Goal: Feedback & Contribution: Contribute content

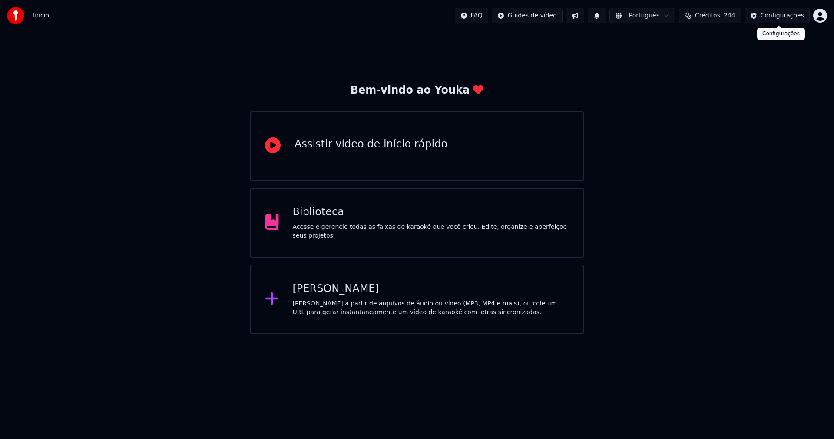
click at [774, 21] on button "Configurações" at bounding box center [777, 16] width 65 height 16
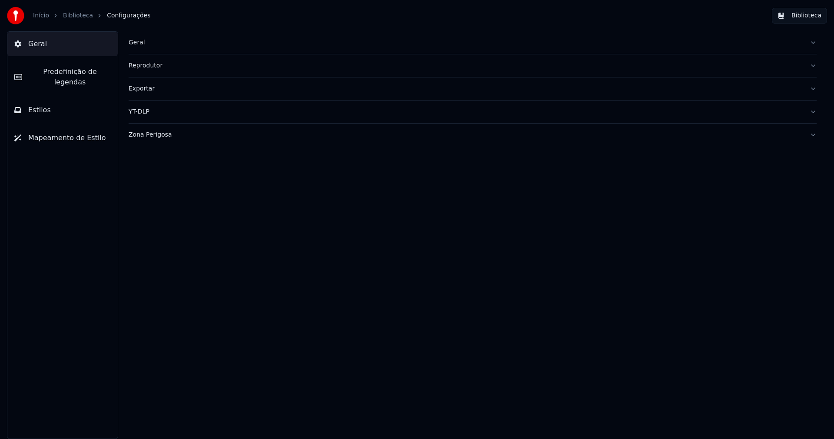
click at [142, 41] on div "Geral" at bounding box center [466, 42] width 675 height 9
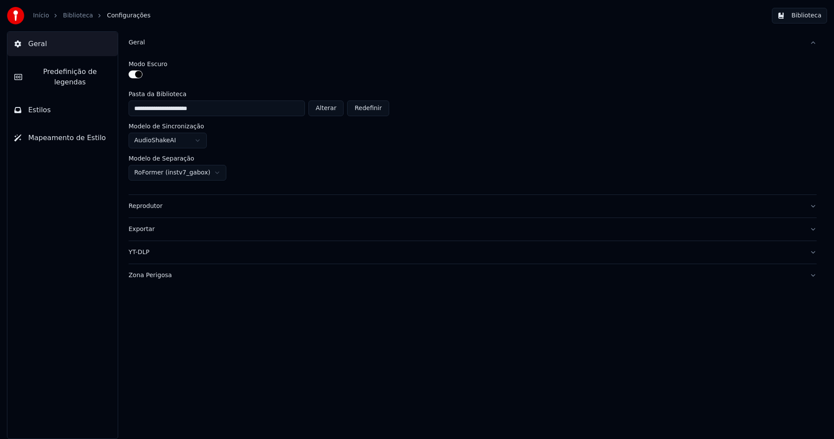
click at [334, 110] on button "Alterar" at bounding box center [327, 108] width 36 height 16
type input "**********"
click at [808, 17] on button "Biblioteca" at bounding box center [799, 16] width 55 height 16
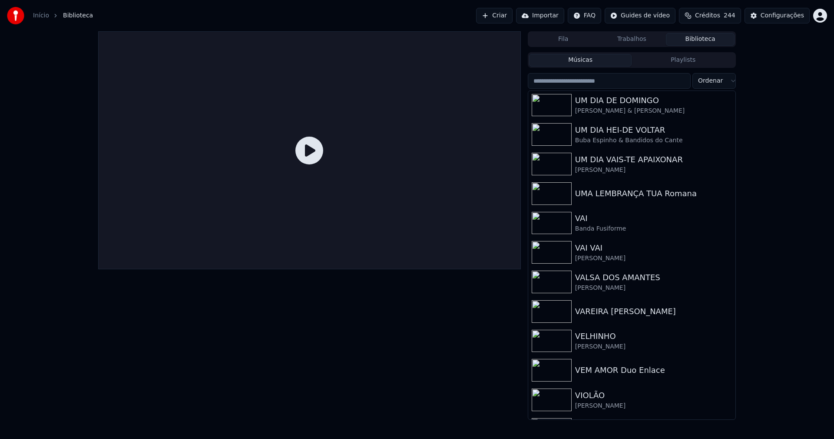
scroll to position [10122, 0]
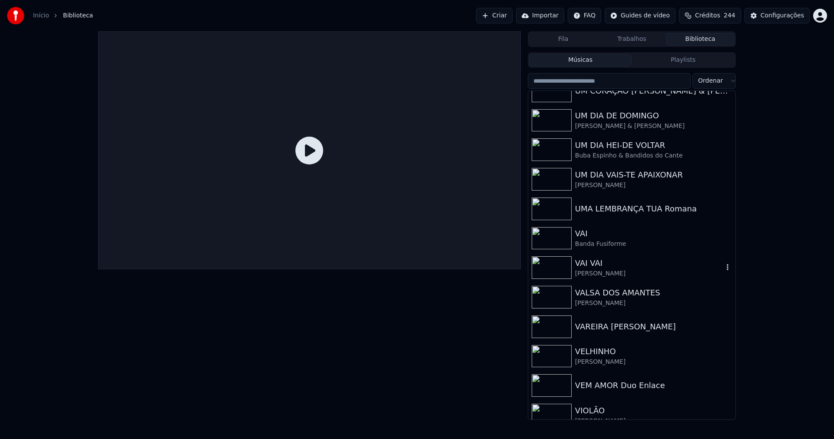
click at [586, 274] on div "[PERSON_NAME]" at bounding box center [649, 273] width 148 height 9
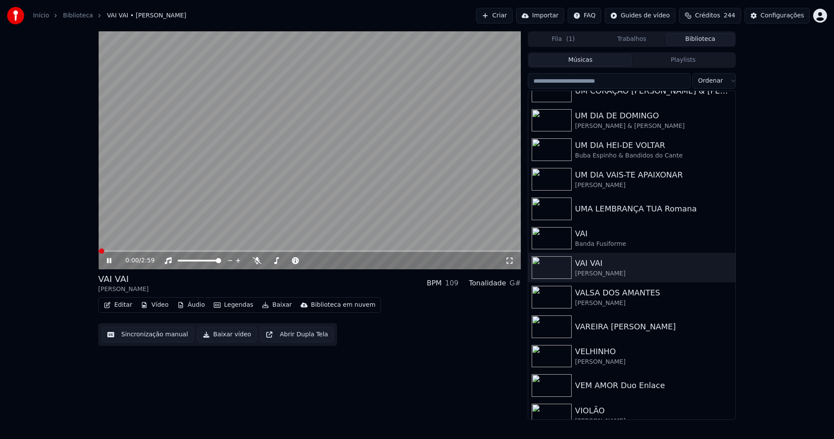
click at [111, 260] on icon at bounding box center [109, 260] width 4 height 5
click at [157, 305] on button "Vídeo" at bounding box center [154, 305] width 35 height 12
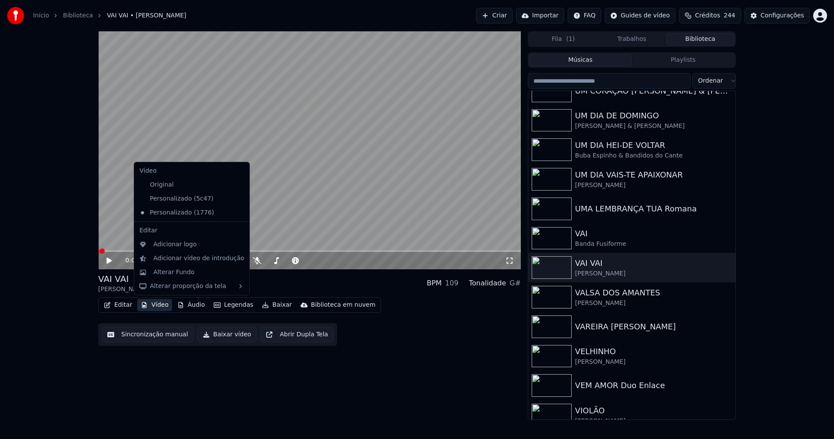
click at [238, 198] on icon at bounding box center [243, 198] width 10 height 7
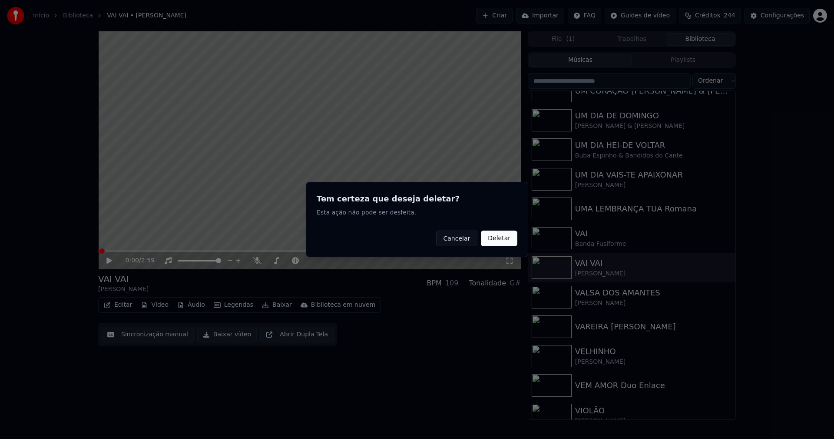
click at [501, 240] on button "Deletar" at bounding box center [499, 238] width 37 height 16
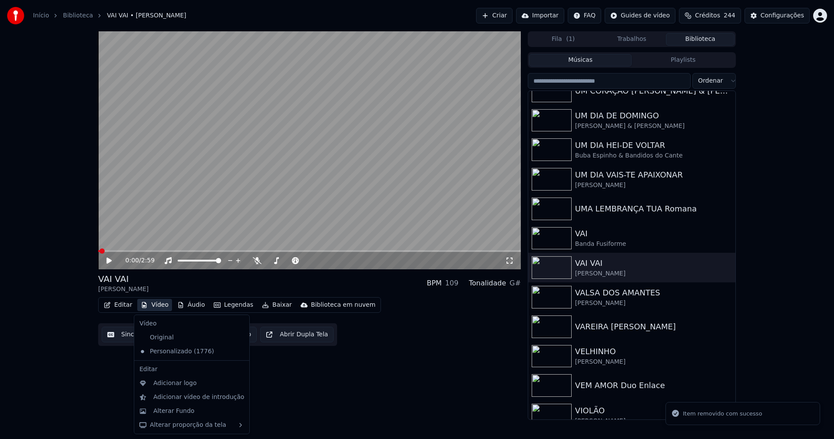
click at [161, 304] on button "Vídeo" at bounding box center [154, 305] width 35 height 12
click at [186, 415] on div "Alterar Fundo" at bounding box center [173, 410] width 41 height 9
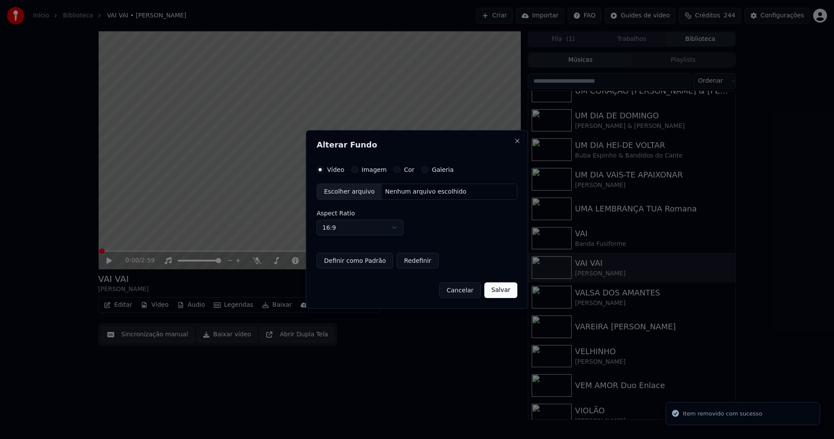
click at [354, 170] on button "Imagem" at bounding box center [355, 169] width 7 height 7
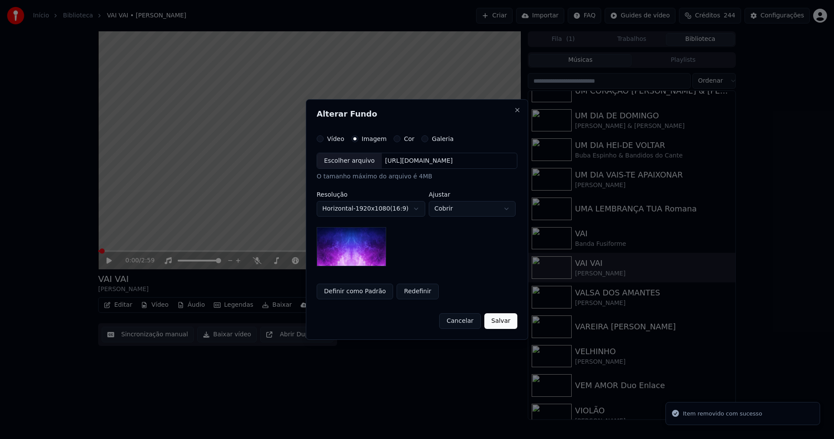
click at [349, 161] on div "Escolher arquivo" at bounding box center [349, 161] width 65 height 16
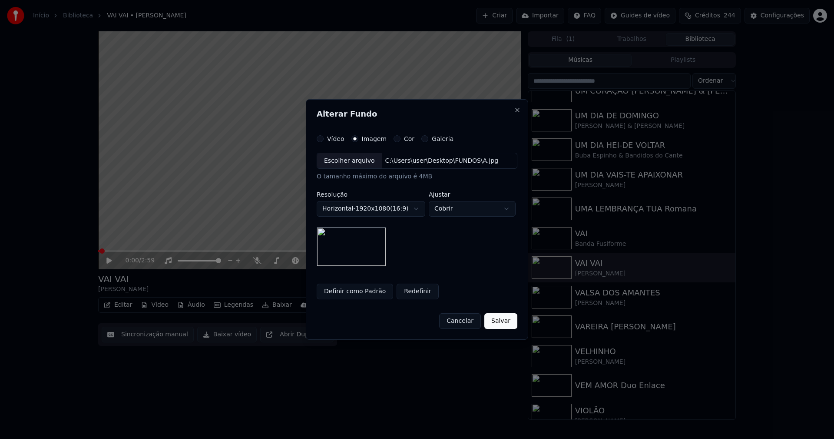
click at [506, 321] on button "Salvar" at bounding box center [501, 321] width 33 height 16
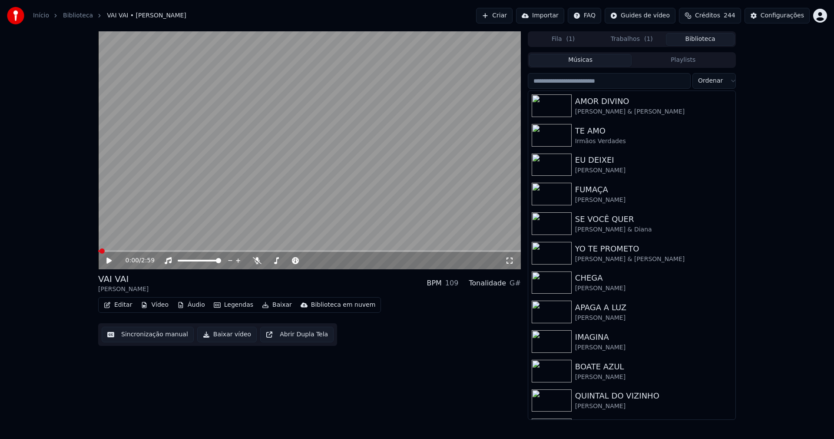
click at [703, 40] on button "Biblioteca" at bounding box center [700, 39] width 69 height 13
click at [625, 110] on div "[PERSON_NAME] & [PERSON_NAME]" at bounding box center [649, 111] width 148 height 9
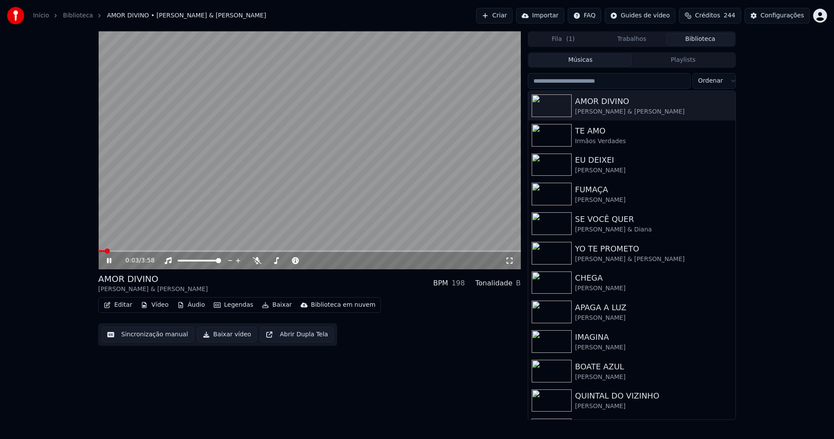
click at [705, 37] on button "Biblioteca" at bounding box center [700, 39] width 69 height 13
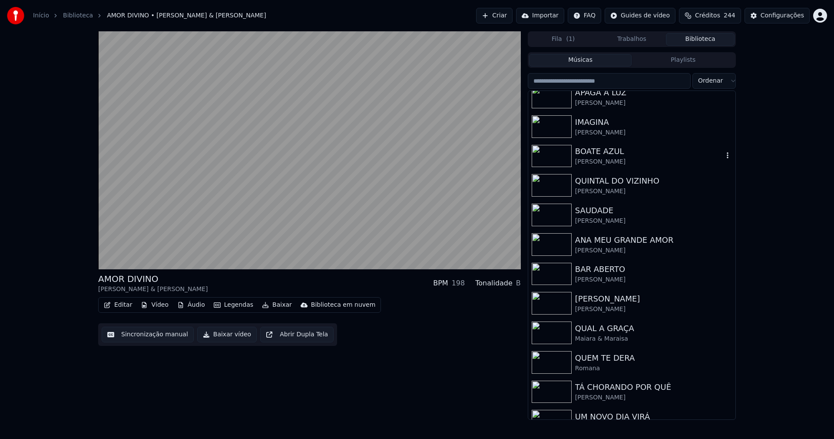
scroll to position [217, 0]
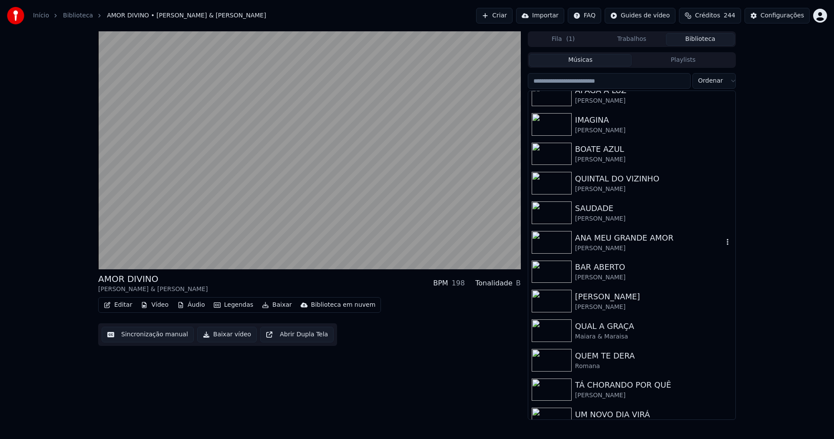
click at [615, 238] on div "ANA MEU GRANDE AMOR" at bounding box center [649, 238] width 148 height 12
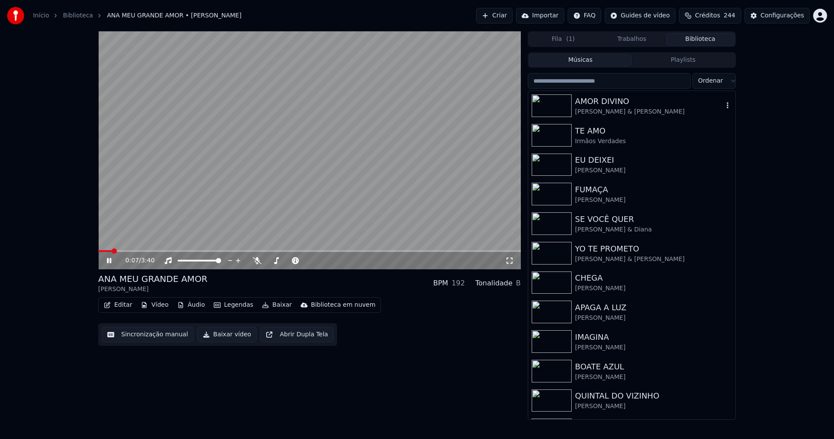
click at [608, 107] on div "[PERSON_NAME] & [PERSON_NAME]" at bounding box center [649, 111] width 148 height 9
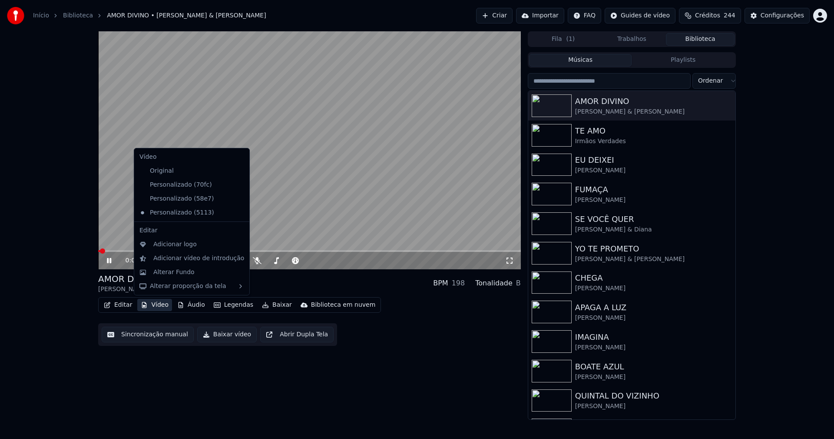
click at [159, 309] on button "Vídeo" at bounding box center [154, 305] width 35 height 12
click at [197, 186] on div "Personalizado (70fc)" at bounding box center [185, 185] width 99 height 14
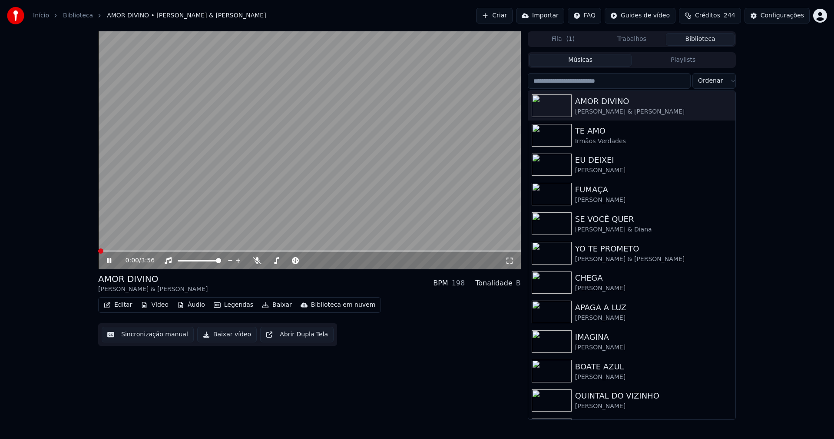
click at [157, 307] on button "Vídeo" at bounding box center [154, 305] width 35 height 12
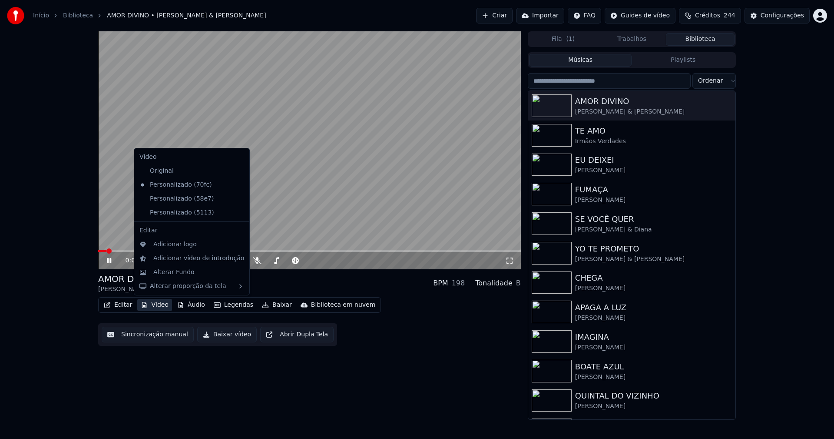
click at [238, 199] on icon at bounding box center [241, 198] width 6 height 7
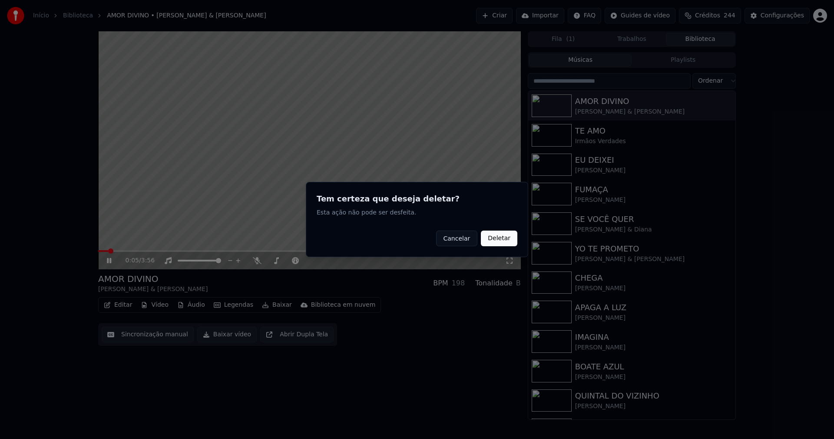
click at [505, 242] on button "Deletar" at bounding box center [499, 238] width 37 height 16
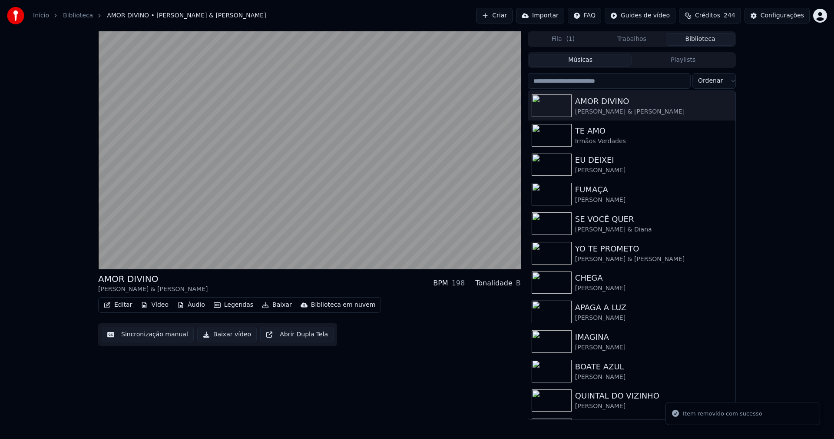
click at [158, 305] on button "Vídeo" at bounding box center [154, 305] width 35 height 12
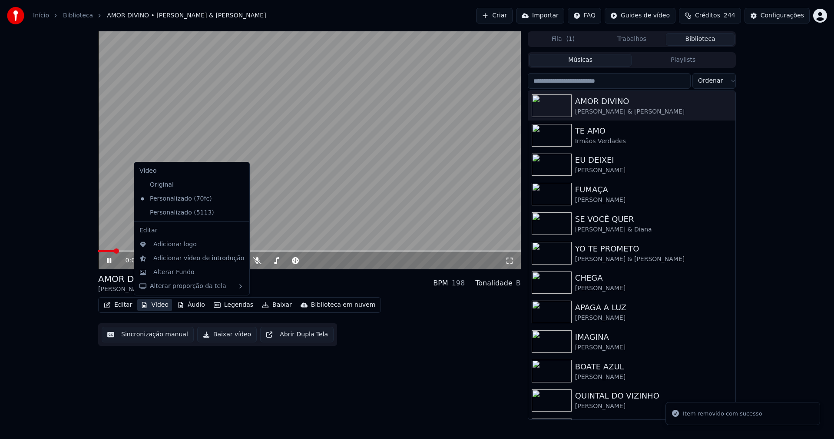
click at [227, 215] on div "Personalizado (5113)" at bounding box center [192, 213] width 112 height 14
click at [238, 213] on icon at bounding box center [243, 212] width 10 height 7
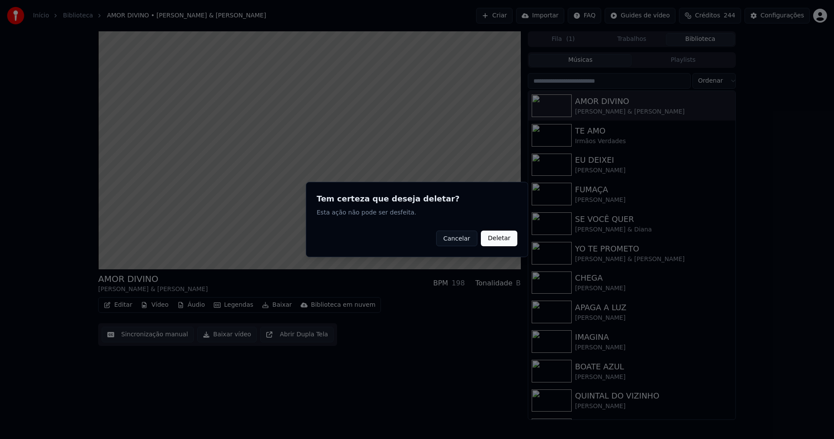
drag, startPoint x: 501, startPoint y: 240, endPoint x: 494, endPoint y: 241, distance: 7.0
click at [498, 240] on button "Deletar" at bounding box center [499, 238] width 37 height 16
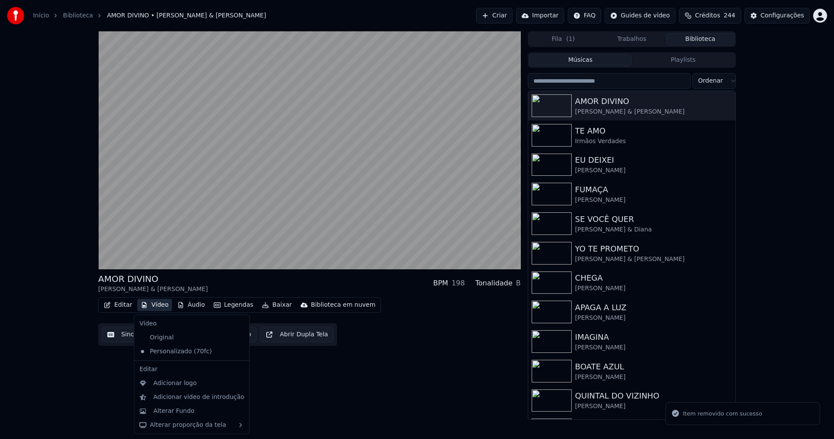
click at [154, 306] on button "Vídeo" at bounding box center [154, 305] width 35 height 12
click at [168, 415] on div "Alterar Fundo" at bounding box center [173, 410] width 41 height 9
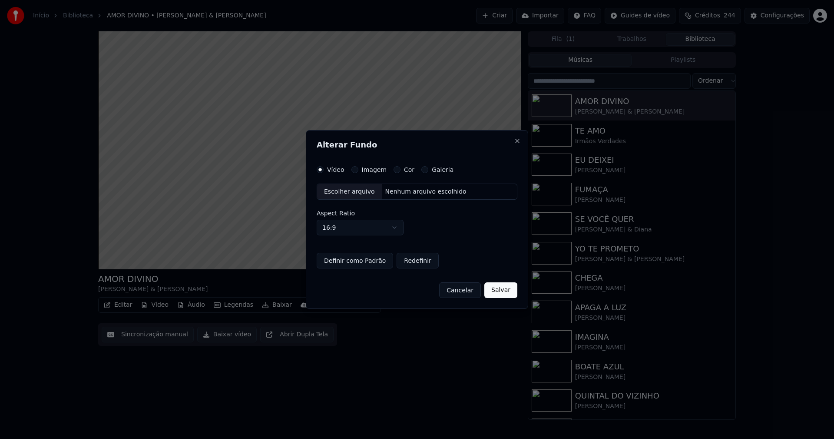
click at [354, 171] on button "Imagem" at bounding box center [355, 169] width 7 height 7
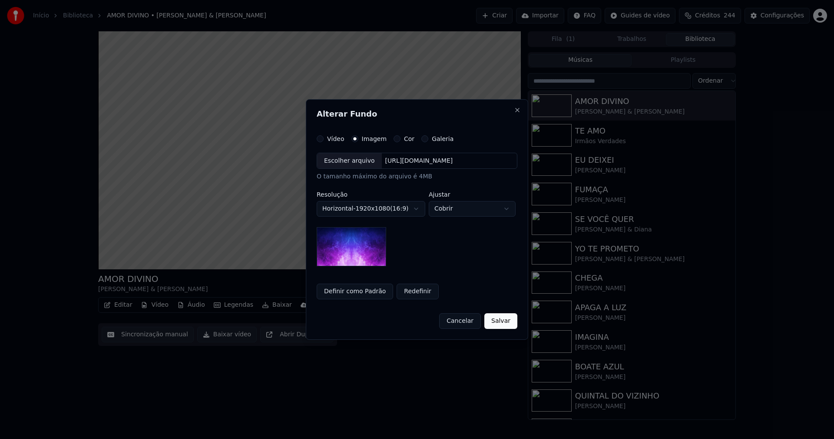
click at [348, 165] on div "Escolher arquivo" at bounding box center [349, 161] width 65 height 16
click at [503, 323] on button "Salvar" at bounding box center [501, 321] width 33 height 16
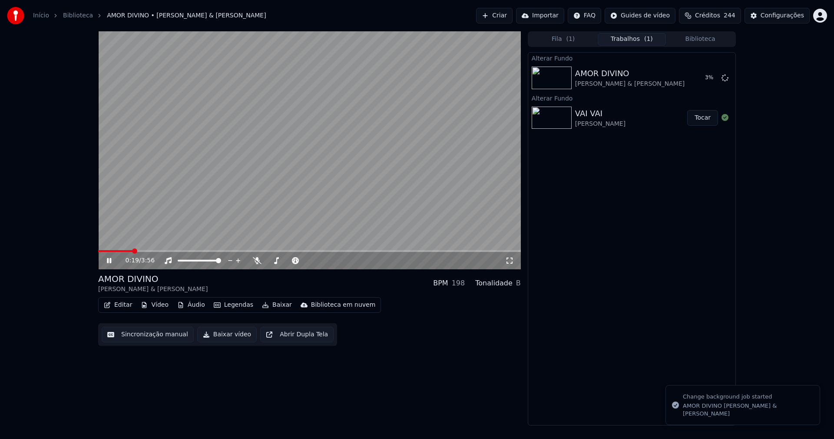
click at [711, 40] on button "Biblioteca" at bounding box center [700, 39] width 69 height 13
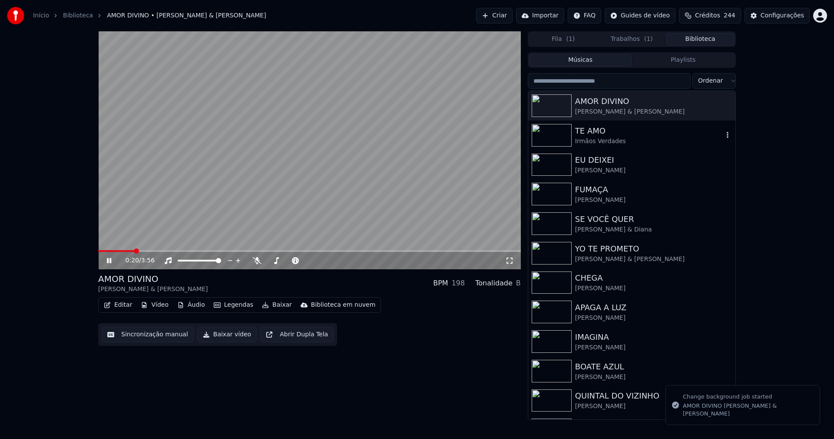
click at [595, 136] on div "TE AMO" at bounding box center [649, 131] width 148 height 12
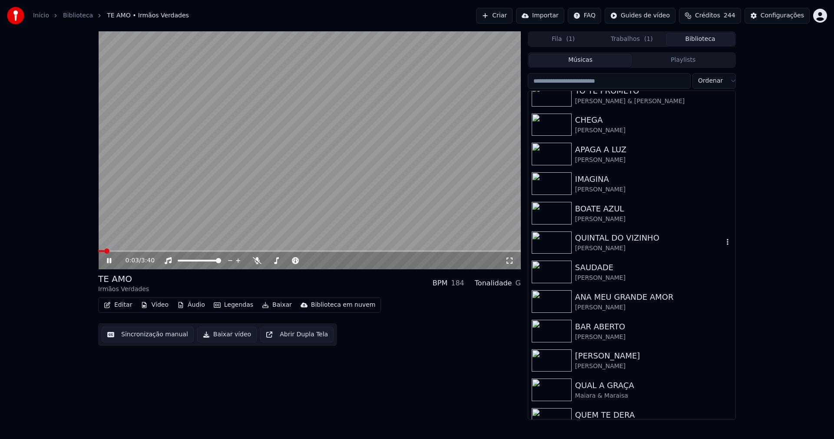
scroll to position [174, 0]
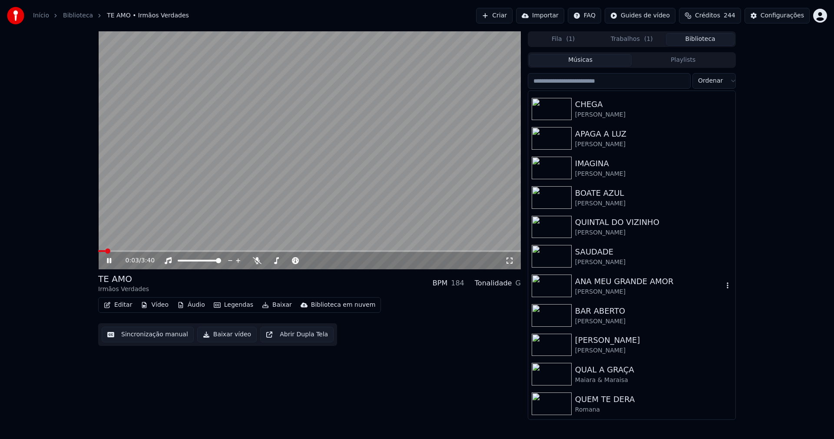
click at [609, 278] on div "ANA MEU GRANDE AMOR" at bounding box center [649, 281] width 148 height 12
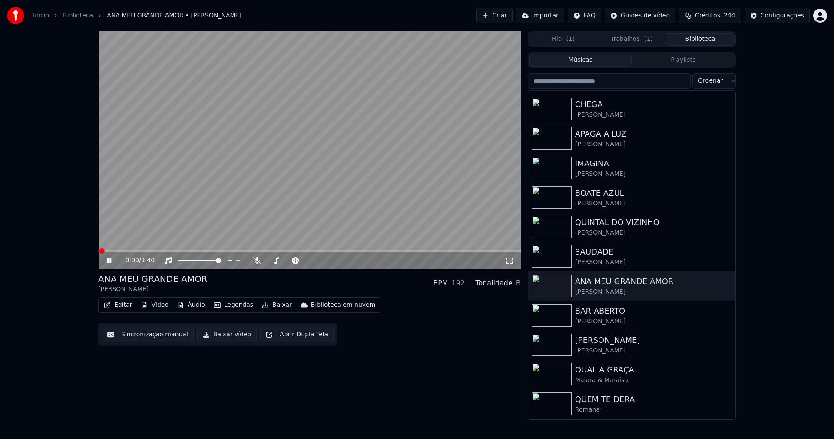
click at [108, 260] on icon at bounding box center [109, 260] width 4 height 5
click at [512, 259] on icon at bounding box center [509, 260] width 9 height 7
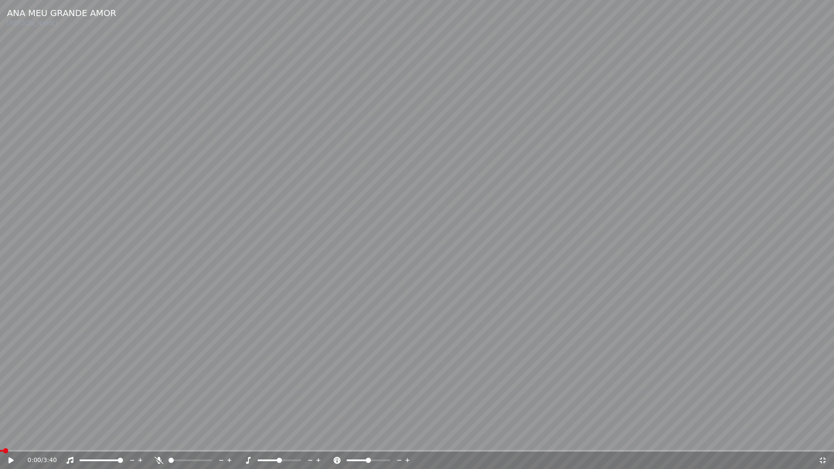
click at [822, 438] on icon at bounding box center [823, 461] width 6 height 6
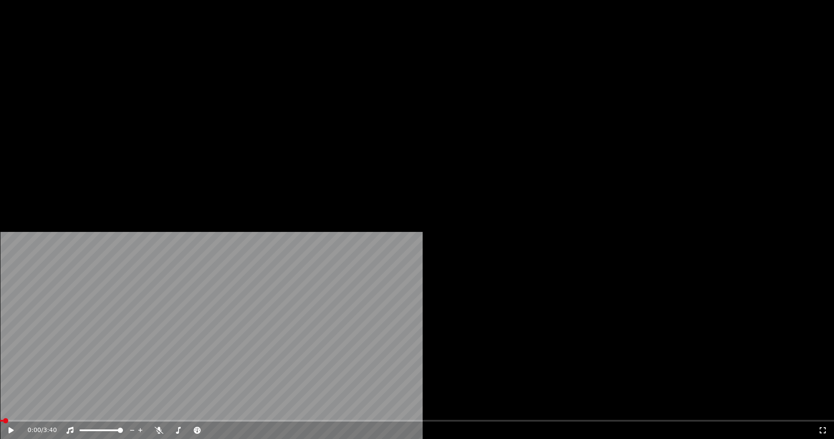
click at [150, 73] on button "Vídeo" at bounding box center [154, 67] width 35 height 12
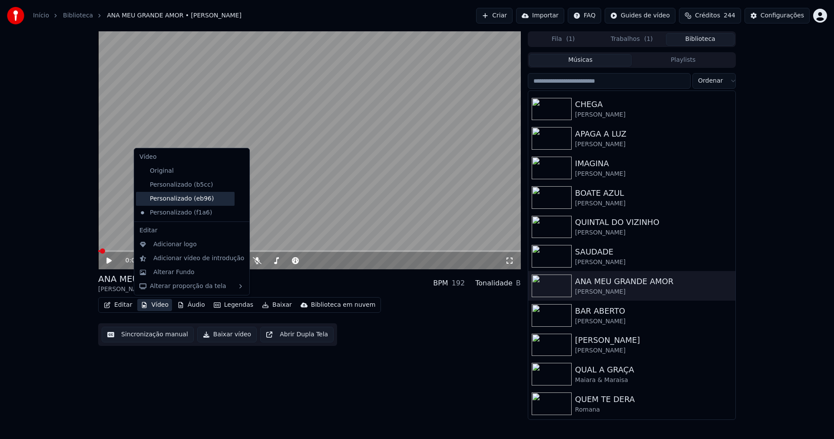
click at [188, 199] on div "Personalizado (eb96)" at bounding box center [185, 199] width 99 height 14
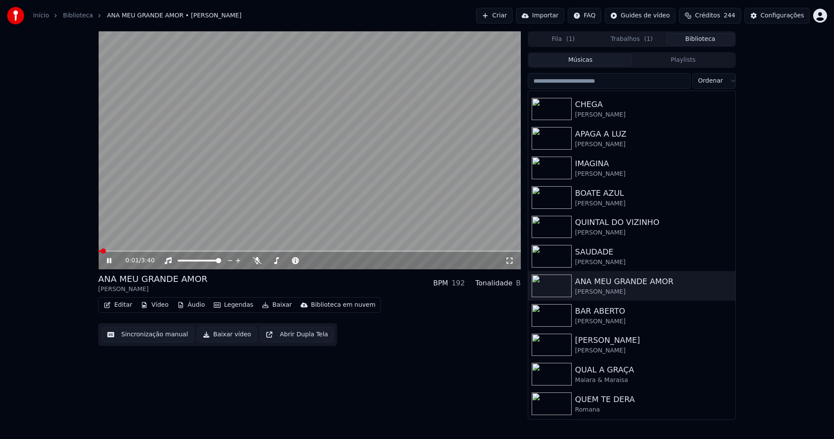
click at [110, 263] on icon at bounding box center [115, 260] width 20 height 7
click at [159, 307] on button "Vídeo" at bounding box center [154, 305] width 35 height 12
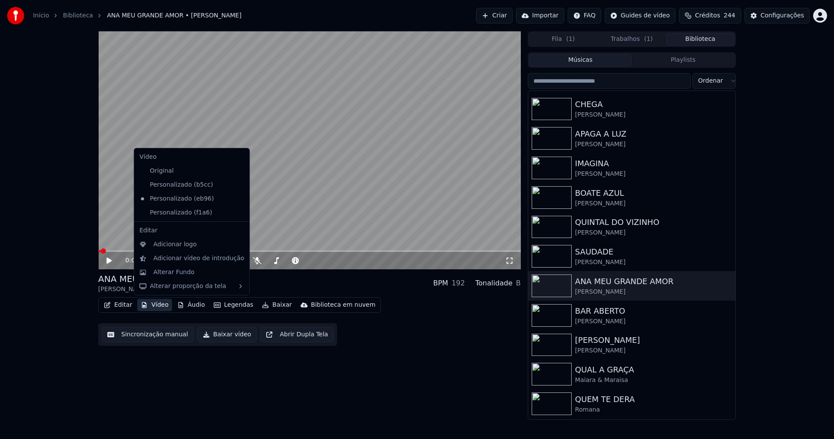
click at [238, 214] on icon at bounding box center [243, 212] width 10 height 7
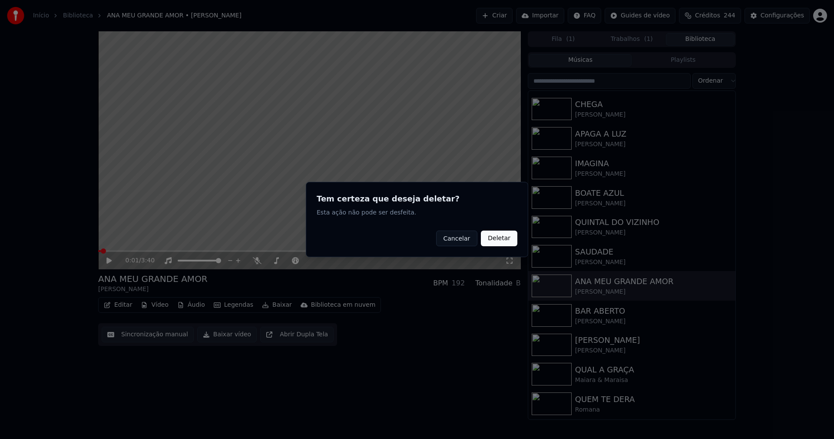
click at [499, 239] on button "Deletar" at bounding box center [499, 238] width 37 height 16
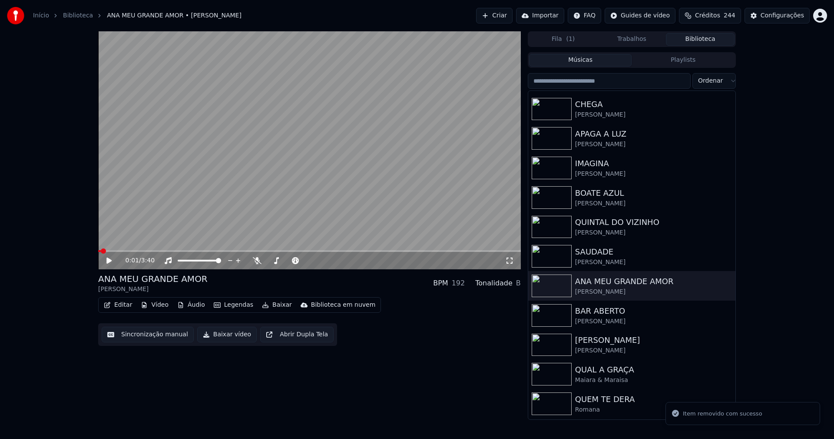
click at [699, 37] on button "Biblioteca" at bounding box center [700, 39] width 69 height 13
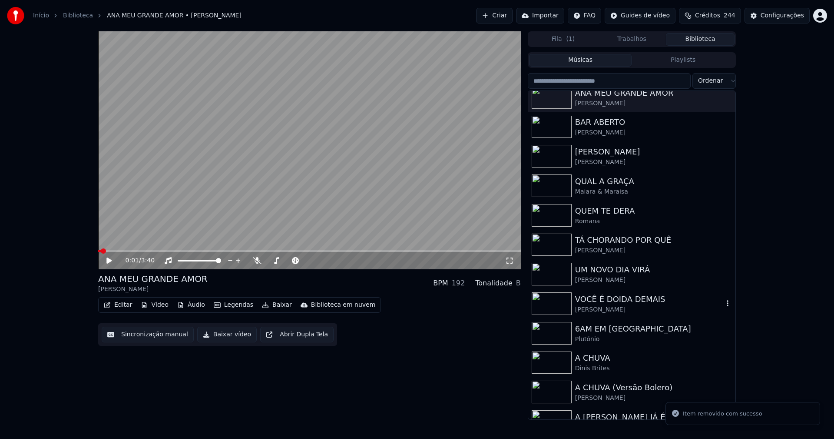
scroll to position [391, 0]
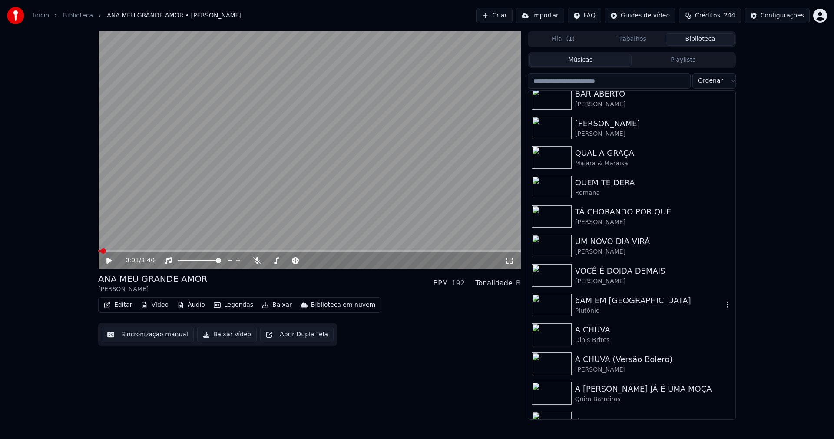
click at [605, 308] on div "Plutónio" at bounding box center [649, 310] width 148 height 9
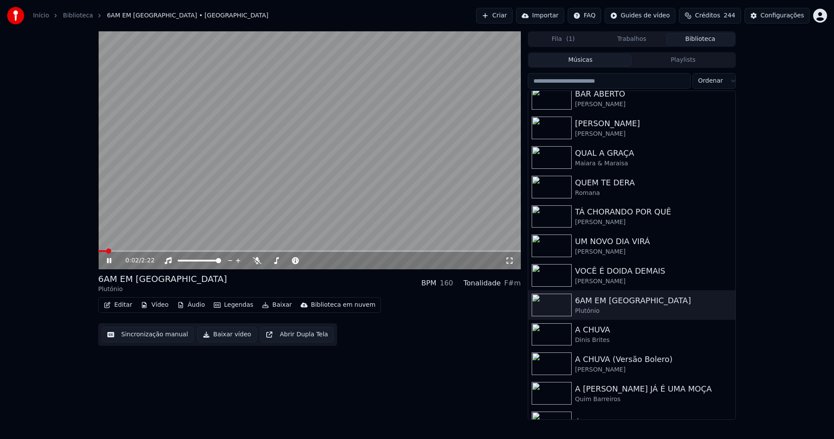
click at [509, 261] on icon at bounding box center [509, 260] width 9 height 7
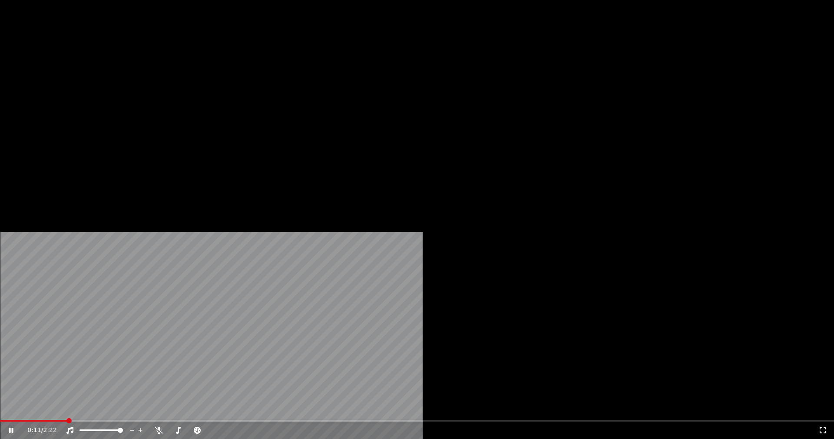
click at [27, 426] on icon at bounding box center [17, 429] width 20 height 7
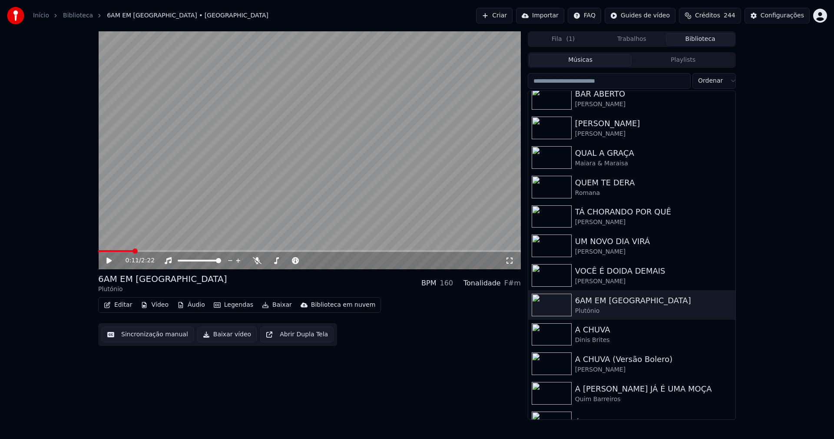
click at [156, 307] on button "Vídeo" at bounding box center [154, 305] width 35 height 12
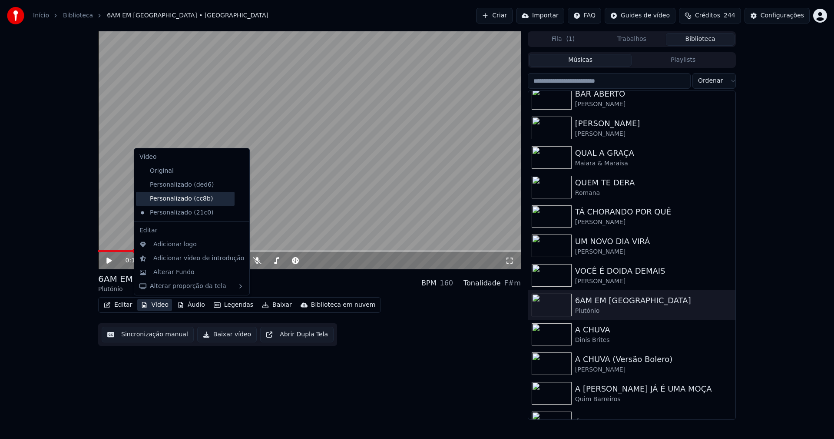
click at [187, 201] on div "Personalizado (cc8b)" at bounding box center [185, 199] width 99 height 14
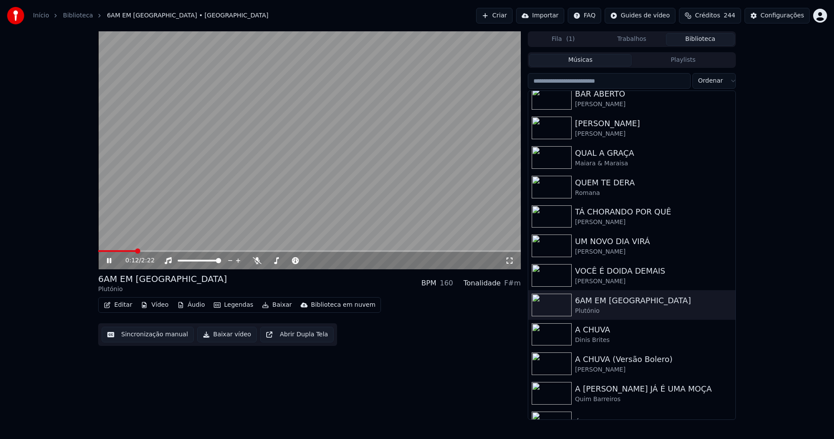
click at [108, 263] on icon at bounding box center [115, 260] width 20 height 7
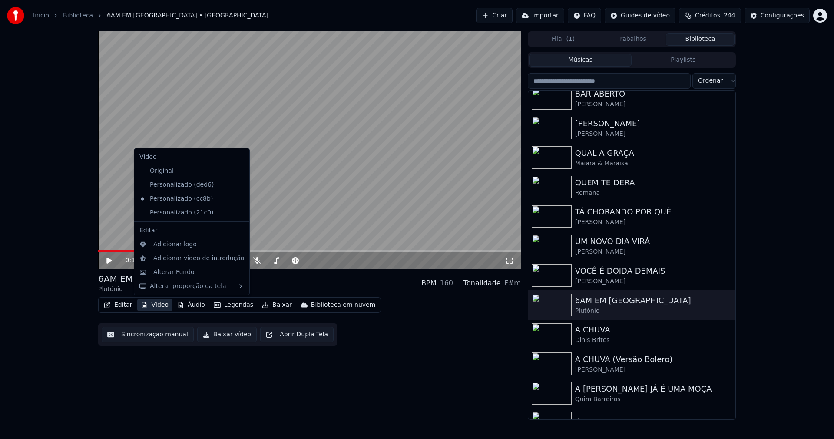
click at [160, 306] on button "Vídeo" at bounding box center [154, 305] width 35 height 12
click at [173, 187] on div "Personalizado (ded6)" at bounding box center [185, 185] width 99 height 14
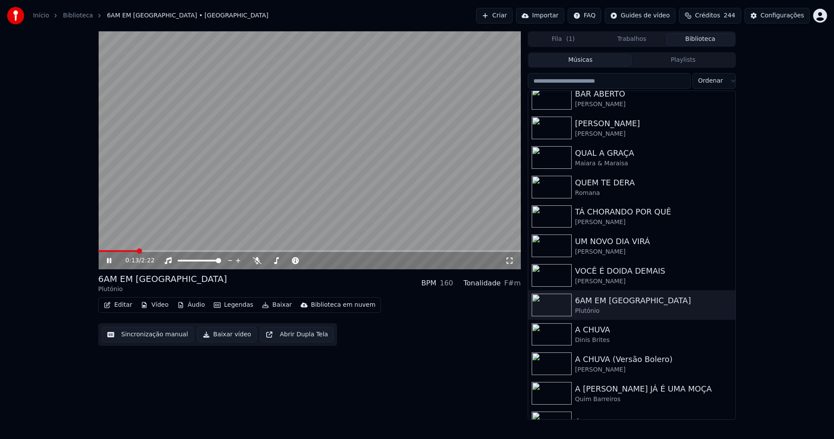
click at [112, 259] on icon at bounding box center [115, 260] width 20 height 7
click at [158, 305] on button "Vídeo" at bounding box center [154, 305] width 35 height 12
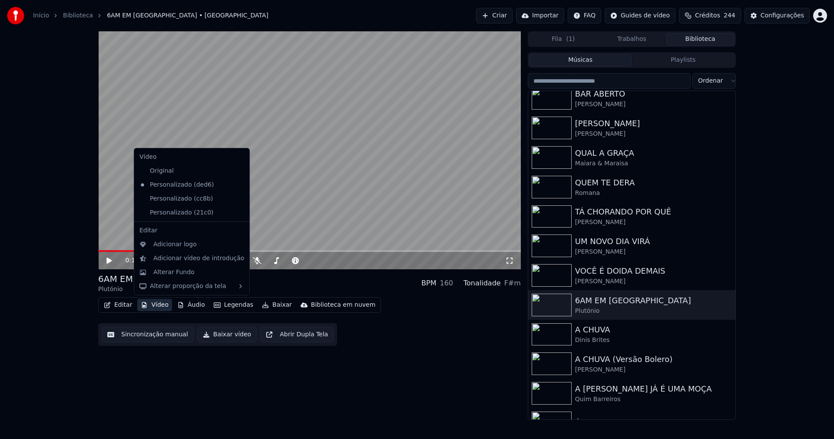
click at [238, 214] on icon at bounding box center [241, 212] width 6 height 7
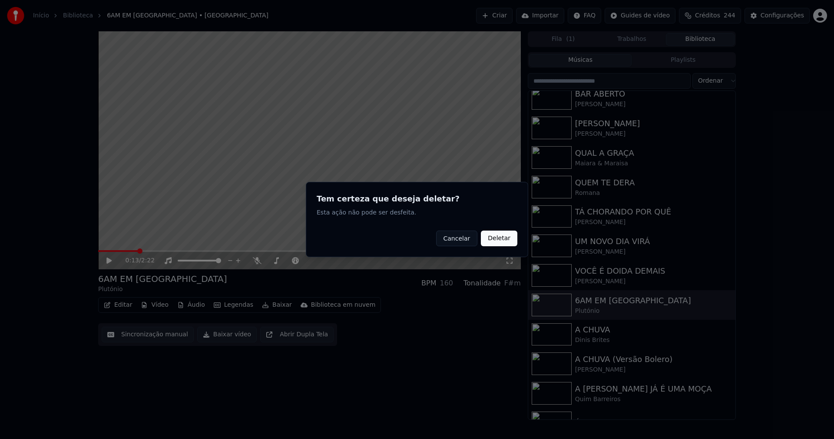
drag, startPoint x: 503, startPoint y: 240, endPoint x: 270, endPoint y: 261, distance: 233.4
click at [503, 240] on button "Deletar" at bounding box center [499, 238] width 37 height 16
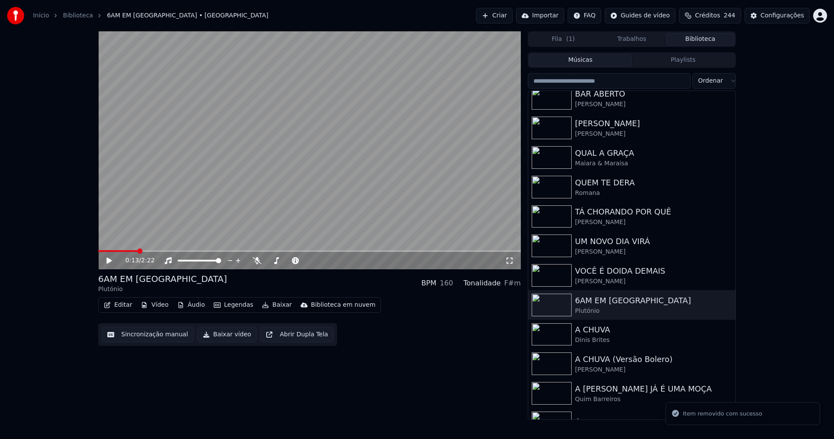
click at [158, 302] on button "Vídeo" at bounding box center [154, 305] width 35 height 12
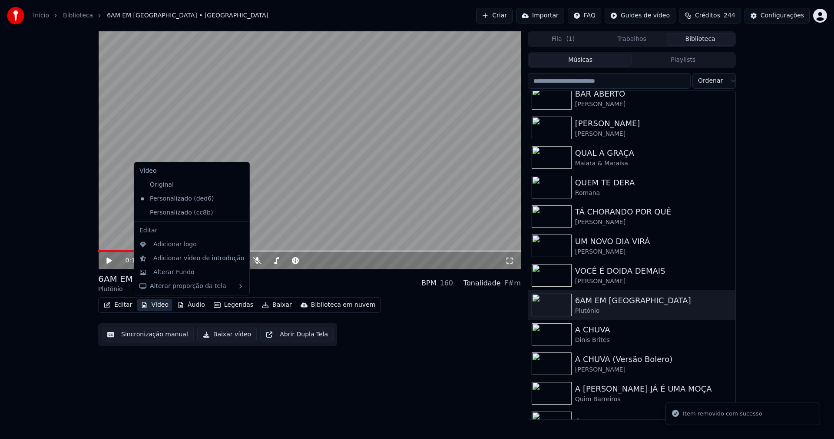
click at [238, 212] on icon at bounding box center [243, 212] width 10 height 7
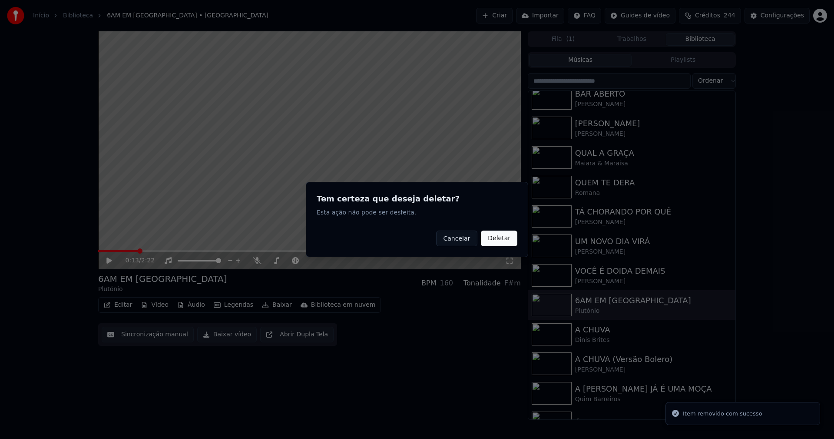
drag, startPoint x: 492, startPoint y: 239, endPoint x: 391, endPoint y: 244, distance: 101.4
click at [493, 239] on button "Deletar" at bounding box center [499, 238] width 37 height 16
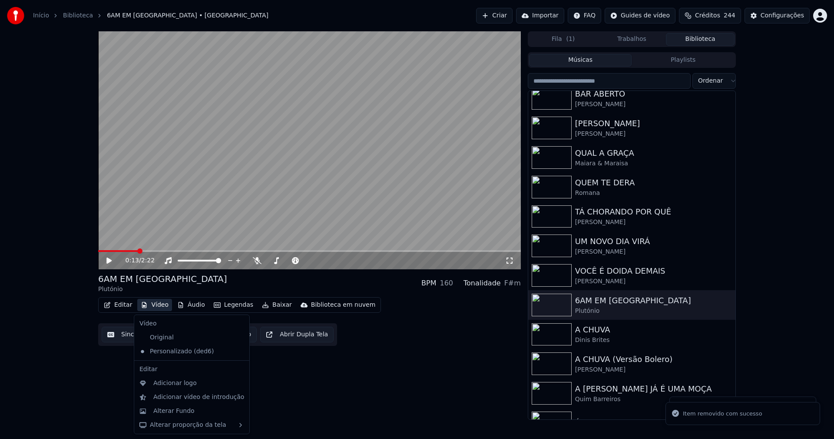
click at [158, 302] on button "Vídeo" at bounding box center [154, 305] width 35 height 12
click at [182, 410] on div "Alterar Fundo" at bounding box center [173, 410] width 41 height 9
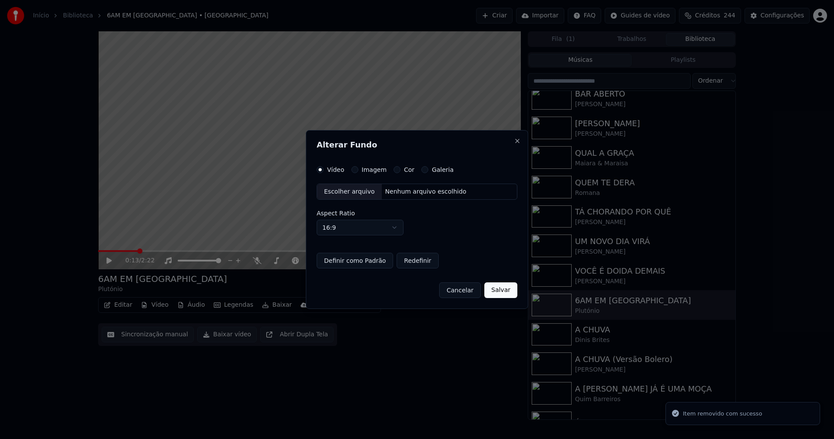
click at [353, 169] on button "Imagem" at bounding box center [355, 169] width 7 height 7
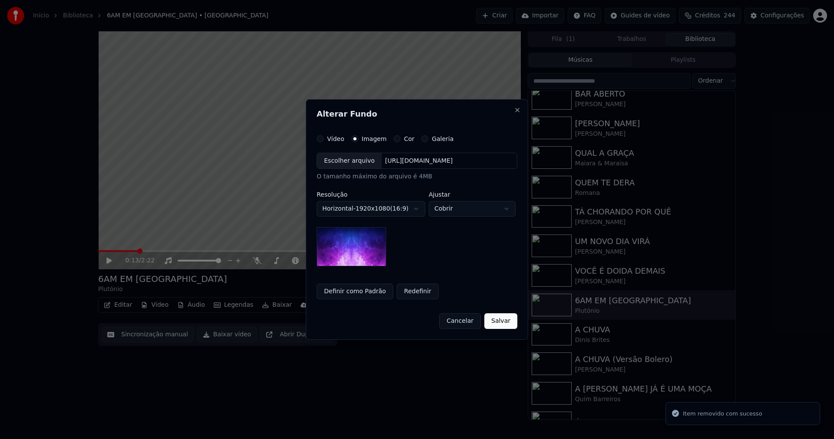
click at [339, 163] on div "Escolher arquivo" at bounding box center [349, 161] width 65 height 16
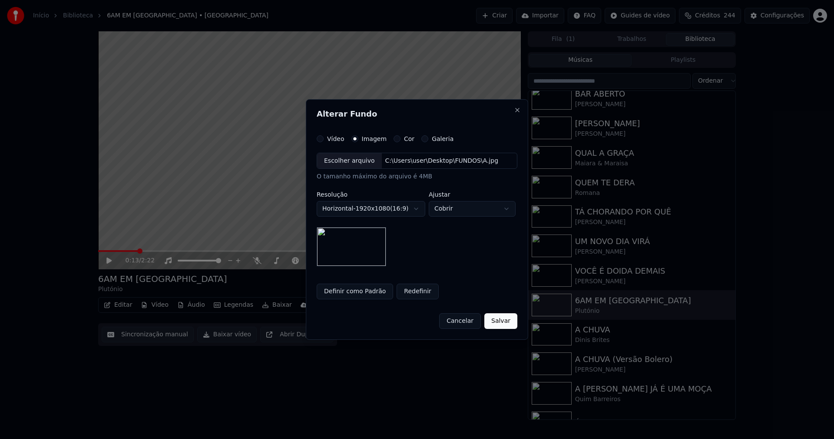
click at [513, 324] on button "Salvar" at bounding box center [501, 321] width 33 height 16
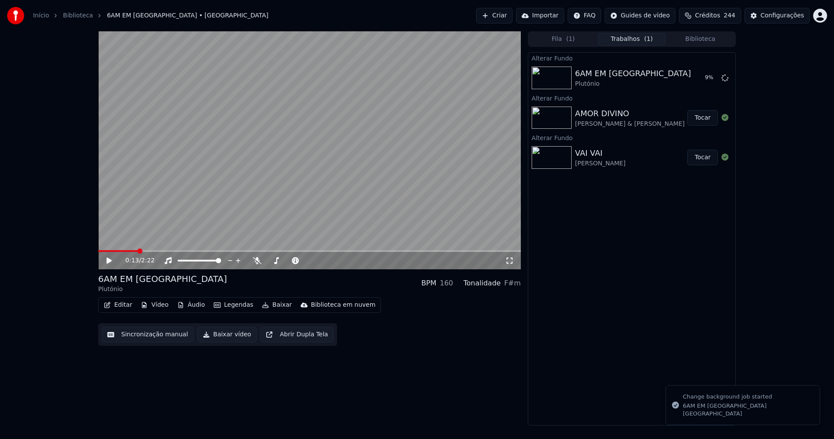
click at [705, 38] on button "Biblioteca" at bounding box center [700, 39] width 69 height 13
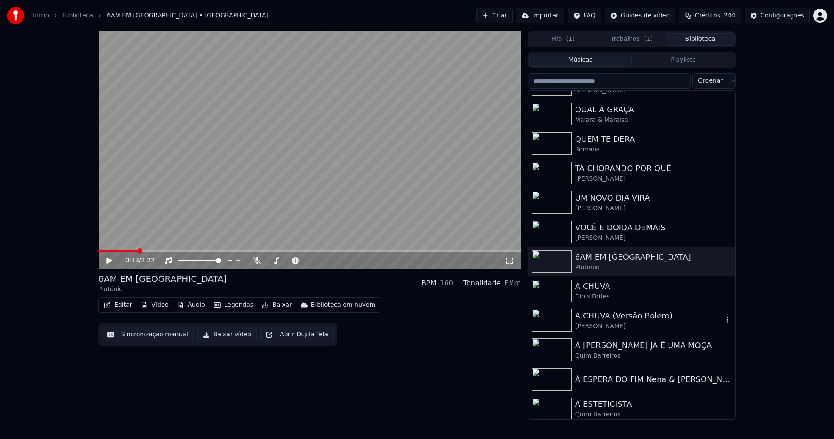
scroll to position [478, 0]
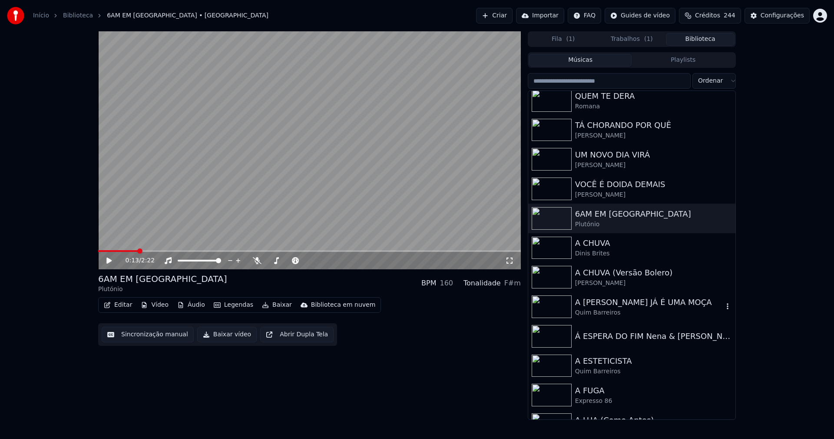
drag, startPoint x: 623, startPoint y: 309, endPoint x: 667, endPoint y: 301, distance: 44.5
click at [624, 309] on div "Quim Barreiros" at bounding box center [649, 312] width 148 height 9
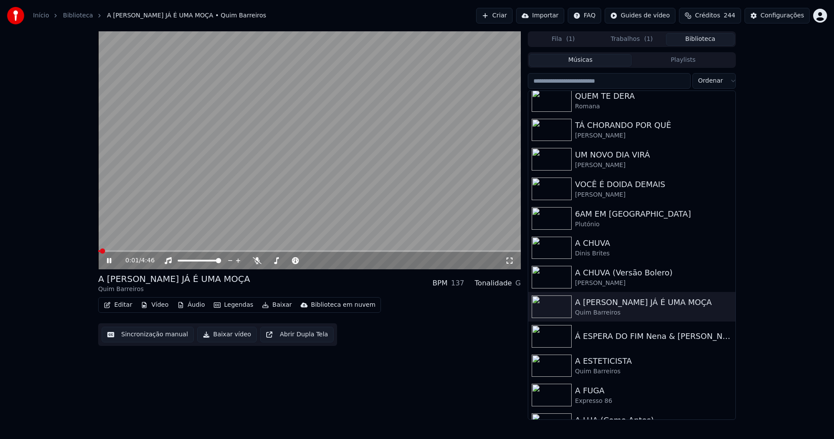
click at [110, 259] on icon at bounding box center [109, 260] width 4 height 5
click at [639, 339] on div "Á ESPERA DO FIM Nena & [PERSON_NAME]" at bounding box center [649, 336] width 148 height 12
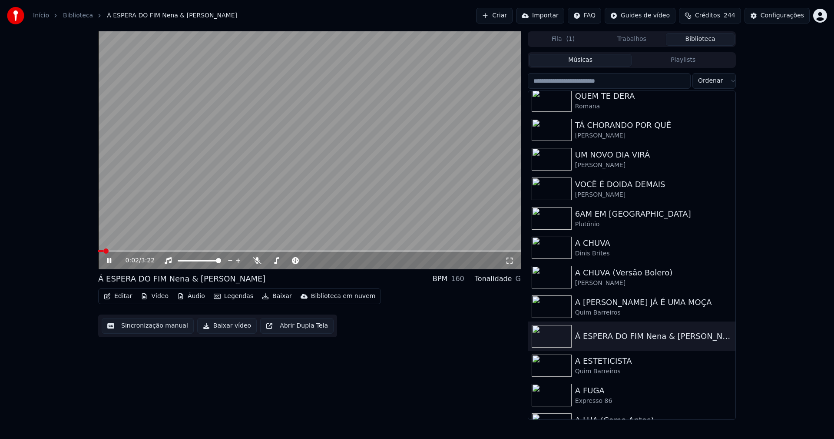
click at [105, 261] on div "0:02 / 3:22" at bounding box center [310, 260] width 416 height 9
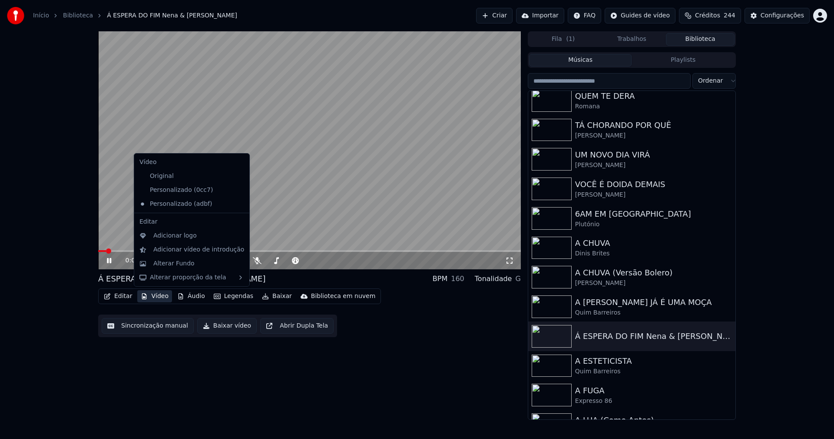
click at [156, 298] on button "Vídeo" at bounding box center [154, 296] width 35 height 12
click at [200, 192] on div "Personalizado (0cc7)" at bounding box center [185, 190] width 99 height 14
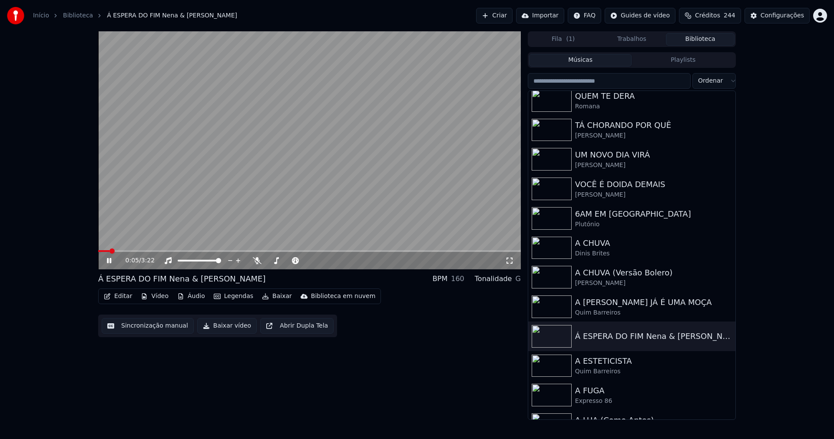
click at [111, 259] on icon at bounding box center [109, 260] width 4 height 5
click at [158, 291] on button "Vídeo" at bounding box center [154, 296] width 35 height 12
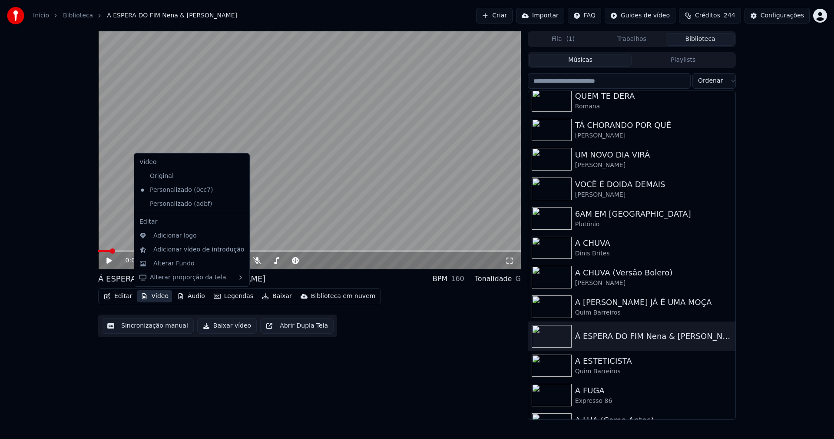
click at [238, 205] on icon at bounding box center [243, 203] width 10 height 7
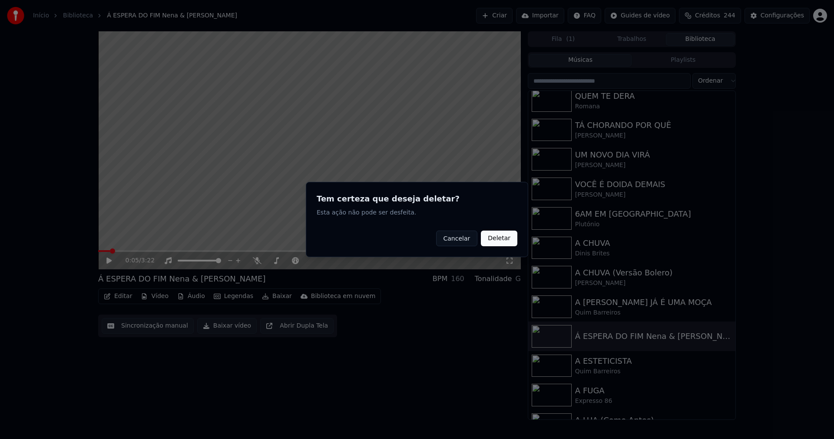
drag, startPoint x: 508, startPoint y: 240, endPoint x: 366, endPoint y: 240, distance: 142.1
click at [504, 240] on button "Deletar" at bounding box center [499, 238] width 37 height 16
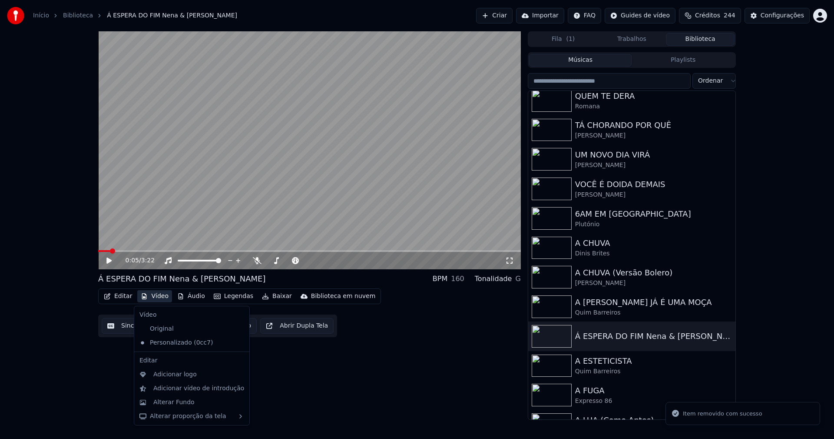
click at [153, 296] on button "Vídeo" at bounding box center [154, 296] width 35 height 12
click at [175, 402] on div "Alterar Fundo" at bounding box center [173, 402] width 41 height 9
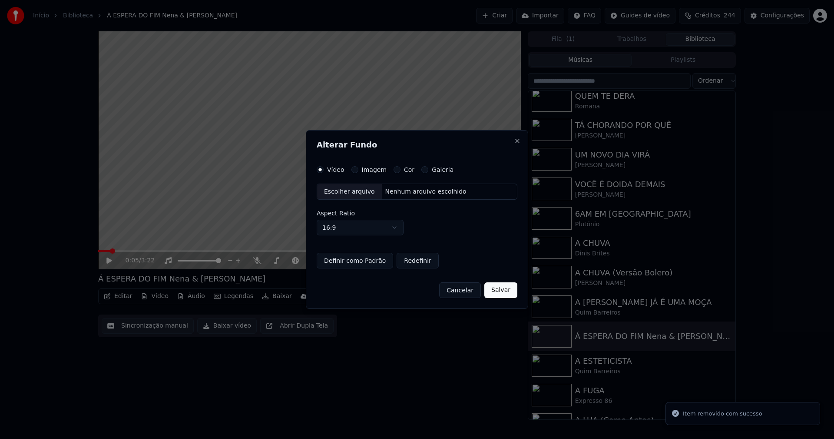
click at [356, 169] on button "Imagem" at bounding box center [355, 169] width 7 height 7
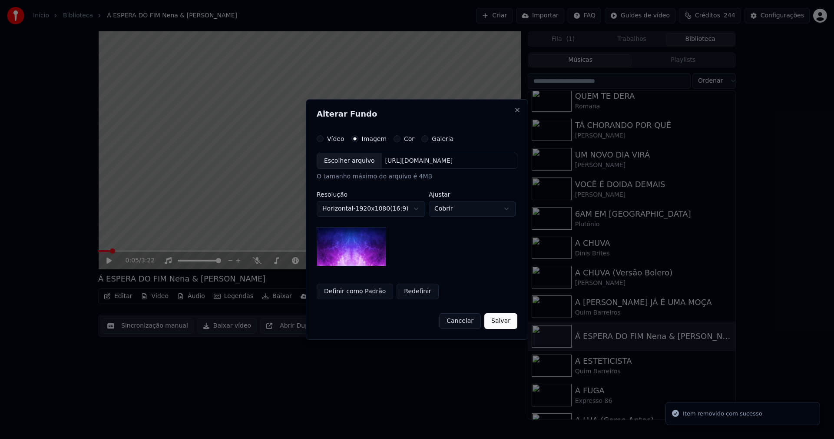
click at [349, 164] on div "Escolher arquivo" at bounding box center [349, 161] width 65 height 16
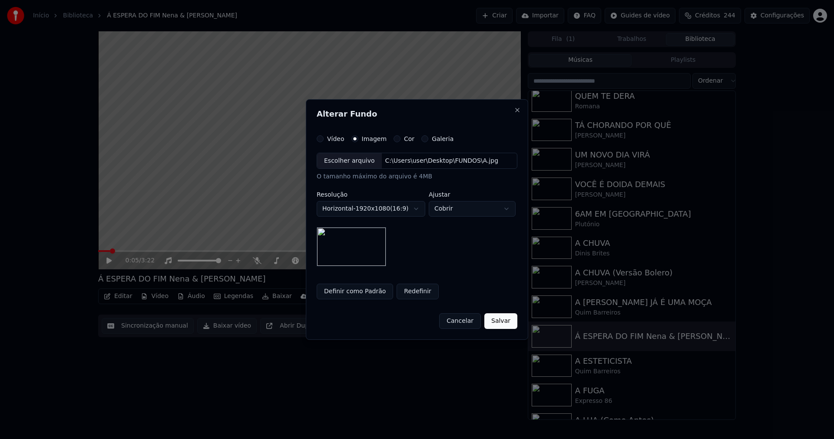
click at [502, 327] on button "Salvar" at bounding box center [501, 321] width 33 height 16
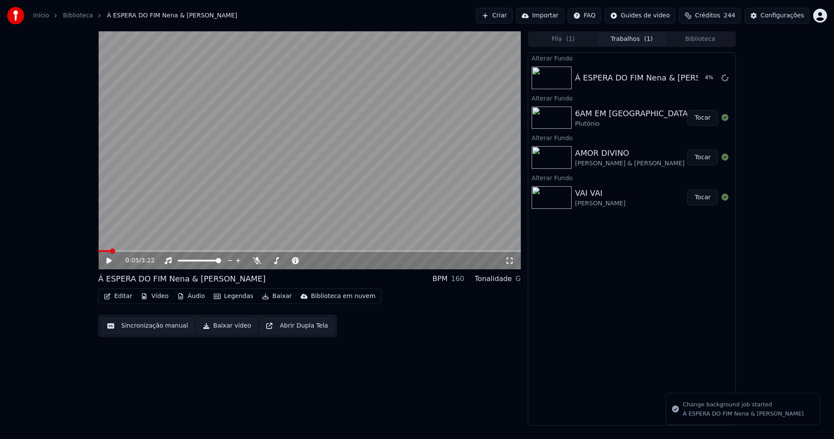
click at [717, 38] on button "Biblioteca" at bounding box center [700, 39] width 69 height 13
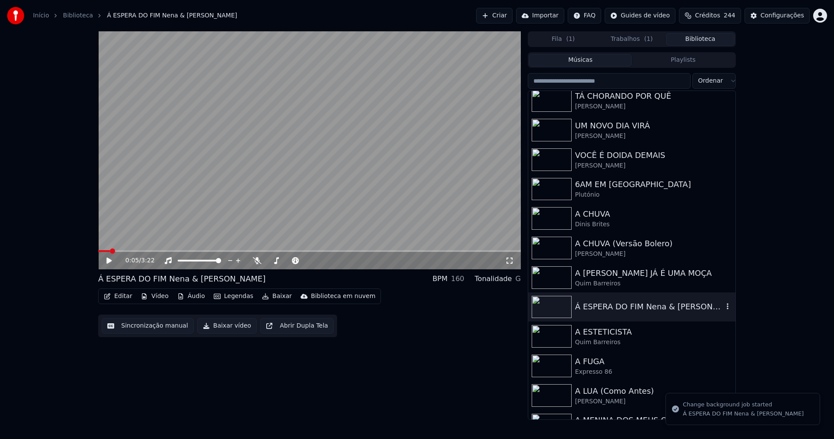
scroll to position [522, 0]
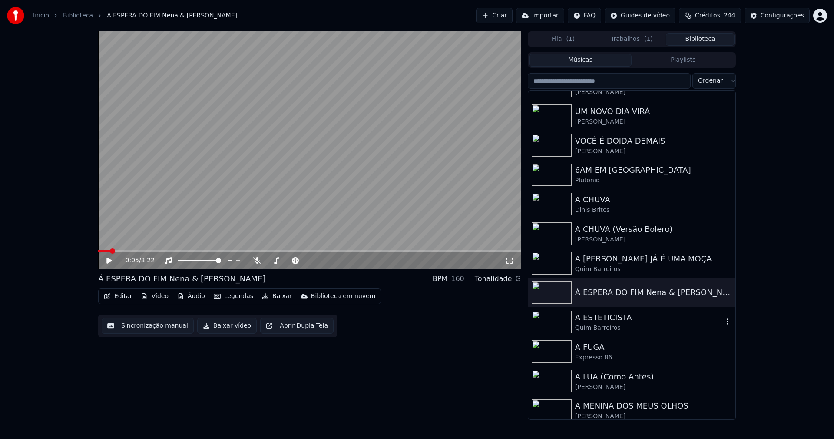
click at [604, 319] on div "A ESTETICISTA" at bounding box center [649, 317] width 148 height 12
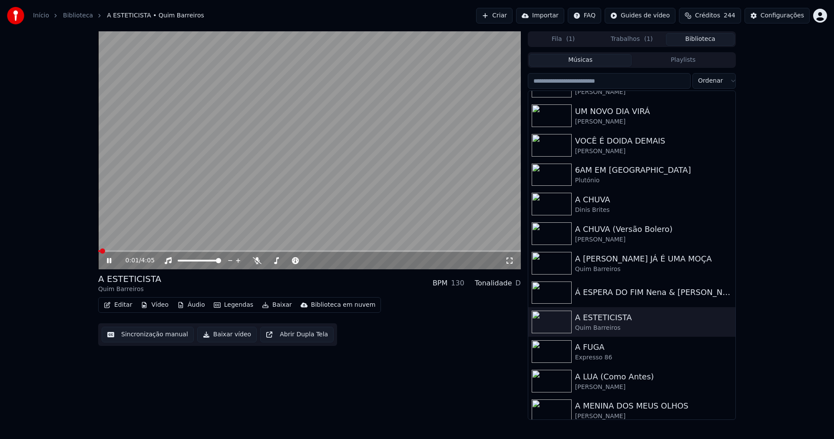
click at [109, 260] on icon at bounding box center [109, 260] width 4 height 5
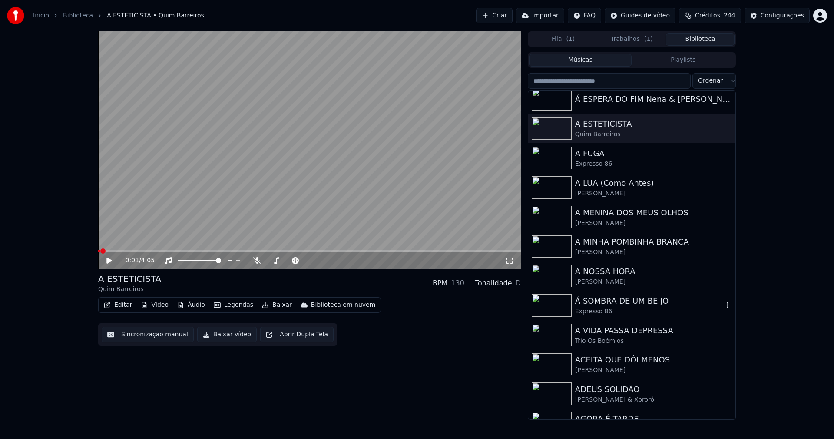
scroll to position [739, 0]
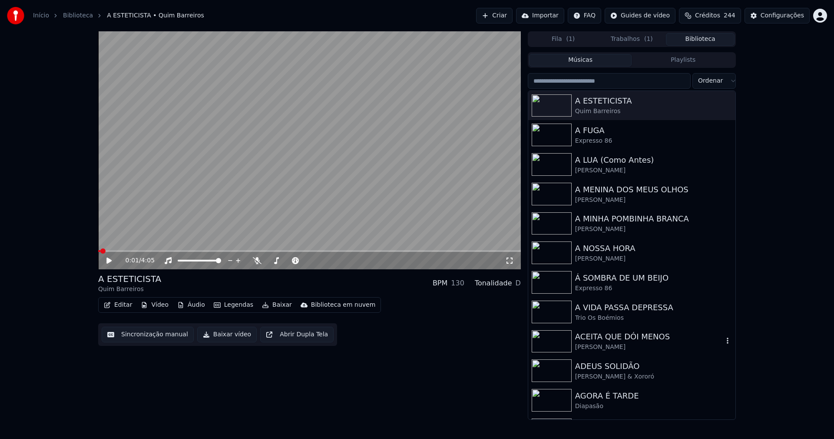
drag, startPoint x: 611, startPoint y: 339, endPoint x: 679, endPoint y: 343, distance: 67.9
click at [612, 339] on div "ACEITA QUE DÓI MENOS" at bounding box center [649, 336] width 148 height 12
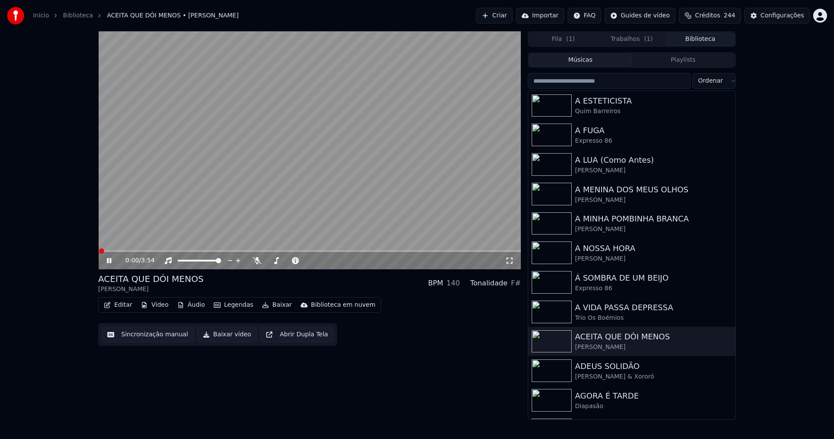
click at [107, 263] on icon at bounding box center [115, 260] width 20 height 7
click at [155, 305] on button "Vídeo" at bounding box center [154, 305] width 35 height 12
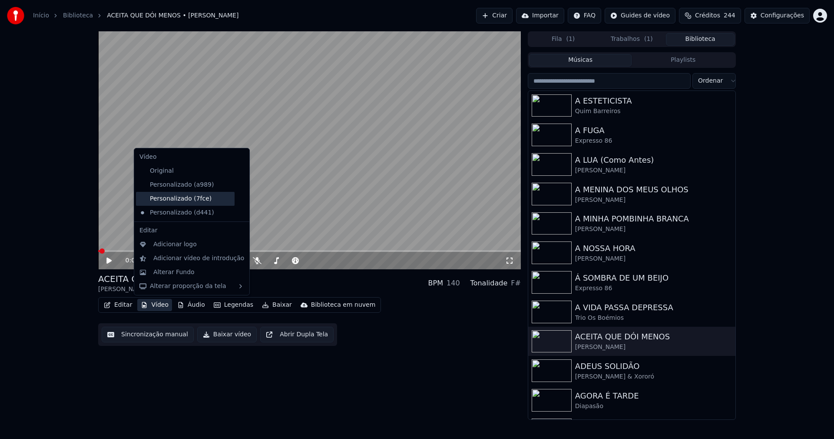
click at [190, 199] on div "Personalizado (7fce)" at bounding box center [185, 199] width 99 height 14
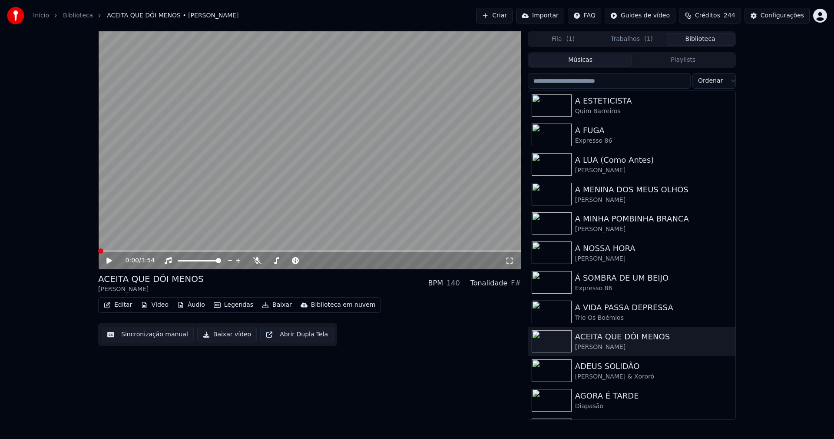
click at [110, 260] on icon at bounding box center [108, 260] width 5 height 6
click at [163, 306] on button "Vídeo" at bounding box center [154, 305] width 35 height 12
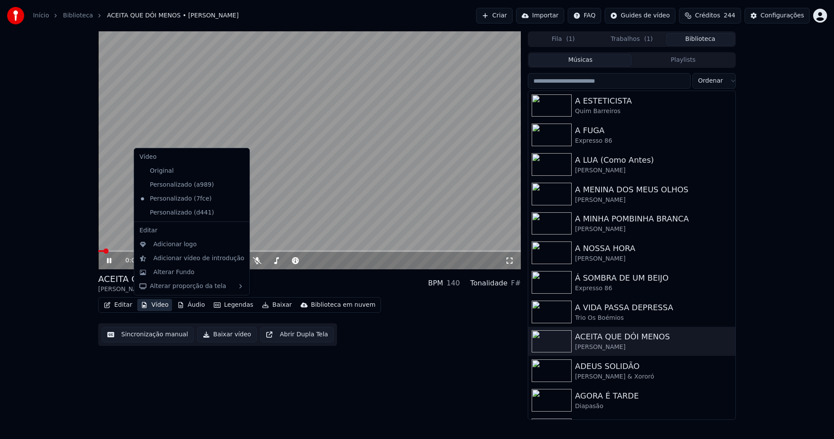
click at [238, 211] on icon at bounding box center [243, 212] width 10 height 7
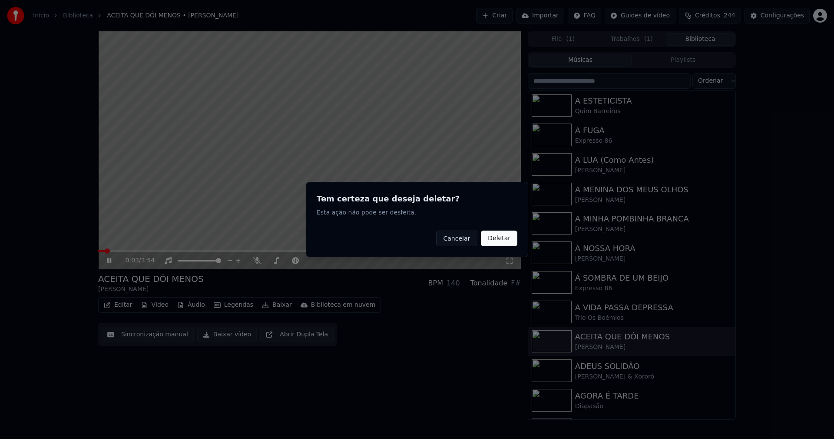
click at [502, 236] on button "Deletar" at bounding box center [499, 238] width 37 height 16
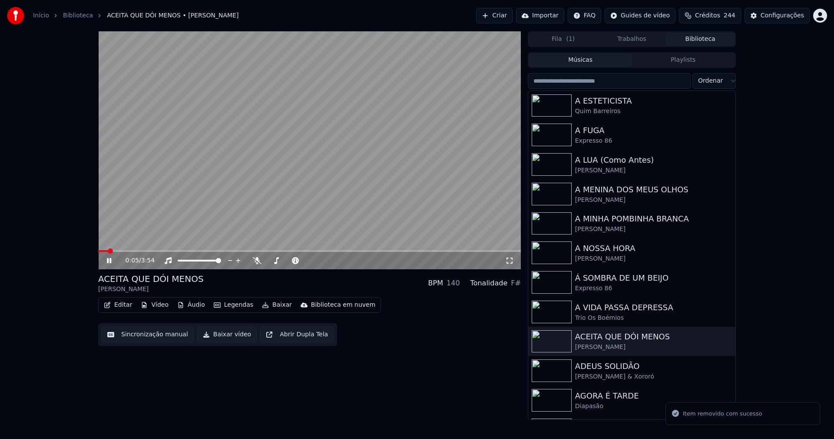
click at [109, 261] on icon at bounding box center [109, 260] width 4 height 5
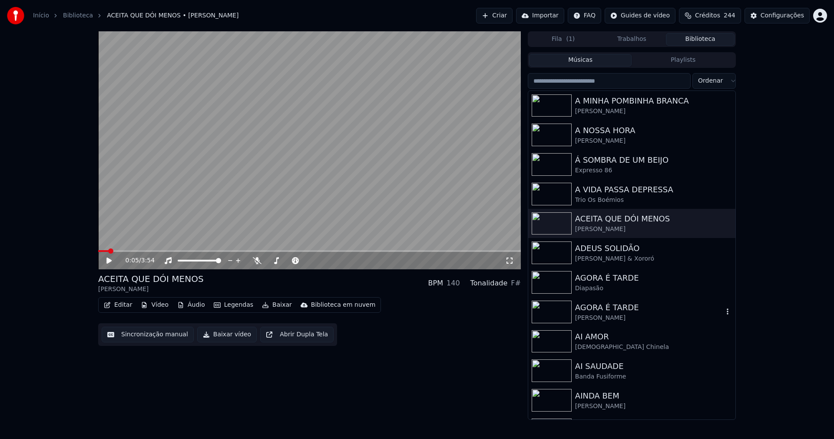
scroll to position [869, 0]
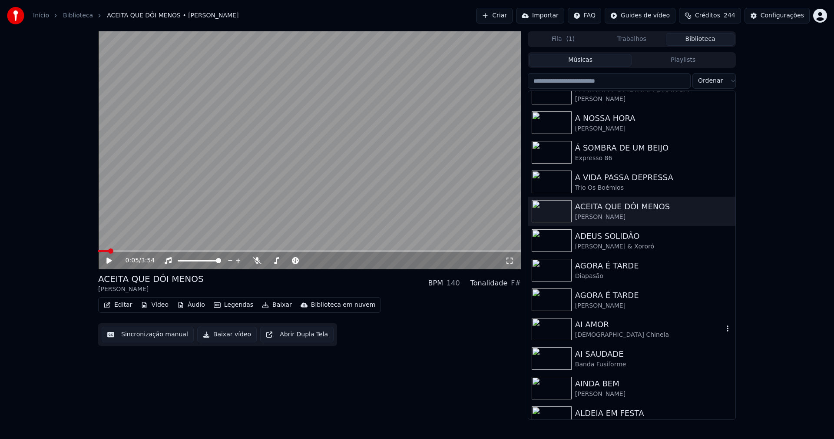
drag, startPoint x: 608, startPoint y: 326, endPoint x: 678, endPoint y: 323, distance: 70.5
click at [608, 326] on div "AI AMOR" at bounding box center [649, 324] width 148 height 12
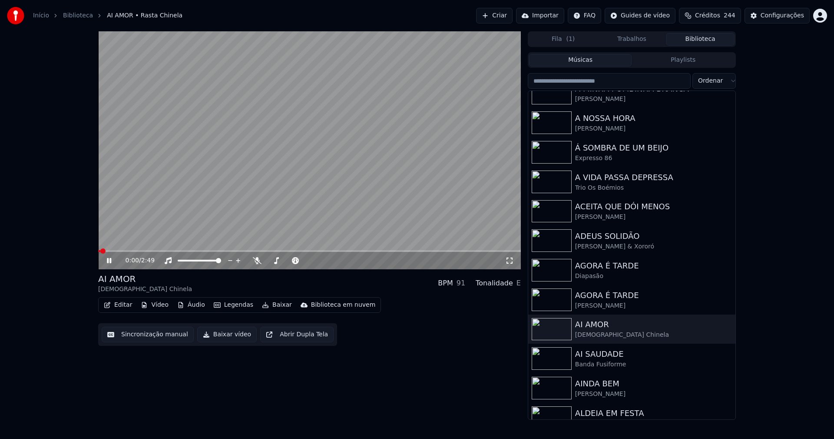
click at [111, 261] on icon at bounding box center [109, 260] width 4 height 5
click at [151, 307] on button "Vídeo" at bounding box center [154, 305] width 35 height 12
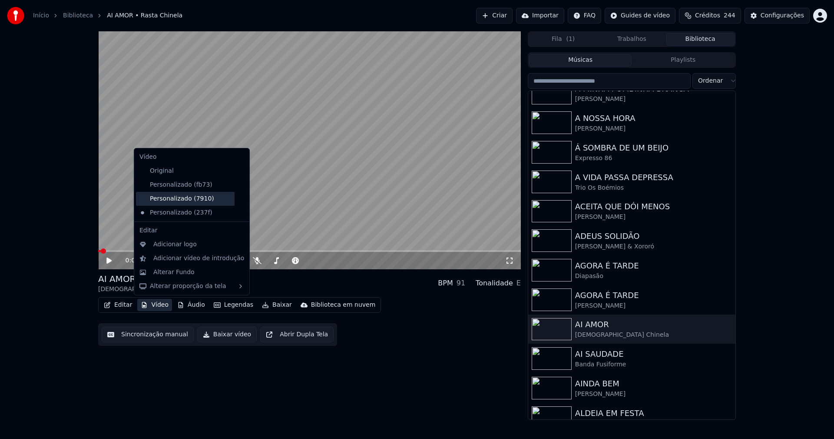
click at [175, 199] on div "Personalizado (7910)" at bounding box center [185, 199] width 99 height 14
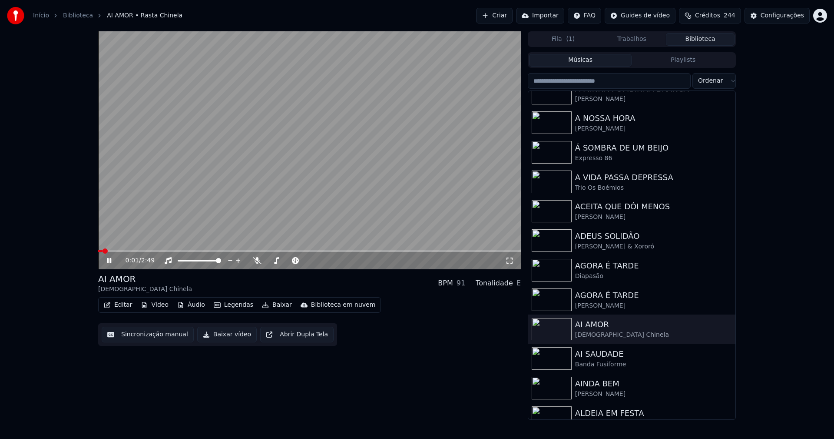
click at [111, 258] on icon at bounding box center [115, 260] width 20 height 7
click at [155, 306] on button "Vídeo" at bounding box center [154, 305] width 35 height 12
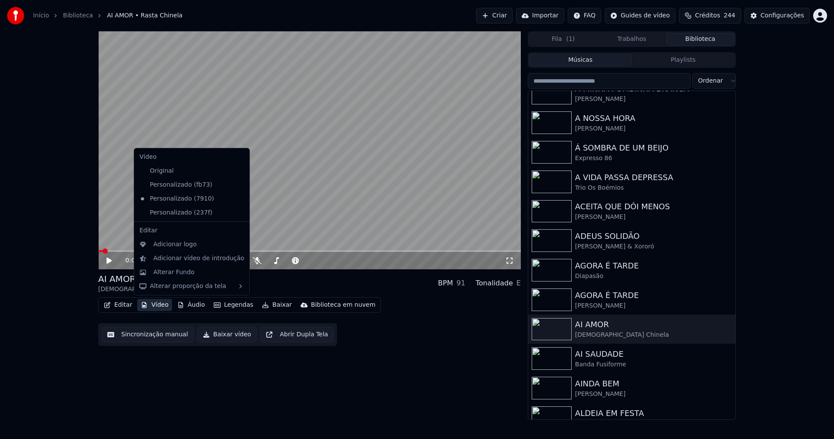
click at [238, 214] on icon at bounding box center [243, 212] width 10 height 7
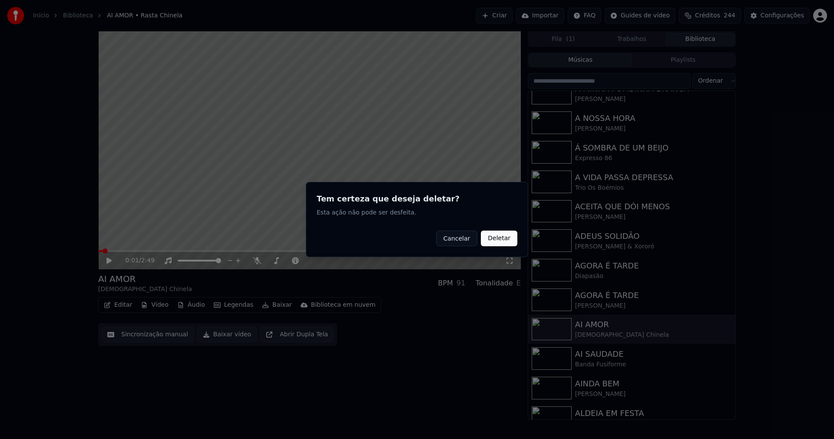
click at [503, 239] on button "Deletar" at bounding box center [499, 238] width 37 height 16
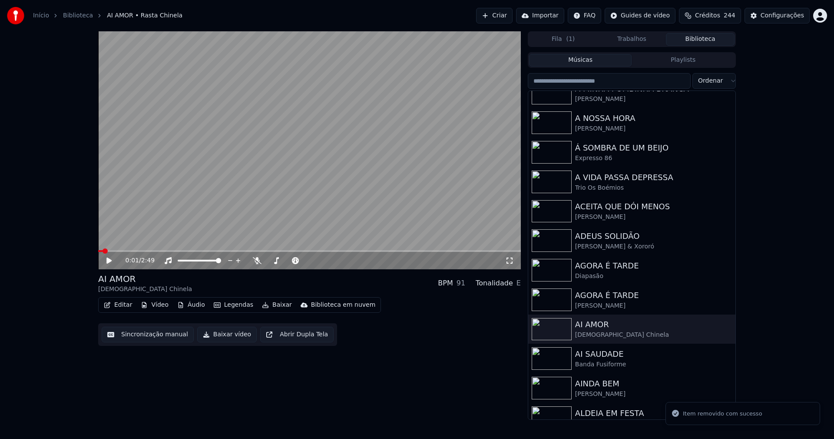
click at [156, 306] on button "Vídeo" at bounding box center [154, 305] width 35 height 12
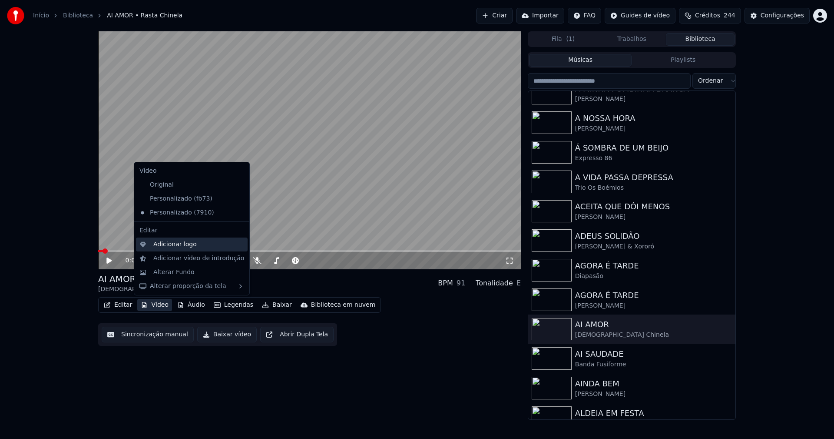
click at [171, 243] on div "Adicionar logo" at bounding box center [174, 244] width 43 height 9
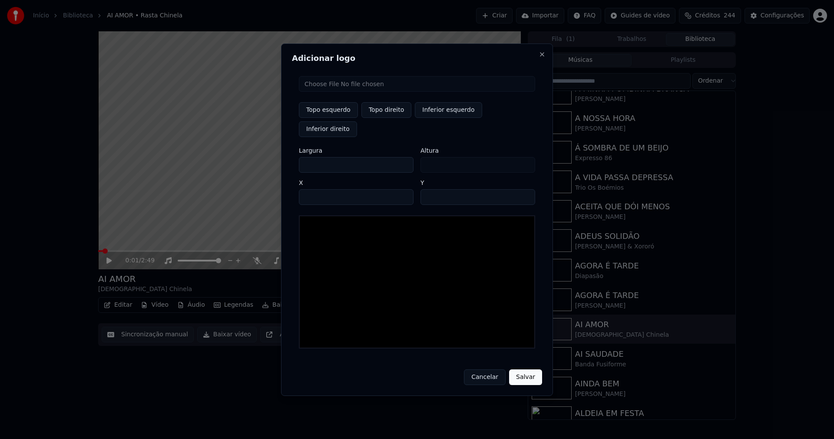
click at [323, 92] on input "file" at bounding box center [417, 84] width 236 height 16
type input "**********"
type input "***"
click at [388, 118] on button "Topo direito" at bounding box center [387, 110] width 50 height 16
type input "****"
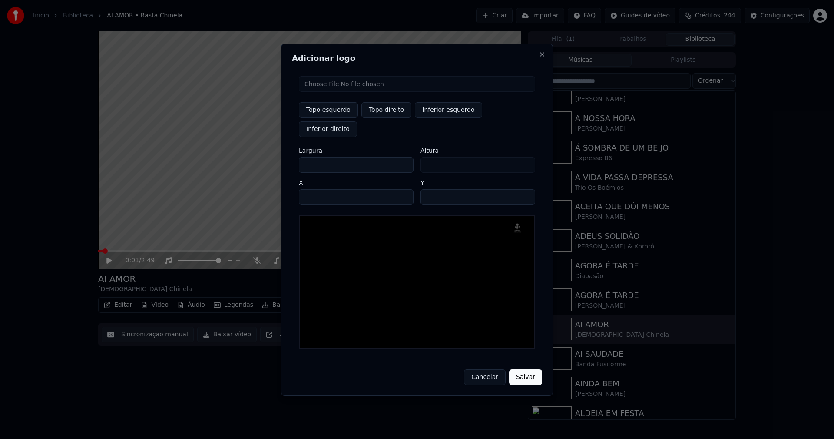
drag, startPoint x: 312, startPoint y: 155, endPoint x: 270, endPoint y: 158, distance: 42.3
click at [270, 158] on body "Início Biblioteca AI AMOR • Rasta Chinela Criar Importar FAQ Guides de vídeo Cr…" at bounding box center [417, 219] width 834 height 439
type input "**"
type input "***"
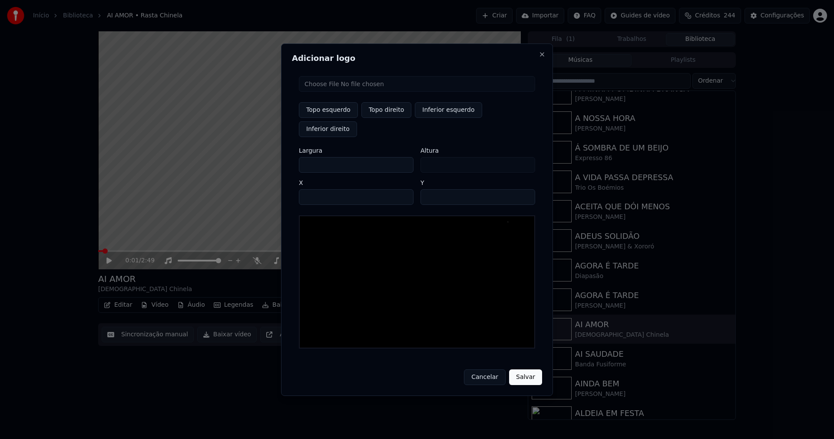
type input "***"
click at [317, 189] on input "****" at bounding box center [356, 197] width 115 height 16
type input "****"
click at [526, 189] on input "**" at bounding box center [478, 197] width 115 height 16
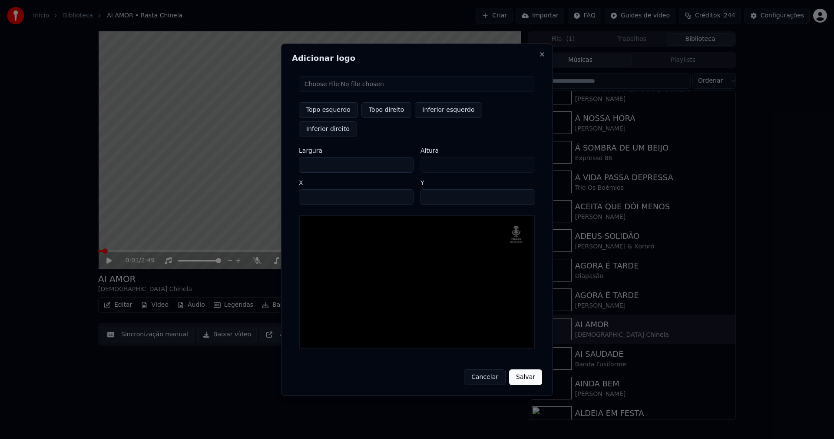
click at [526, 189] on input "**" at bounding box center [478, 197] width 115 height 16
type input "**"
click at [526, 189] on input "**" at bounding box center [478, 197] width 115 height 16
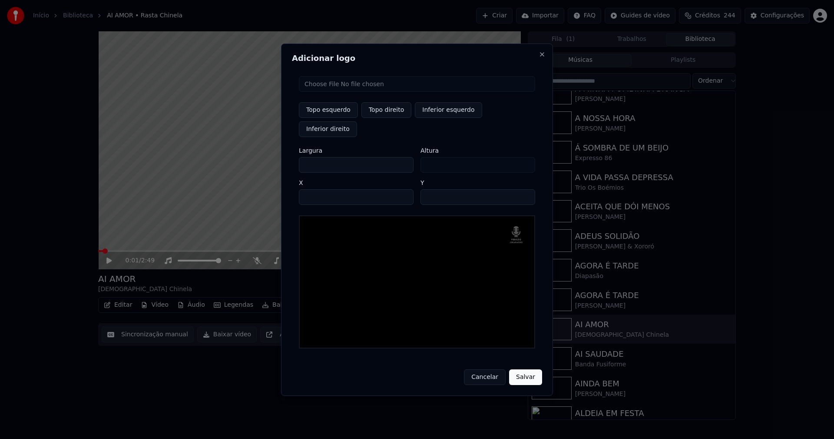
click at [524, 369] on button "Salvar" at bounding box center [525, 377] width 33 height 16
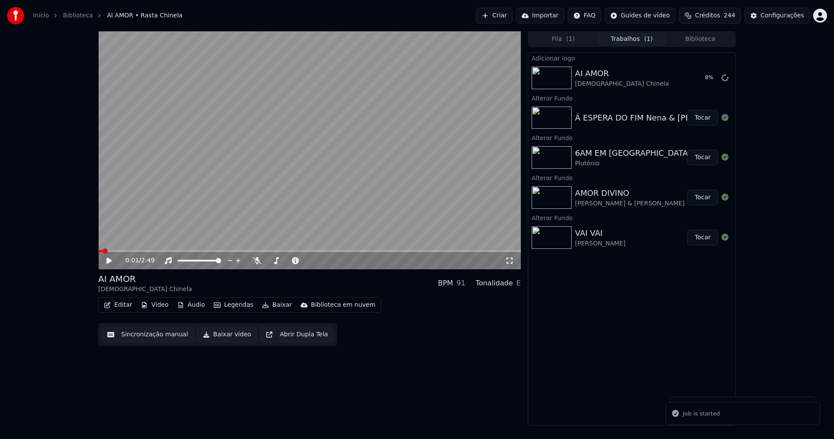
click at [701, 40] on button "Biblioteca" at bounding box center [700, 39] width 69 height 13
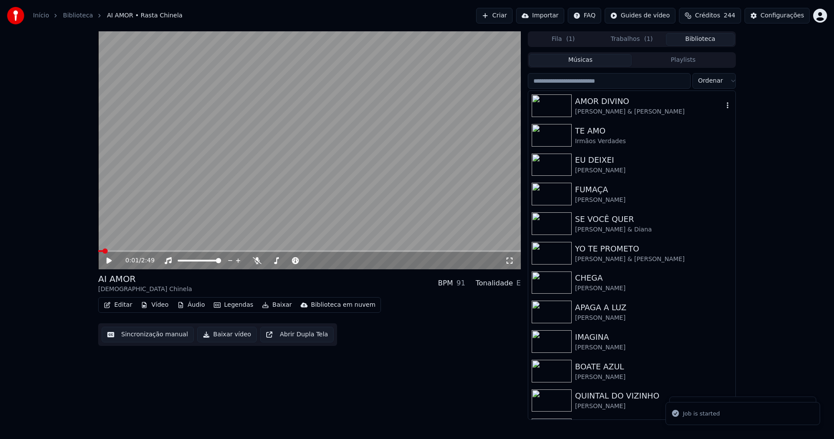
drag, startPoint x: 598, startPoint y: 100, endPoint x: 518, endPoint y: 103, distance: 79.6
click at [598, 100] on div "AMOR DIVINO" at bounding box center [649, 101] width 148 height 12
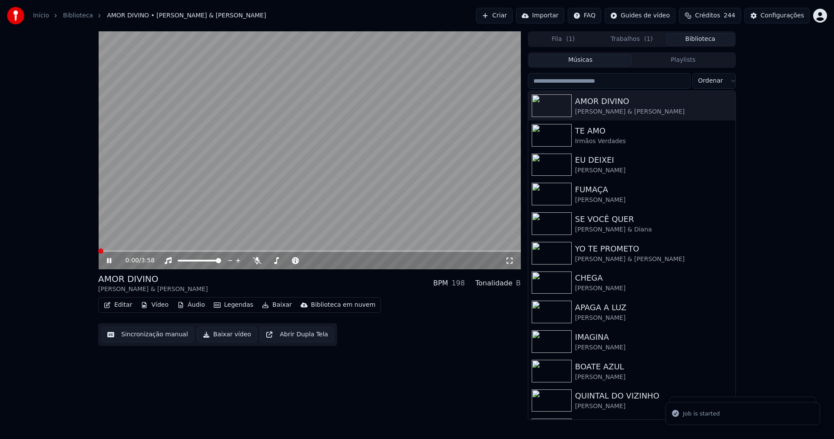
click at [110, 261] on icon at bounding box center [109, 260] width 4 height 5
click at [154, 307] on button "Vídeo" at bounding box center [154, 305] width 35 height 12
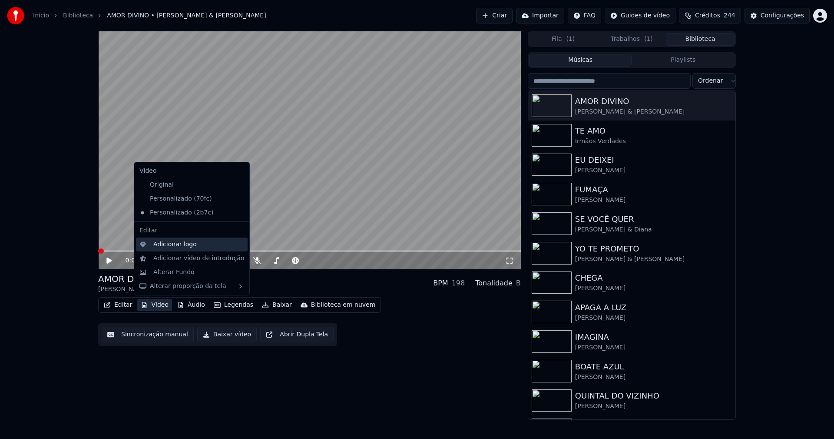
click at [168, 248] on div "Adicionar logo" at bounding box center [174, 244] width 43 height 9
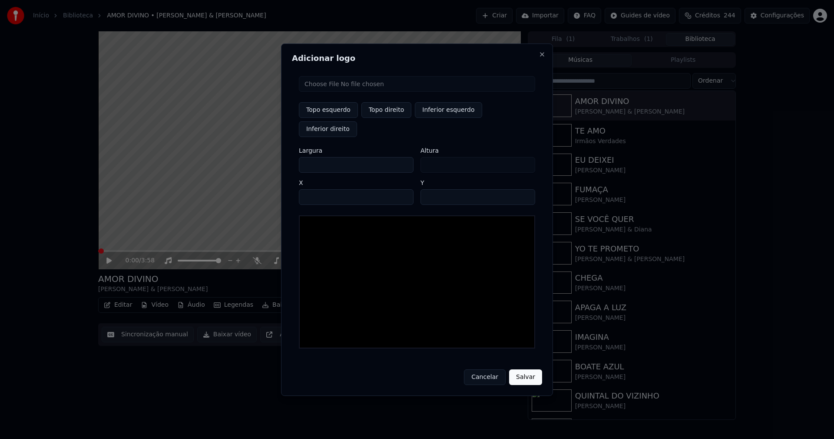
click at [337, 92] on input "file" at bounding box center [417, 84] width 236 height 16
type input "**********"
type input "***"
drag, startPoint x: 379, startPoint y: 121, endPoint x: 356, endPoint y: 124, distance: 24.1
click at [379, 118] on button "Topo direito" at bounding box center [387, 110] width 50 height 16
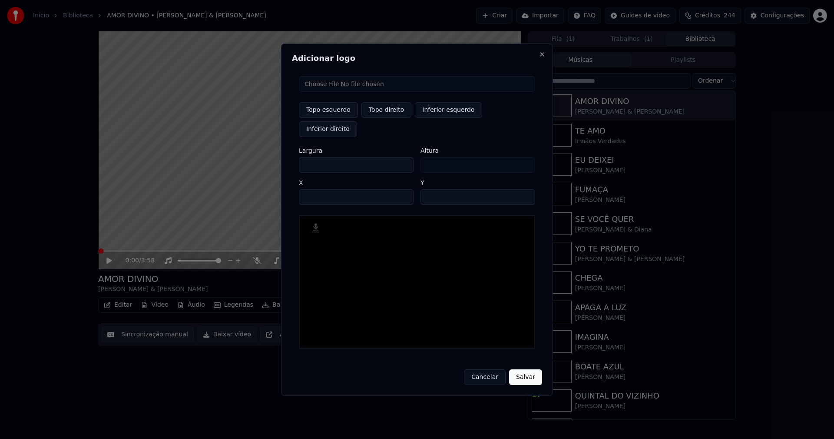
type input "****"
drag, startPoint x: 314, startPoint y: 156, endPoint x: 270, endPoint y: 160, distance: 43.6
click at [270, 160] on body "Início Biblioteca AMOR DIVINO • [PERSON_NAME] & [PERSON_NAME] Importar FAQ Guid…" at bounding box center [417, 219] width 834 height 439
type input "**"
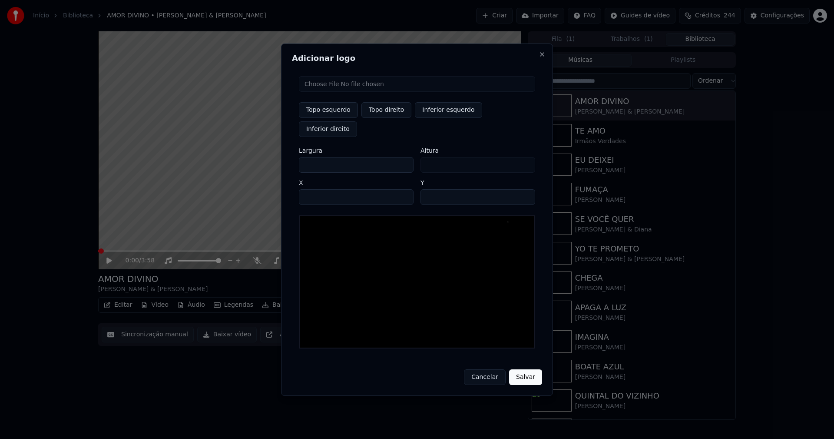
type input "***"
click at [317, 189] on input "****" at bounding box center [356, 197] width 115 height 16
type input "****"
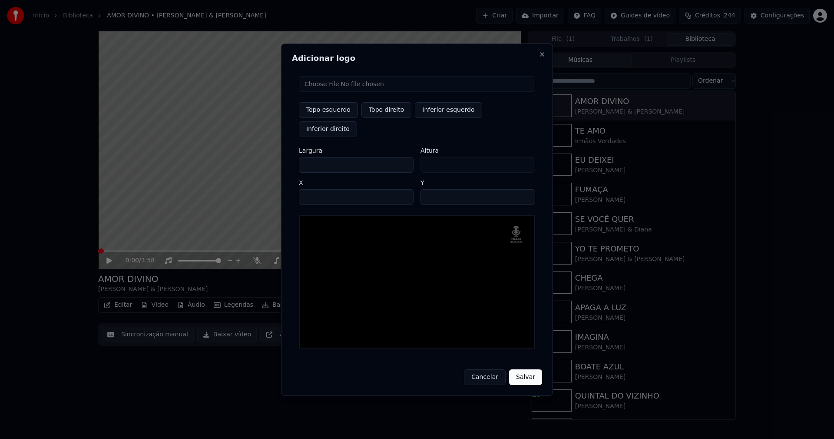
click at [526, 189] on input "**" at bounding box center [478, 197] width 115 height 16
type input "**"
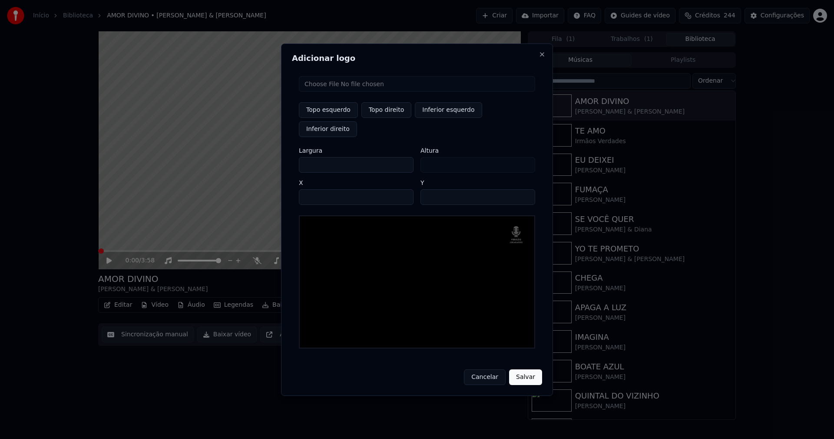
click at [526, 189] on input "**" at bounding box center [478, 197] width 115 height 16
drag, startPoint x: 528, startPoint y: 369, endPoint x: 532, endPoint y: 376, distance: 7.6
click at [528, 370] on button "Salvar" at bounding box center [525, 377] width 33 height 16
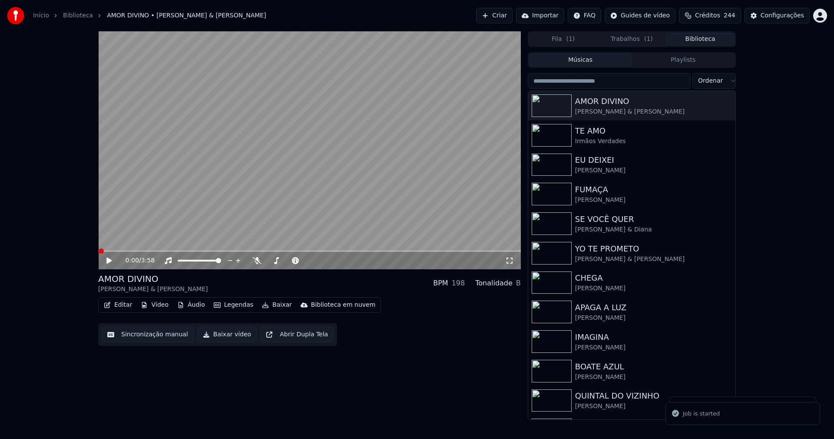
click at [708, 40] on button "Biblioteca" at bounding box center [700, 39] width 69 height 13
click at [595, 140] on div "Irmãos Verdades" at bounding box center [649, 141] width 148 height 9
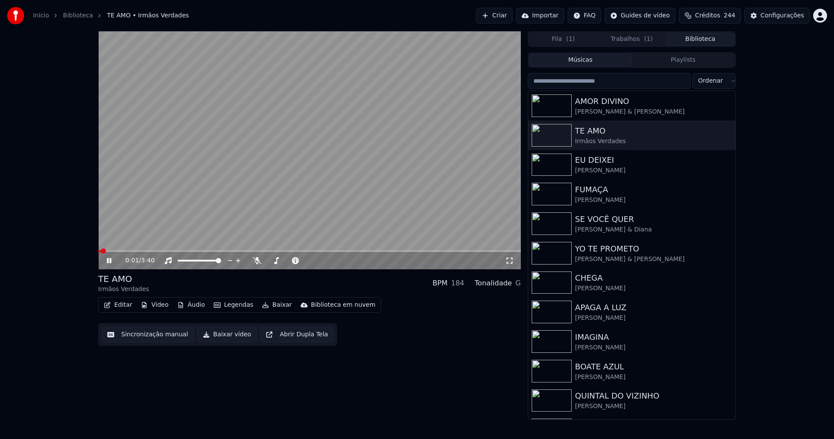
click at [113, 260] on icon at bounding box center [115, 260] width 20 height 7
click at [156, 304] on button "Vídeo" at bounding box center [154, 305] width 35 height 12
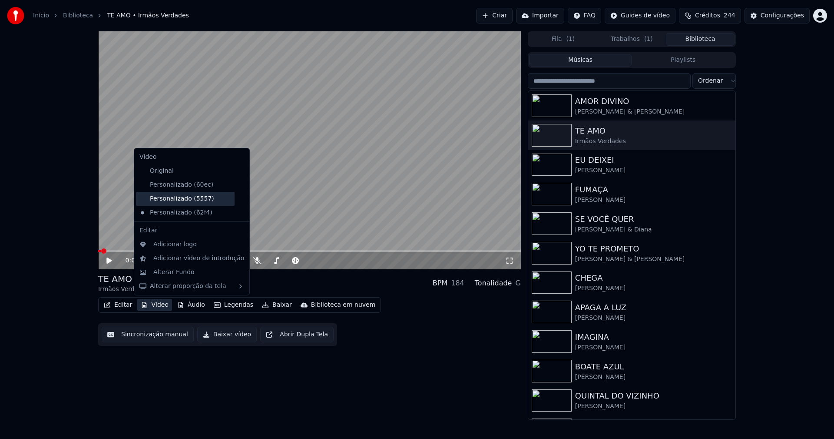
click at [181, 199] on div "Personalizado (5557)" at bounding box center [185, 199] width 99 height 14
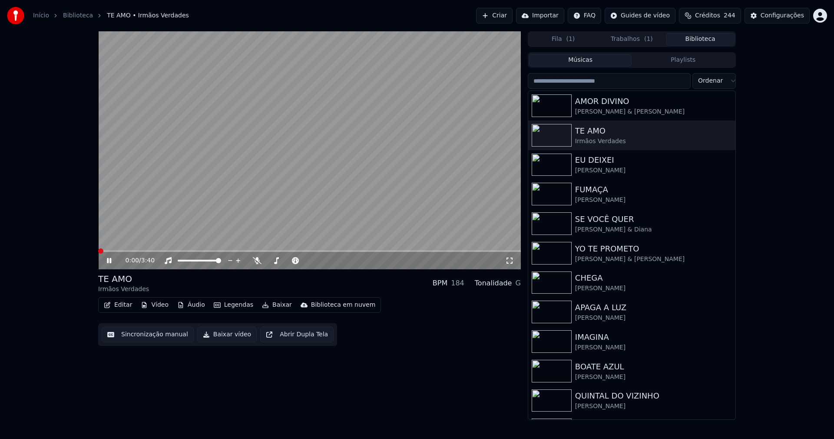
click at [111, 260] on icon at bounding box center [109, 260] width 4 height 5
click at [154, 308] on button "Vídeo" at bounding box center [154, 305] width 35 height 12
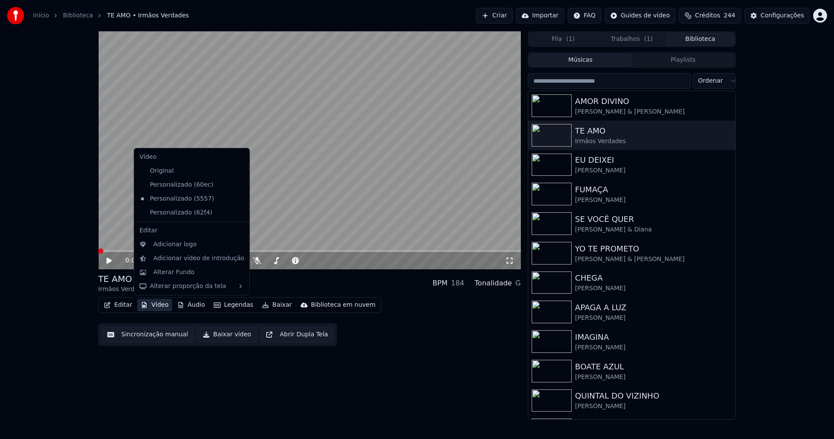
click at [238, 213] on icon at bounding box center [243, 212] width 10 height 7
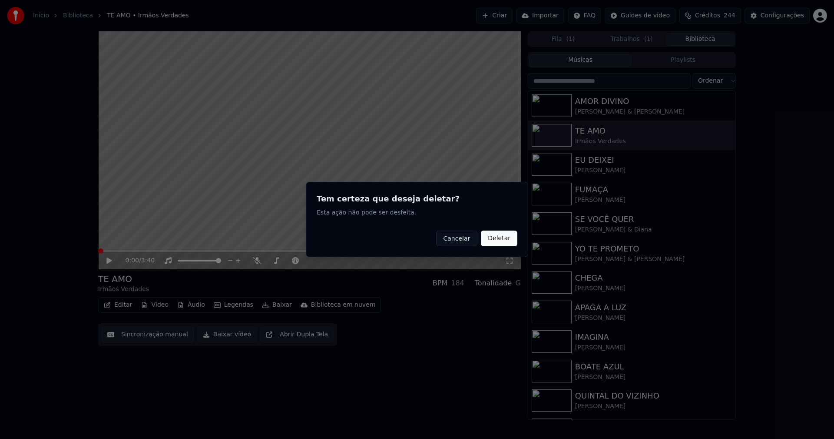
drag, startPoint x: 502, startPoint y: 239, endPoint x: 342, endPoint y: 255, distance: 161.6
click at [501, 239] on button "Deletar" at bounding box center [499, 238] width 37 height 16
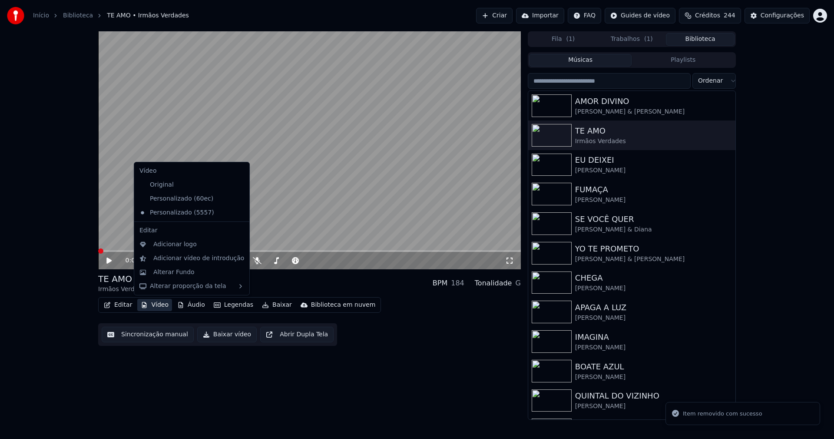
click at [164, 304] on button "Vídeo" at bounding box center [154, 305] width 35 height 12
click at [170, 246] on div "Adicionar logo" at bounding box center [174, 244] width 43 height 9
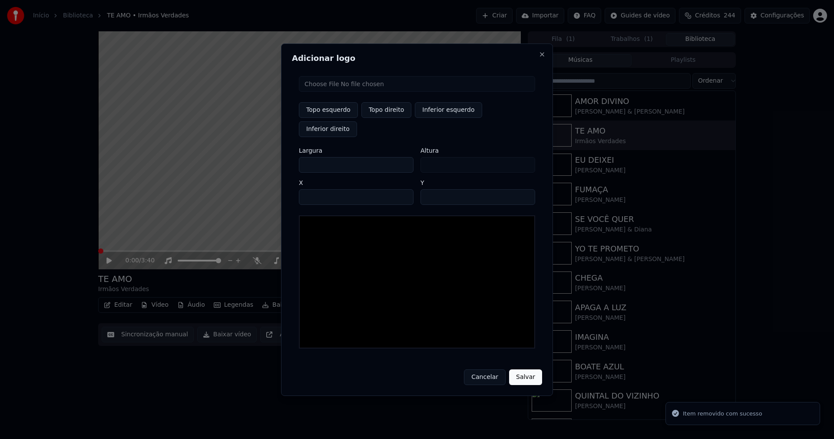
click at [320, 92] on input "file" at bounding box center [417, 84] width 236 height 16
type input "**********"
type input "***"
click at [387, 118] on button "Topo direito" at bounding box center [387, 110] width 50 height 16
type input "****"
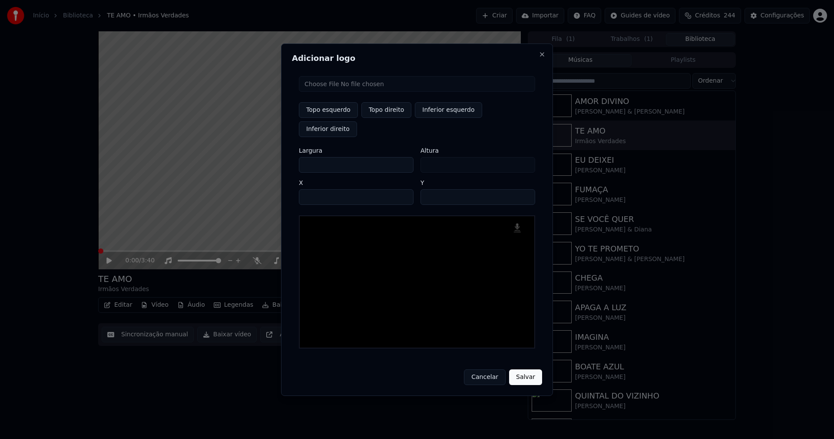
drag, startPoint x: 313, startPoint y: 155, endPoint x: 257, endPoint y: 160, distance: 55.8
click at [257, 160] on body "Início Biblioteca TE AMO • Irmãos Verdades Criar Importar FAQ Guides de vídeo C…" at bounding box center [417, 219] width 834 height 439
type input "**"
type input "***"
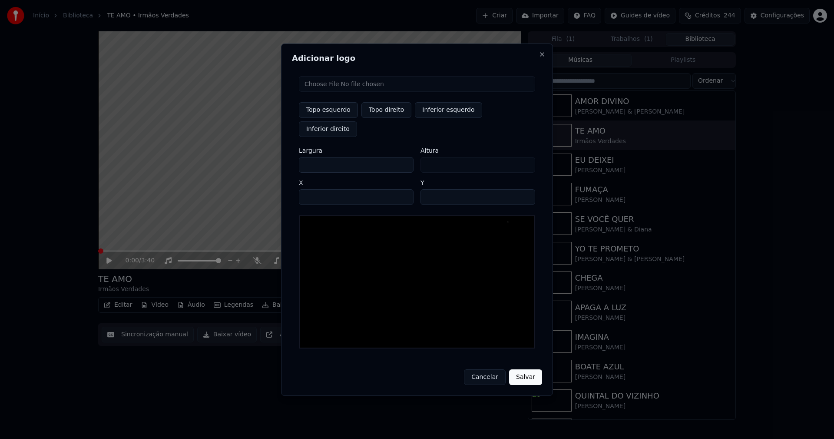
type input "***"
click at [316, 189] on input "****" at bounding box center [356, 197] width 115 height 16
type input "****"
click at [522, 189] on input "**" at bounding box center [478, 197] width 115 height 16
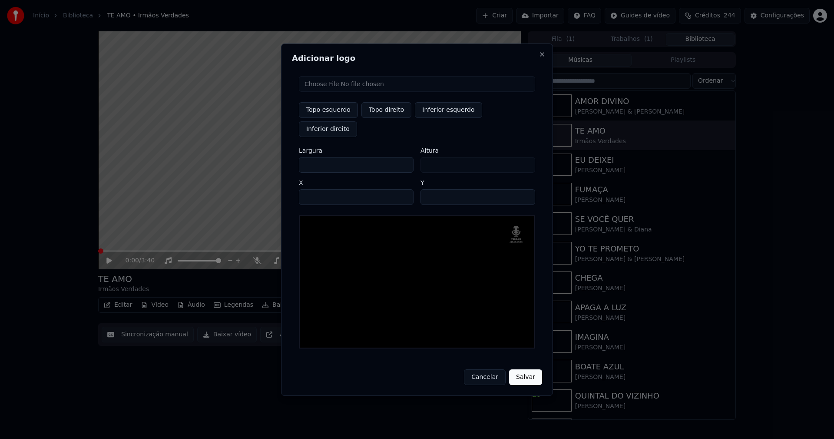
click at [522, 189] on input "**" at bounding box center [478, 197] width 115 height 16
type input "**"
click at [522, 189] on input "**" at bounding box center [478, 197] width 115 height 16
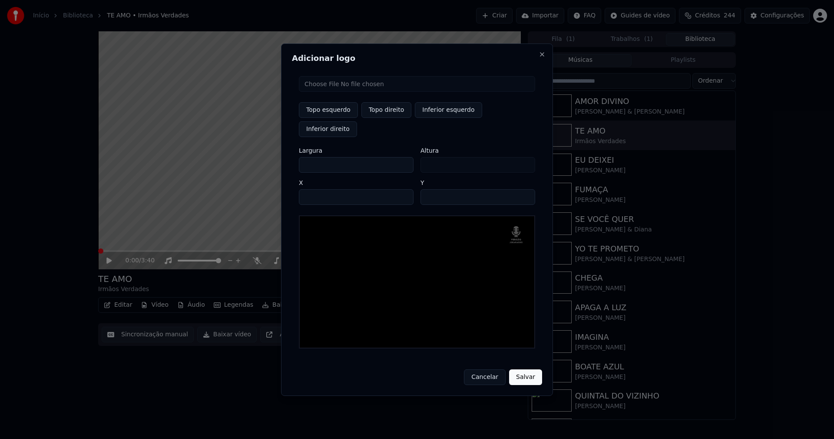
click at [534, 369] on button "Salvar" at bounding box center [525, 377] width 33 height 16
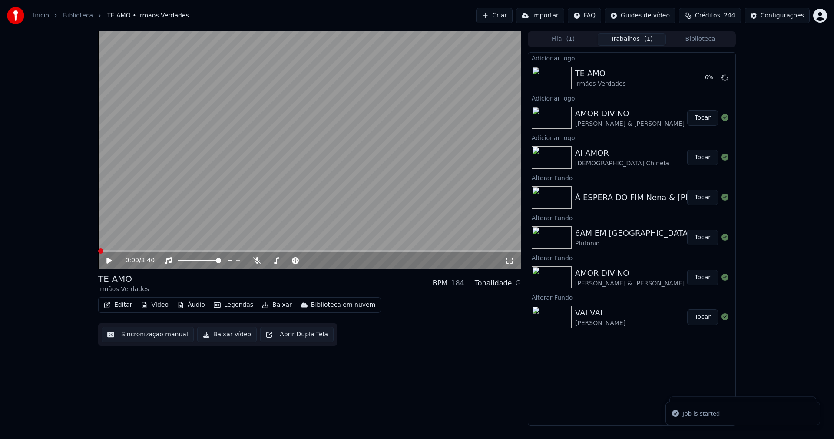
click at [702, 36] on button "Biblioteca" at bounding box center [700, 39] width 69 height 13
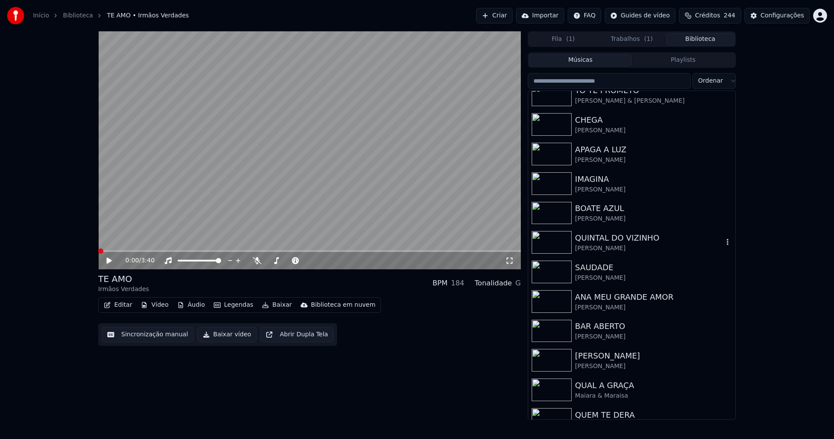
scroll to position [217, 0]
click at [604, 245] on div "[PERSON_NAME]" at bounding box center [649, 248] width 148 height 9
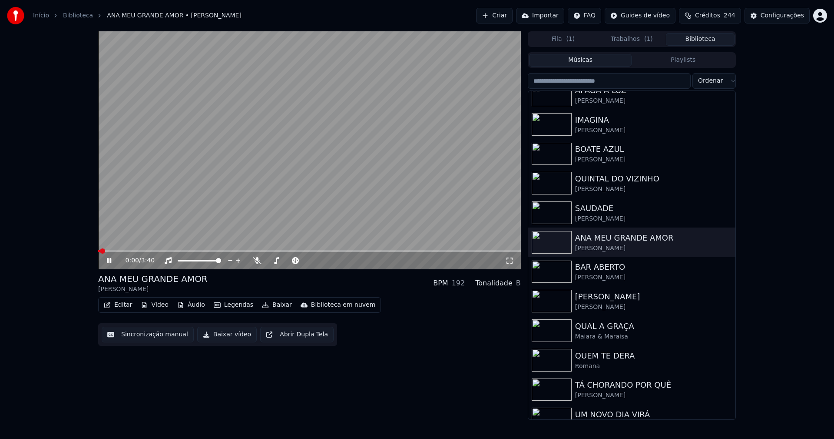
click at [109, 260] on icon at bounding box center [109, 260] width 4 height 5
click at [159, 306] on button "Vídeo" at bounding box center [154, 305] width 35 height 12
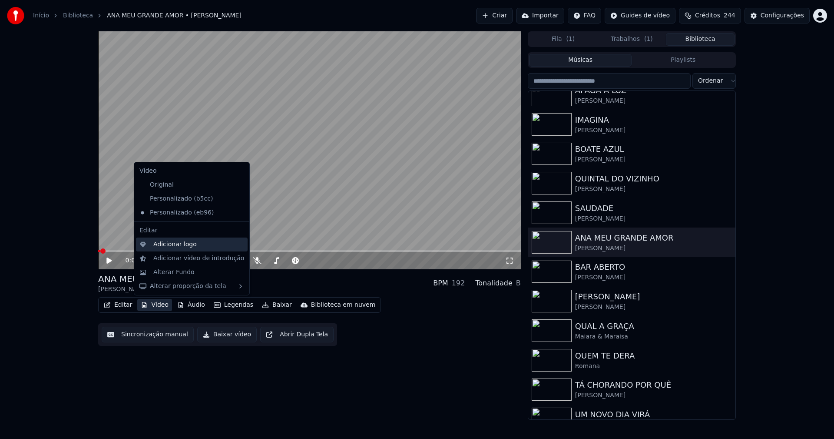
click at [176, 247] on div "Adicionar logo" at bounding box center [174, 244] width 43 height 9
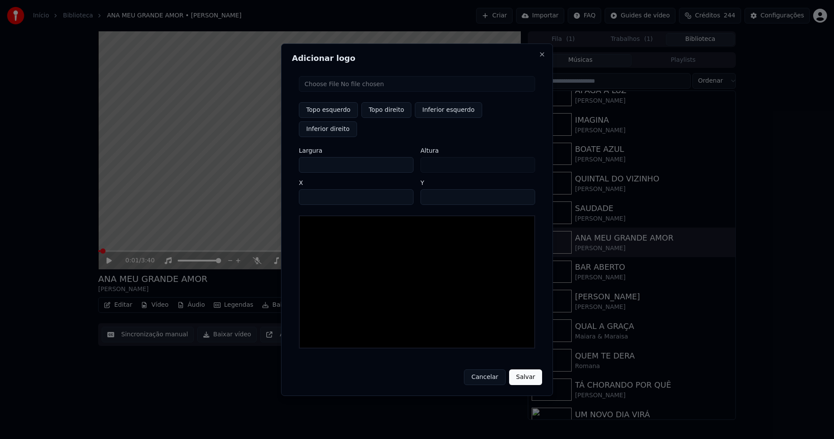
click at [336, 92] on input "file" at bounding box center [417, 84] width 236 height 16
type input "**********"
type input "***"
click at [392, 115] on button "Topo direito" at bounding box center [387, 110] width 50 height 16
type input "****"
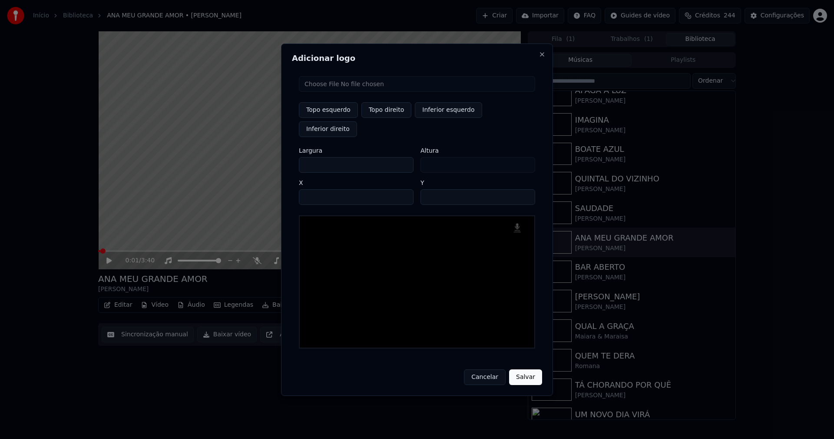
drag, startPoint x: 312, startPoint y: 156, endPoint x: 275, endPoint y: 161, distance: 38.1
click at [275, 161] on body "Início Biblioteca ANA MEU GRANDE AMOR • [PERSON_NAME] Importar FAQ Guides de ví…" at bounding box center [417, 219] width 834 height 439
type input "**"
type input "***"
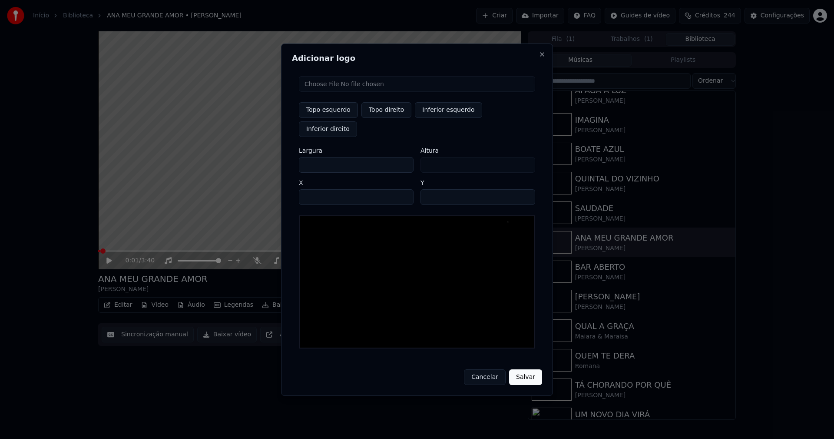
type input "***"
click at [317, 189] on input "****" at bounding box center [356, 197] width 115 height 16
type input "****"
click at [523, 189] on input "**" at bounding box center [478, 197] width 115 height 16
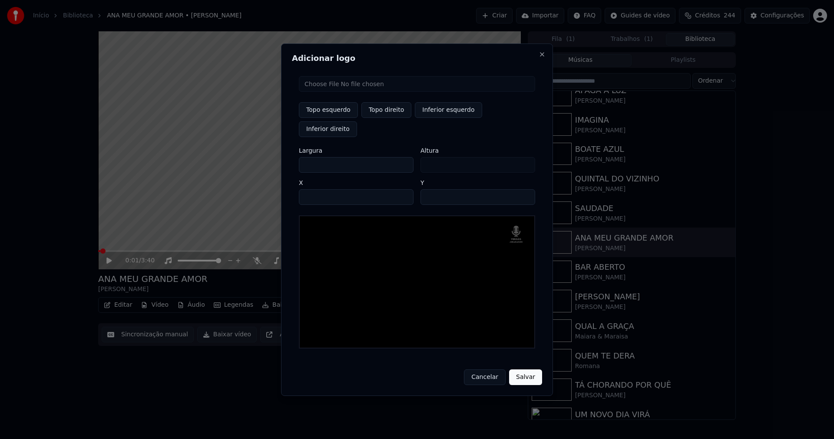
click at [523, 189] on input "**" at bounding box center [478, 197] width 115 height 16
type input "**"
click at [523, 189] on input "**" at bounding box center [478, 197] width 115 height 16
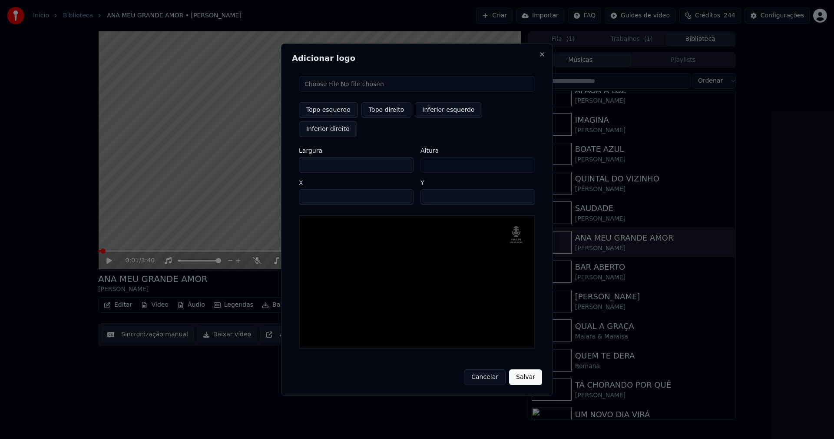
click at [524, 369] on button "Salvar" at bounding box center [525, 377] width 33 height 16
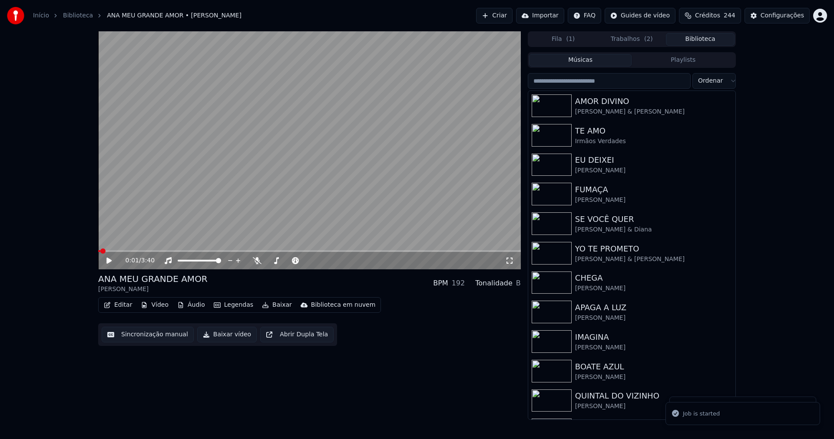
click at [708, 39] on button "Biblioteca" at bounding box center [700, 39] width 69 height 13
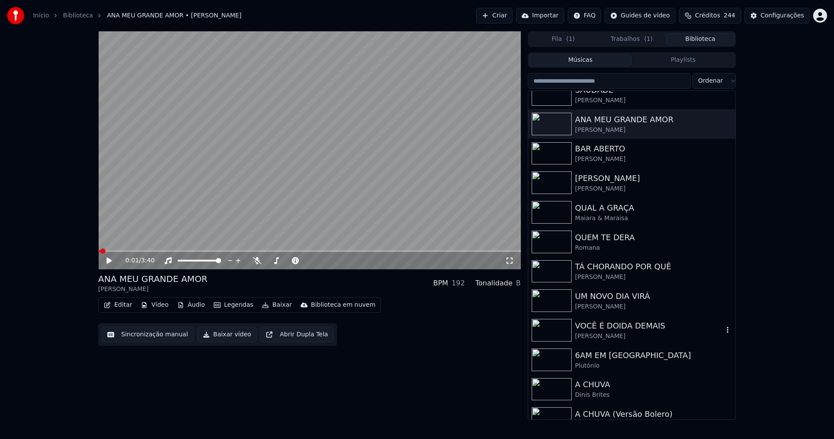
scroll to position [391, 0]
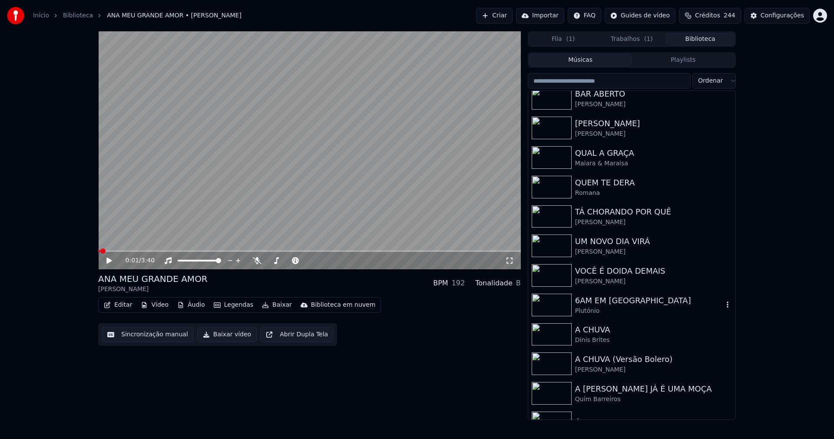
click at [596, 303] on div "6AM EM [GEOGRAPHIC_DATA]" at bounding box center [649, 300] width 148 height 12
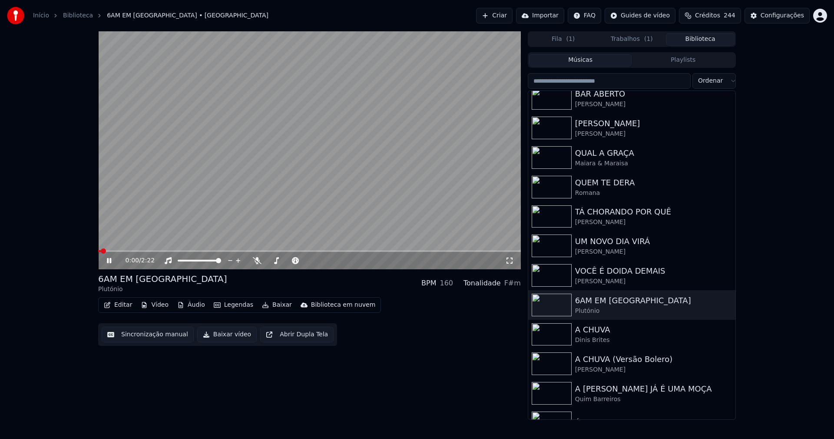
click at [106, 262] on icon at bounding box center [115, 260] width 20 height 7
click at [626, 40] on button "Trabalhos ( 1 )" at bounding box center [632, 39] width 69 height 13
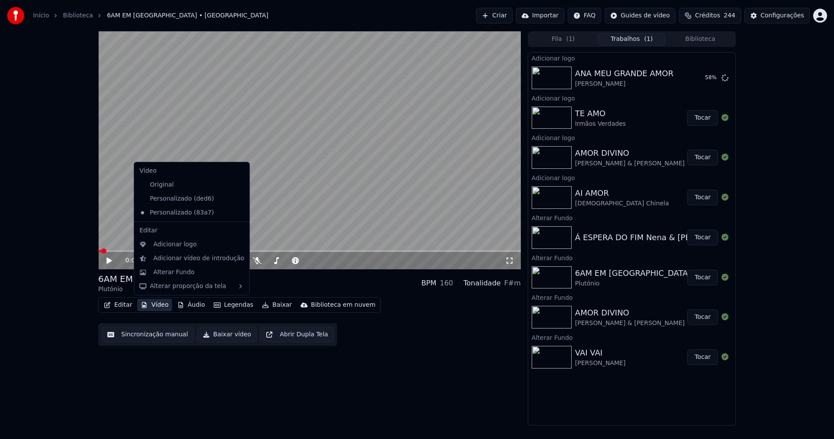
click at [153, 306] on button "Vídeo" at bounding box center [154, 305] width 35 height 12
click at [174, 243] on div "Adicionar logo" at bounding box center [174, 244] width 43 height 9
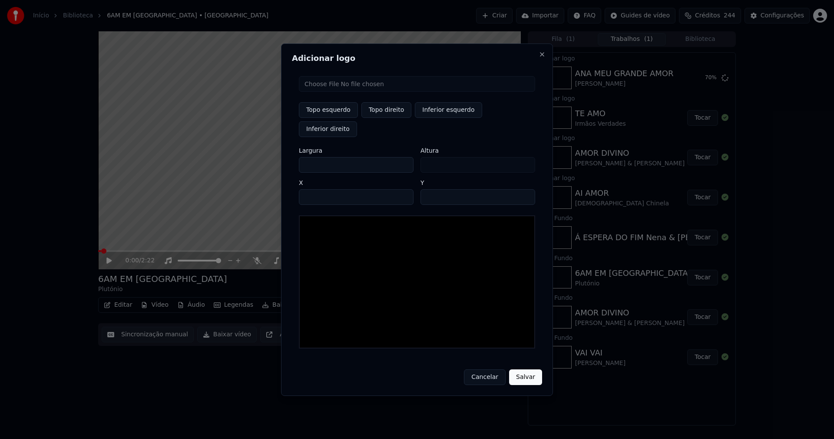
click at [346, 92] on input "file" at bounding box center [417, 84] width 236 height 16
type input "**********"
type input "***"
click at [395, 117] on button "Topo direito" at bounding box center [387, 110] width 50 height 16
type input "****"
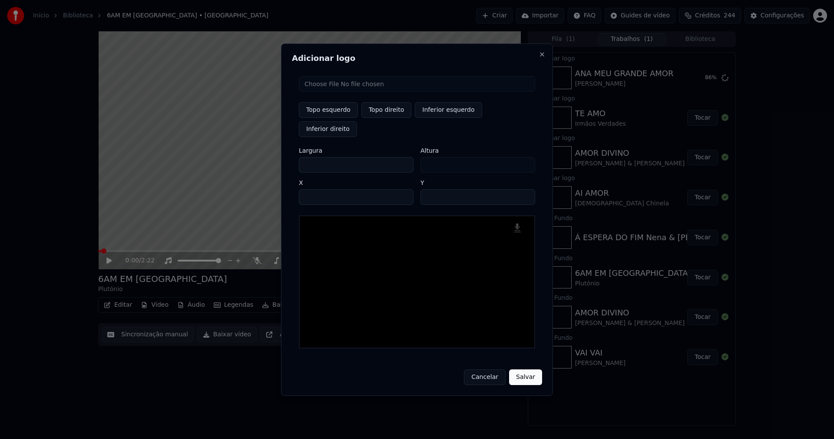
drag, startPoint x: 313, startPoint y: 156, endPoint x: 265, endPoint y: 156, distance: 48.2
click at [266, 156] on body "Início Biblioteca 6AM EM [GEOGRAPHIC_DATA] • Plutónio Criar Importar FAQ Guides…" at bounding box center [417, 219] width 834 height 439
type input "**"
type input "***"
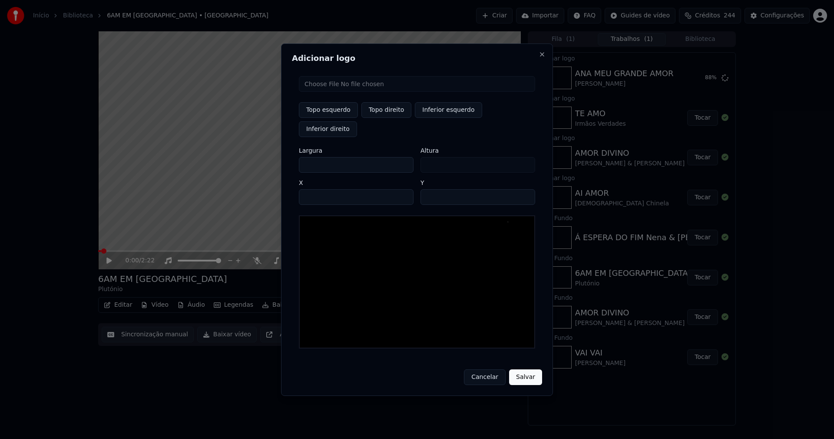
type input "***"
click at [316, 189] on input "****" at bounding box center [356, 197] width 115 height 16
type input "****"
click at [526, 189] on input "**" at bounding box center [478, 197] width 115 height 16
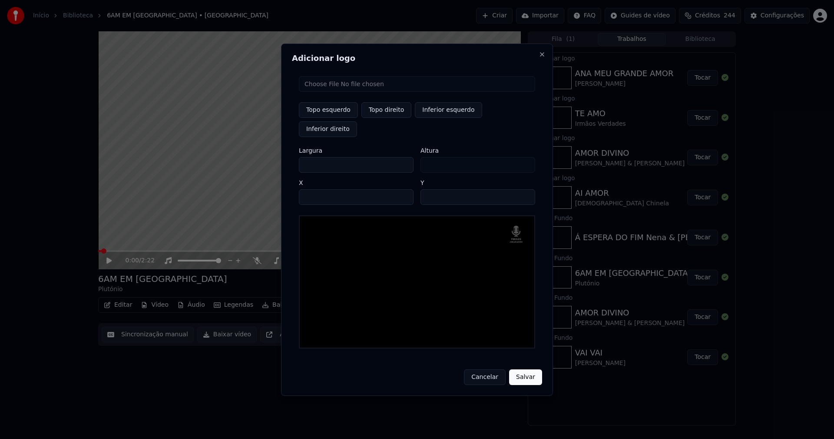
click at [525, 189] on input "**" at bounding box center [478, 197] width 115 height 16
type input "**"
click at [525, 189] on input "**" at bounding box center [478, 197] width 115 height 16
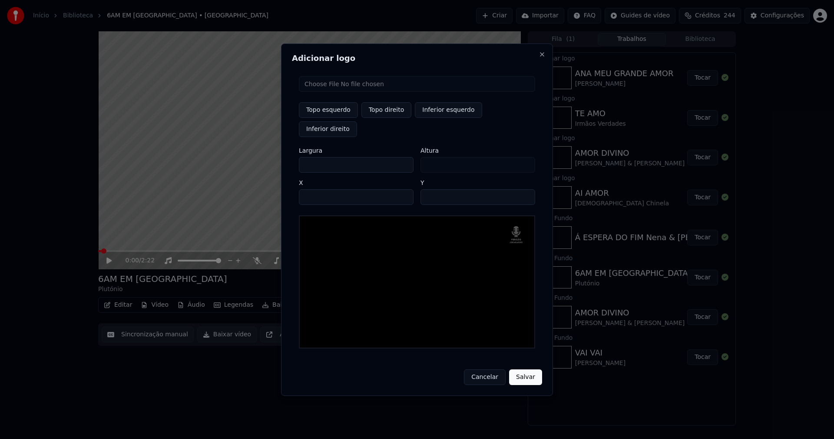
click at [529, 369] on button "Salvar" at bounding box center [525, 377] width 33 height 16
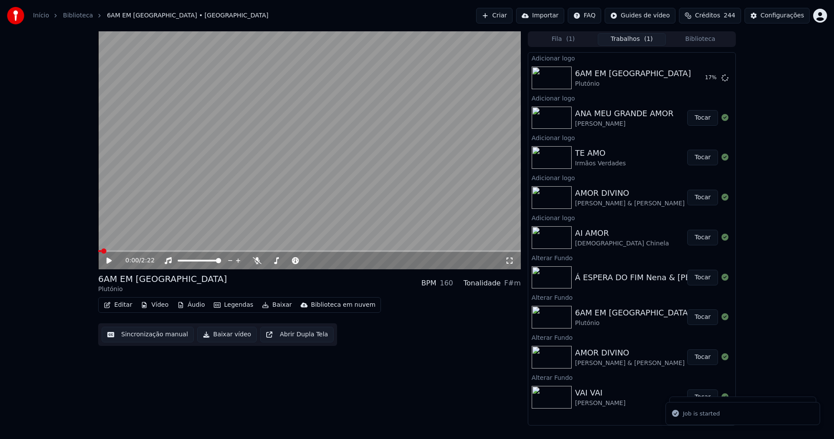
click at [705, 39] on button "Biblioteca" at bounding box center [700, 39] width 69 height 13
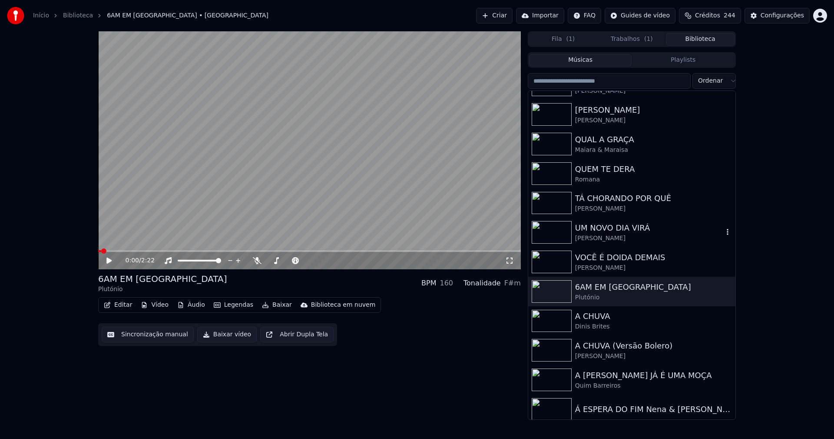
scroll to position [435, 0]
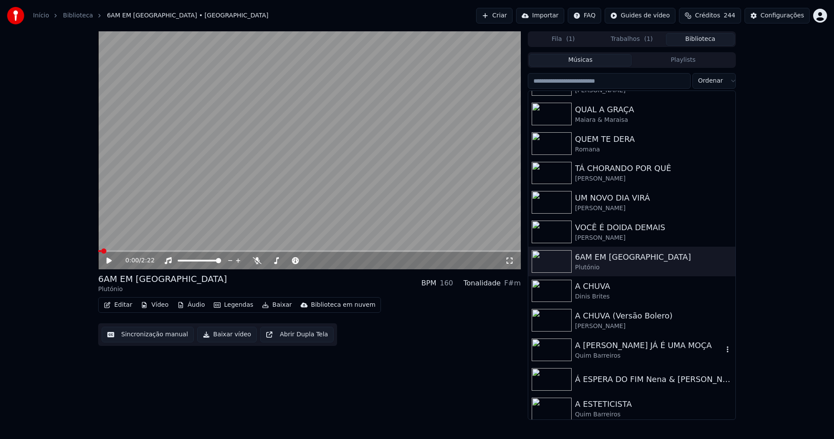
click at [616, 347] on div "A [PERSON_NAME] JÁ É UMA MOÇA" at bounding box center [649, 345] width 148 height 12
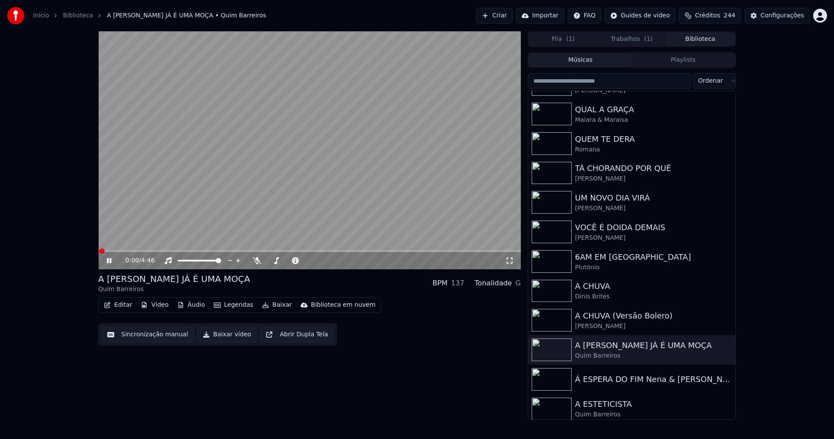
click at [109, 259] on icon at bounding box center [109, 260] width 4 height 5
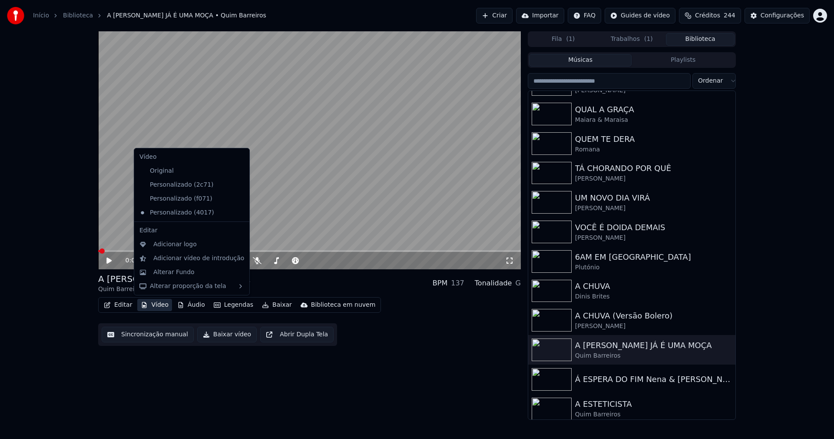
click at [160, 302] on button "Vídeo" at bounding box center [154, 305] width 35 height 12
click at [172, 201] on div "Personalizado (f071)" at bounding box center [185, 199] width 99 height 14
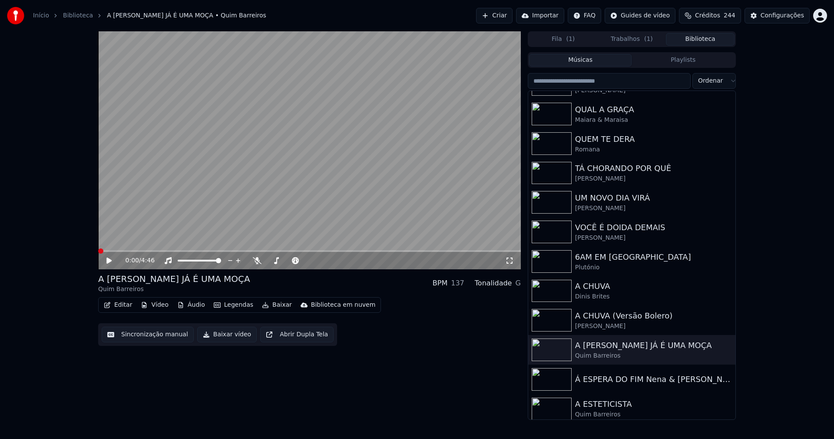
click at [111, 261] on icon at bounding box center [108, 260] width 5 height 6
click at [156, 307] on button "Vídeo" at bounding box center [154, 305] width 35 height 12
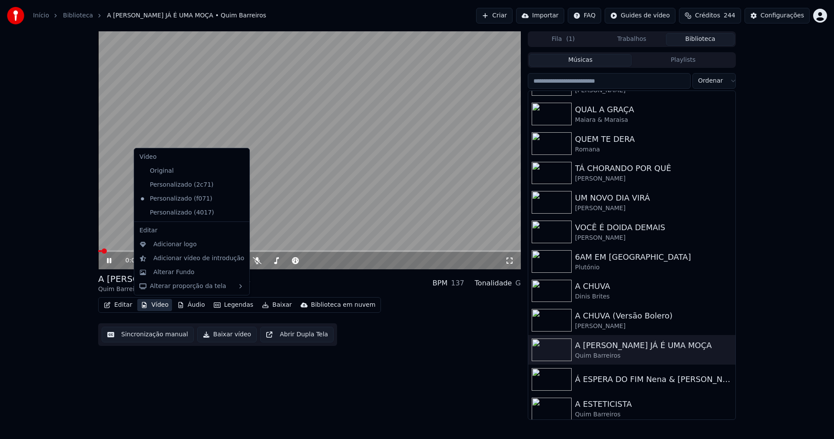
click at [238, 213] on icon at bounding box center [243, 212] width 10 height 7
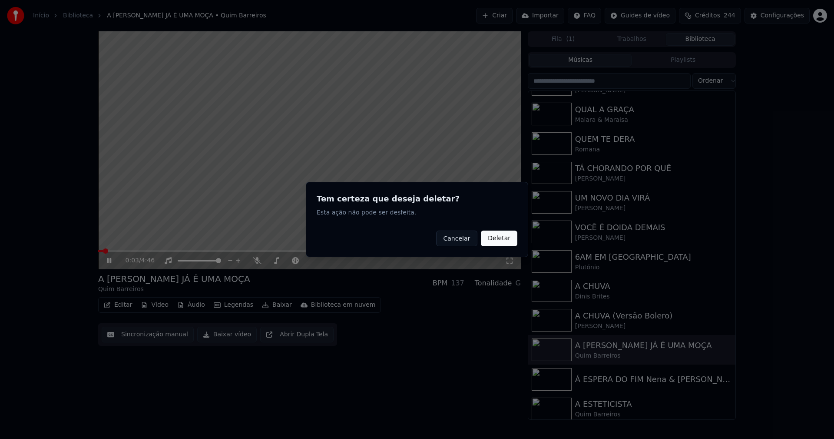
click at [506, 241] on button "Deletar" at bounding box center [499, 238] width 37 height 16
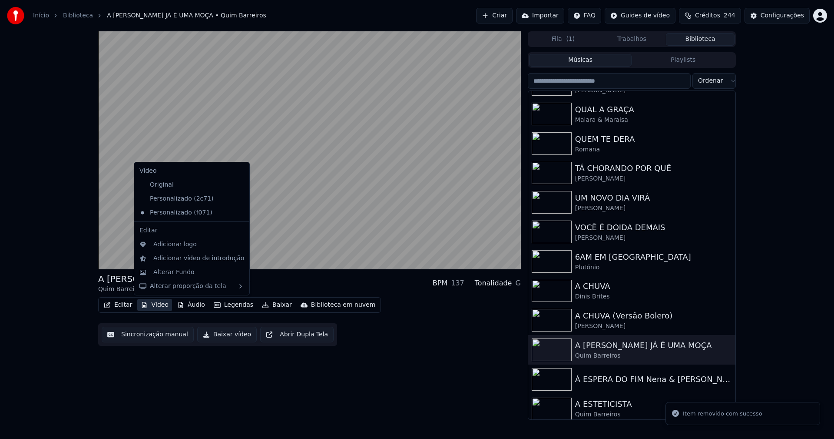
click at [163, 305] on button "Vídeo" at bounding box center [154, 305] width 35 height 12
click at [178, 248] on div "Adicionar logo" at bounding box center [174, 244] width 43 height 9
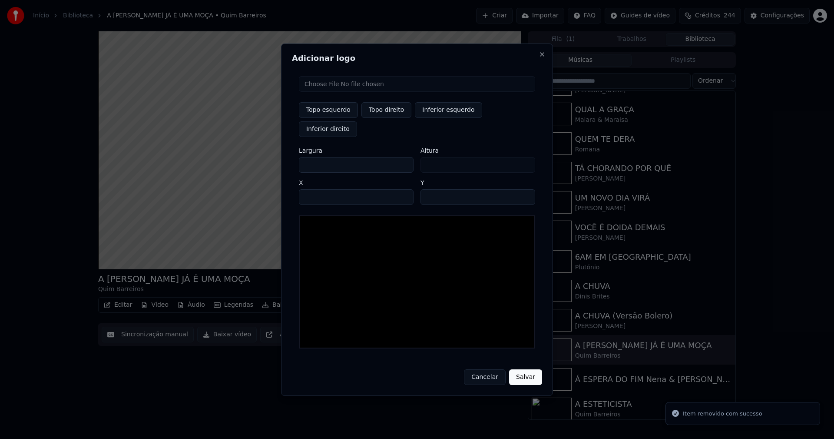
click at [326, 92] on input "file" at bounding box center [417, 84] width 236 height 16
type input "**********"
type input "***"
click at [382, 118] on button "Topo direito" at bounding box center [387, 110] width 50 height 16
type input "****"
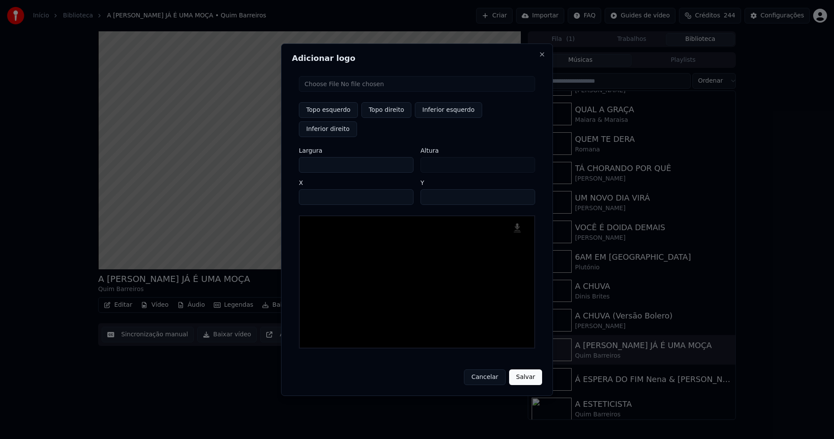
drag, startPoint x: 313, startPoint y: 154, endPoint x: 276, endPoint y: 157, distance: 37.5
click at [276, 157] on body "Início Biblioteca A [PERSON_NAME] JÁ É UMA MOÇA • Quim Barreiros Criar Importar…" at bounding box center [417, 219] width 834 height 439
type input "**"
type input "***"
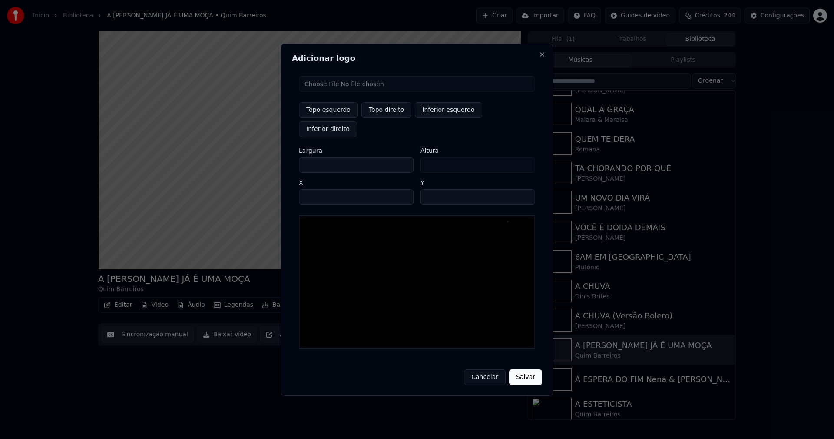
type input "***"
click at [316, 189] on input "****" at bounding box center [356, 197] width 115 height 16
type input "****"
click at [525, 189] on input "**" at bounding box center [478, 197] width 115 height 16
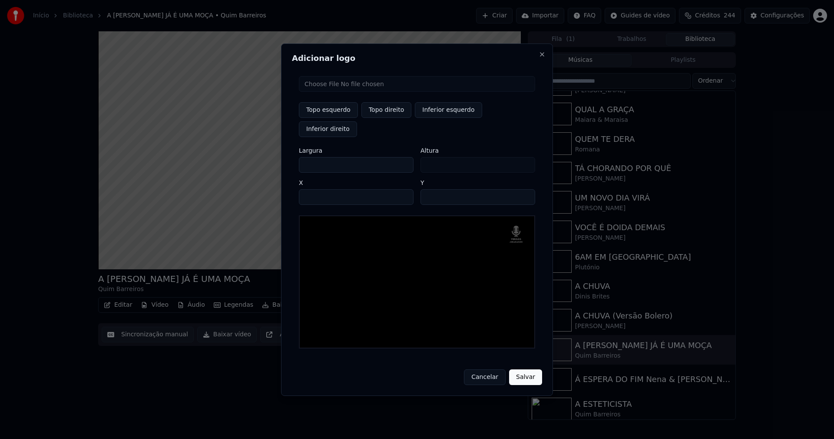
click at [525, 189] on input "**" at bounding box center [478, 197] width 115 height 16
type input "**"
click at [525, 189] on input "**" at bounding box center [478, 197] width 115 height 16
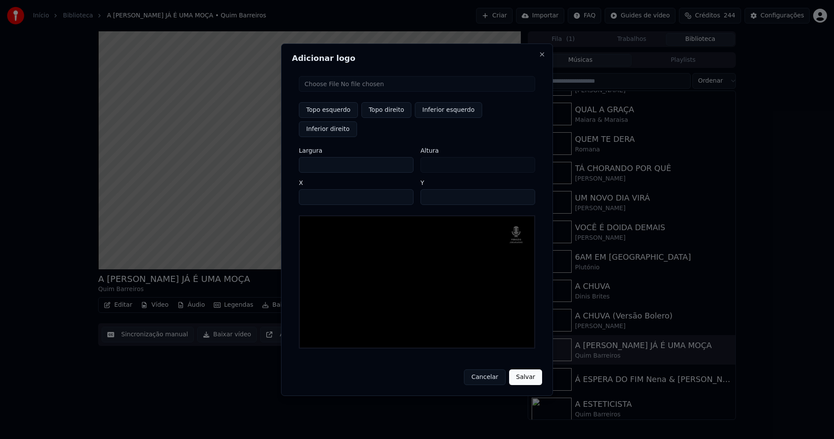
click at [528, 369] on button "Salvar" at bounding box center [525, 377] width 33 height 16
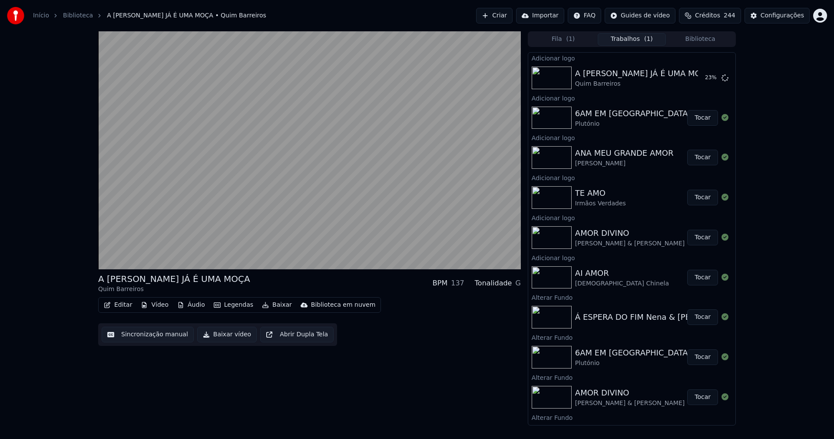
click at [187, 303] on button "Áudio" at bounding box center [191, 305] width 35 height 12
click at [420, 355] on div "A [PERSON_NAME] JÁ É UMA MOÇA Quim Barreiros BPM 137 Tonalidade G Editar Vídeo …" at bounding box center [309, 228] width 423 height 394
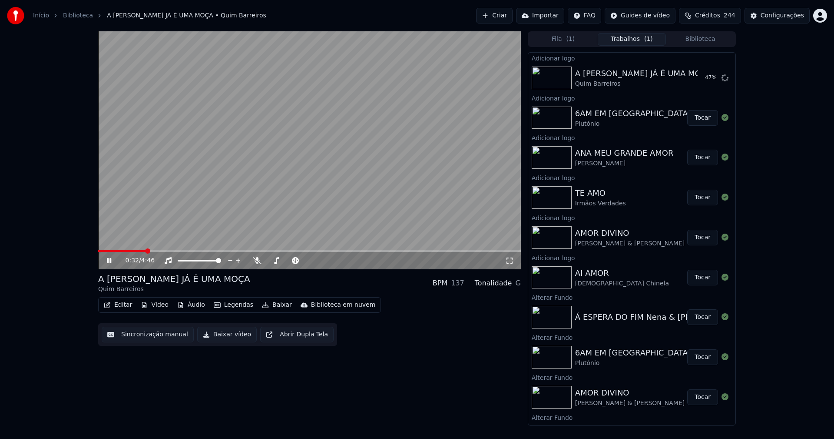
click at [710, 39] on button "Biblioteca" at bounding box center [700, 39] width 69 height 13
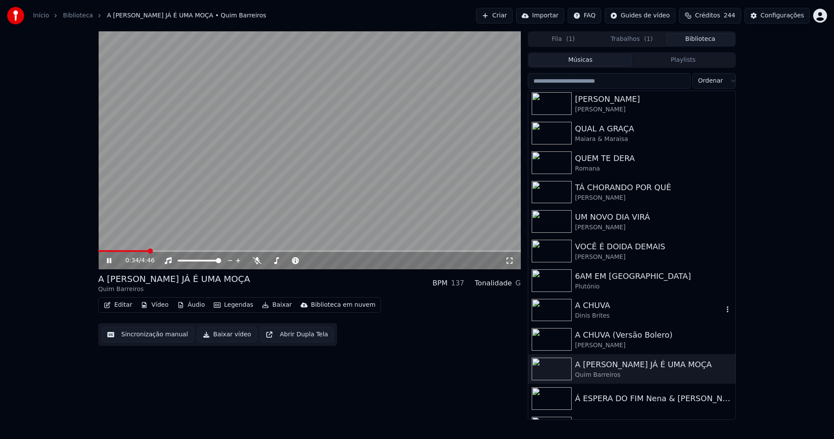
scroll to position [435, 0]
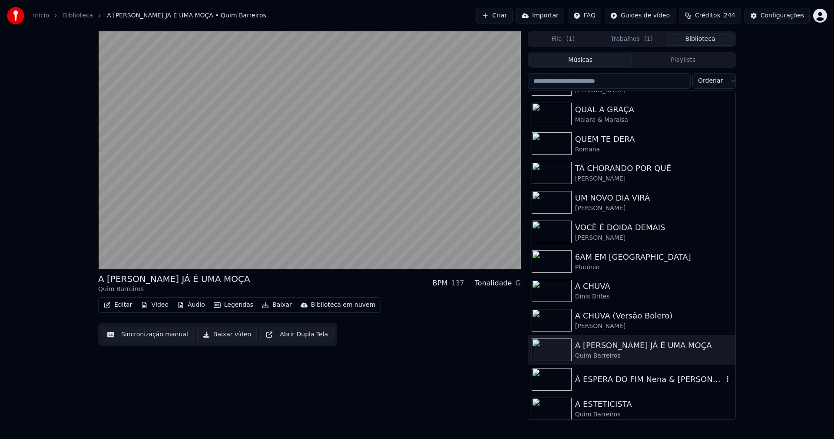
drag, startPoint x: 616, startPoint y: 379, endPoint x: 662, endPoint y: 363, distance: 48.8
click at [617, 380] on div "Á ESPERA DO FIM Nena & [PERSON_NAME]" at bounding box center [649, 379] width 148 height 12
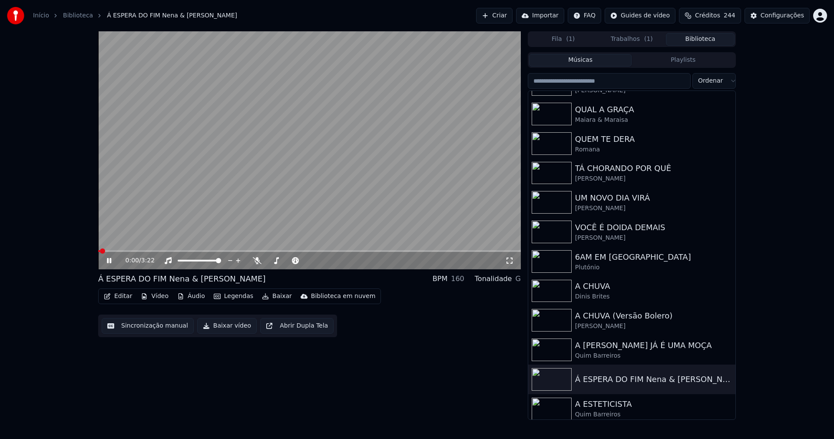
click at [151, 296] on button "Vídeo" at bounding box center [154, 296] width 35 height 12
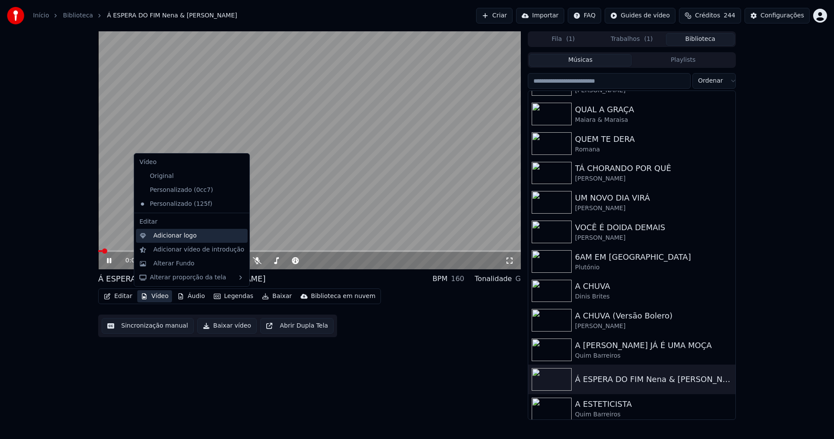
click at [168, 236] on div "Adicionar logo" at bounding box center [174, 235] width 43 height 9
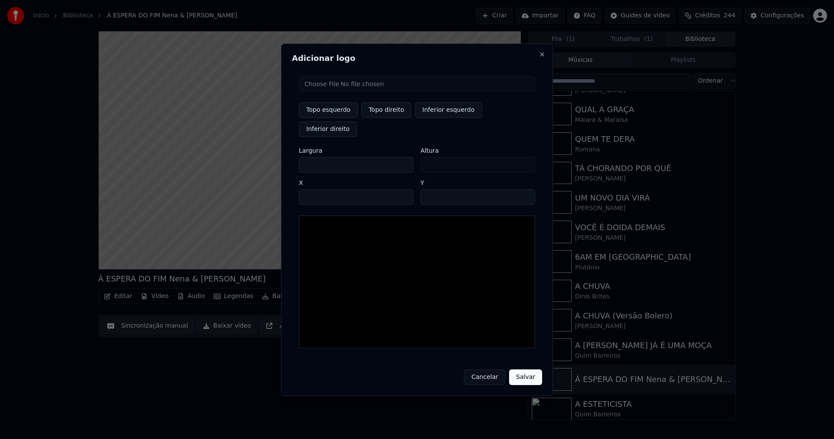
click at [336, 92] on input "file" at bounding box center [417, 84] width 236 height 16
type input "**********"
type input "***"
click at [388, 118] on button "Topo direito" at bounding box center [387, 110] width 50 height 16
type input "****"
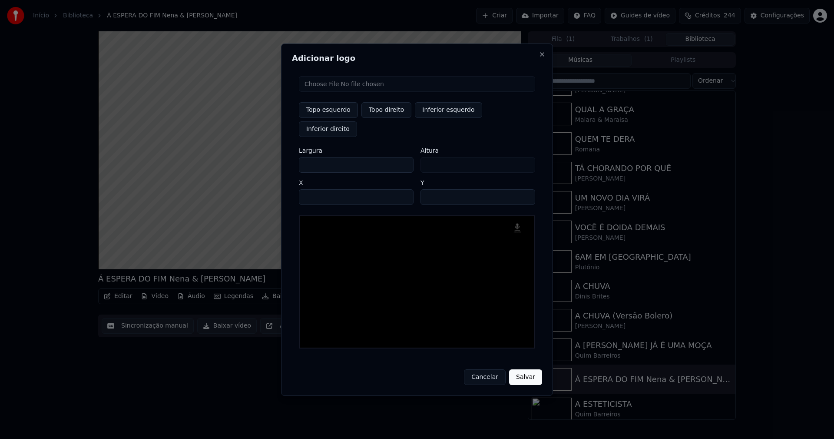
drag, startPoint x: 312, startPoint y: 154, endPoint x: 287, endPoint y: 160, distance: 25.8
click at [287, 160] on div "Adicionar logo Topo esquerdo Topo direito Inferior esquerdo Inferior direito La…" at bounding box center [417, 219] width 272 height 352
type input "**"
type input "***"
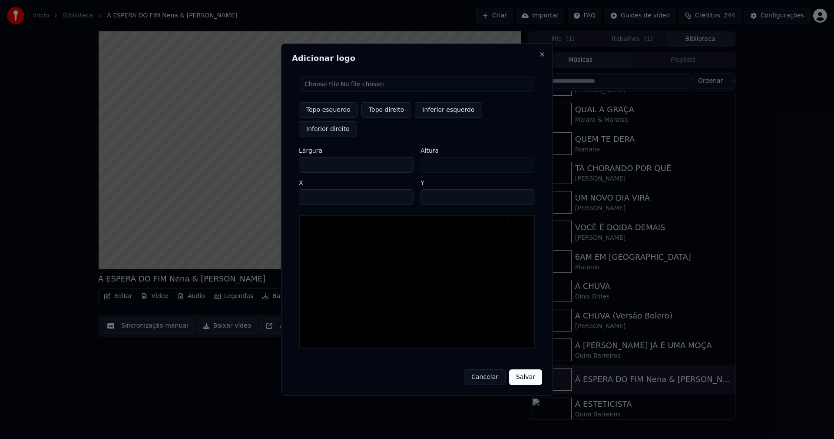
type input "***"
click at [316, 189] on input "****" at bounding box center [356, 197] width 115 height 16
type input "****"
click at [525, 189] on input "**" at bounding box center [478, 197] width 115 height 16
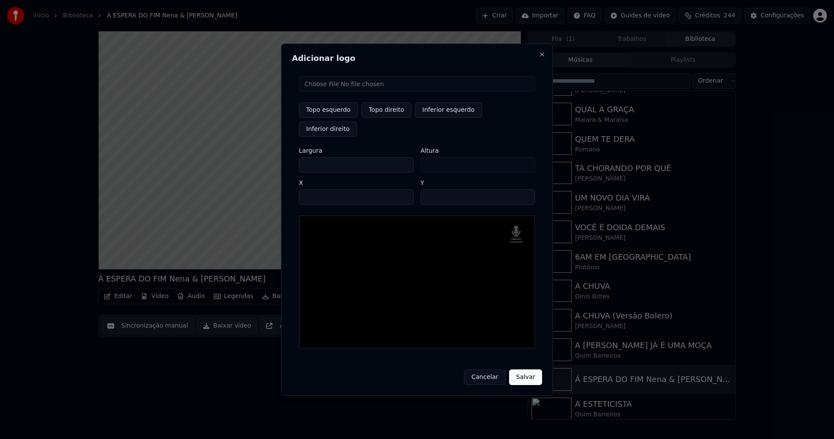
click at [525, 189] on input "**" at bounding box center [478, 197] width 115 height 16
type input "**"
click at [525, 189] on input "**" at bounding box center [478, 197] width 115 height 16
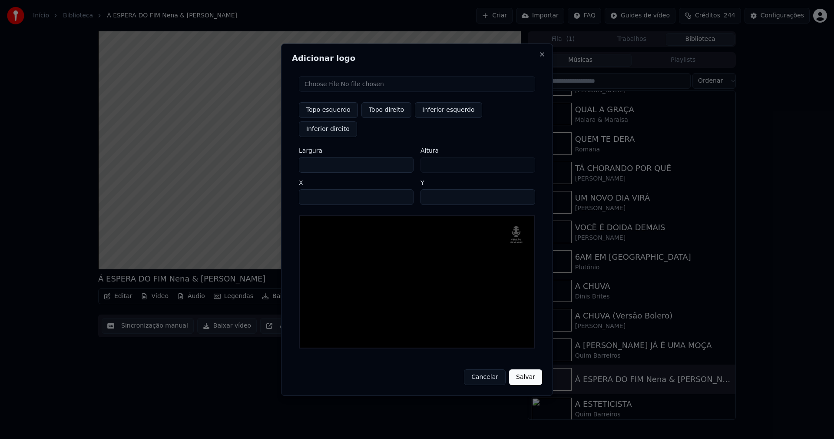
drag, startPoint x: 526, startPoint y: 367, endPoint x: 528, endPoint y: 363, distance: 4.7
click at [527, 369] on button "Salvar" at bounding box center [525, 377] width 33 height 16
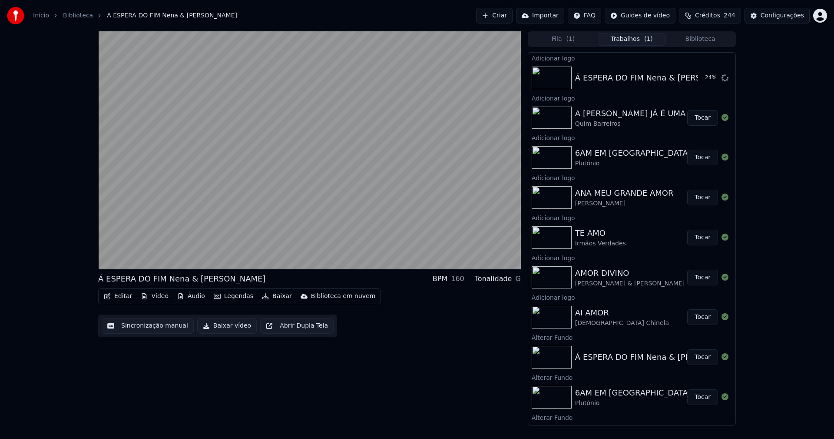
click at [700, 42] on button "Biblioteca" at bounding box center [700, 39] width 69 height 13
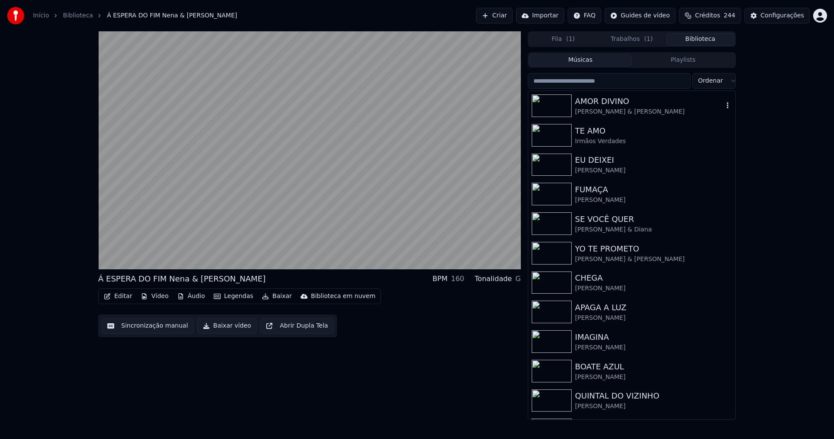
click at [621, 100] on div "AMOR DIVINO" at bounding box center [649, 101] width 148 height 12
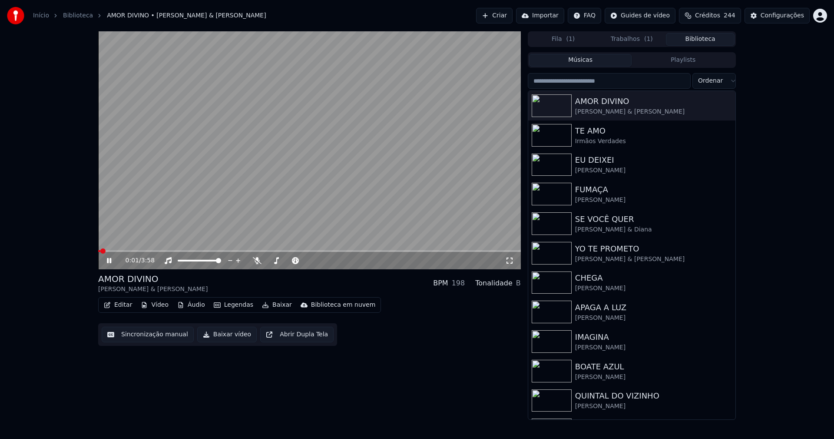
click at [106, 262] on icon at bounding box center [115, 260] width 20 height 7
click at [128, 304] on button "Editar" at bounding box center [117, 305] width 35 height 12
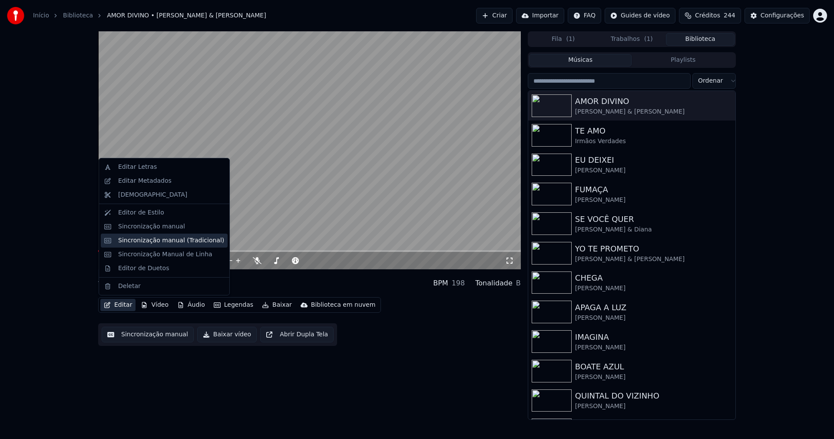
click at [153, 238] on div "Sincronização manual (Tradicional)" at bounding box center [171, 240] width 106 height 9
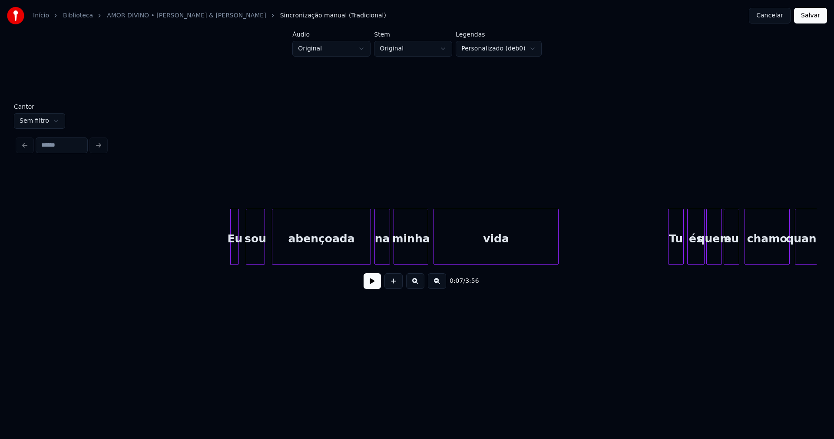
scroll to position [0, 478]
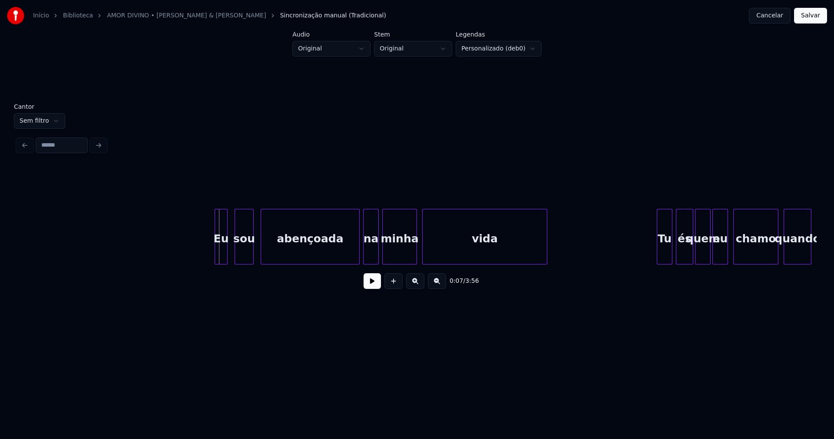
click at [216, 253] on div at bounding box center [216, 236] width 3 height 55
drag, startPoint x: 196, startPoint y: 246, endPoint x: 218, endPoint y: 248, distance: 22.3
click at [379, 288] on button at bounding box center [372, 281] width 17 height 16
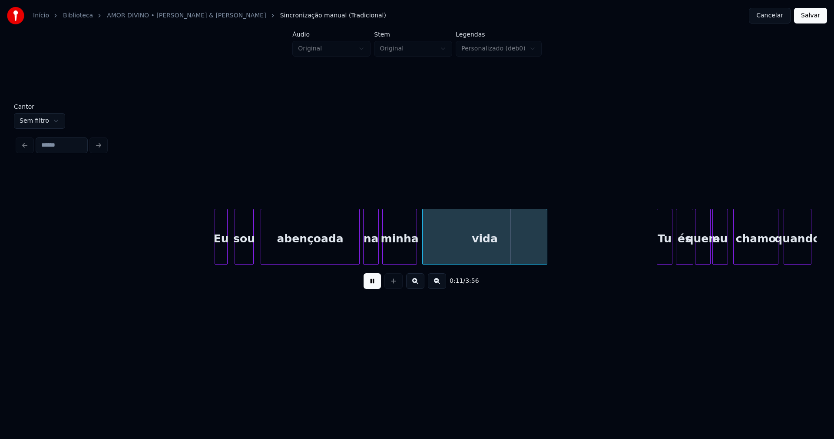
click at [376, 289] on button at bounding box center [372, 281] width 17 height 16
click at [811, 15] on button "Salvar" at bounding box center [810, 16] width 33 height 16
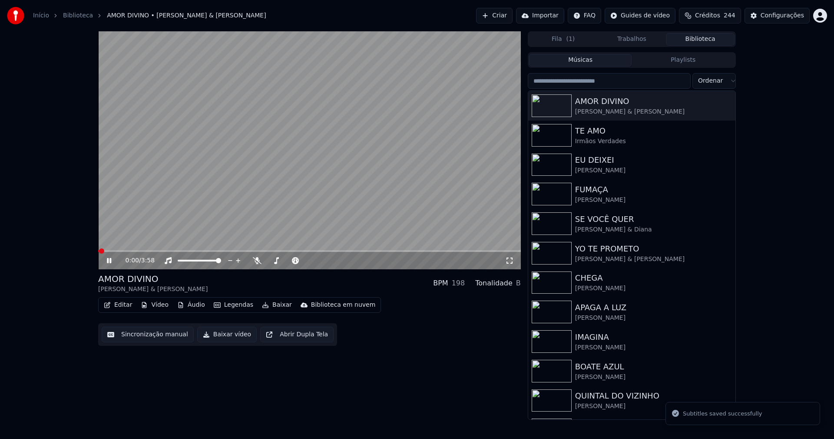
click at [111, 259] on icon at bounding box center [109, 260] width 4 height 5
click at [124, 304] on button "Editar" at bounding box center [117, 305] width 35 height 12
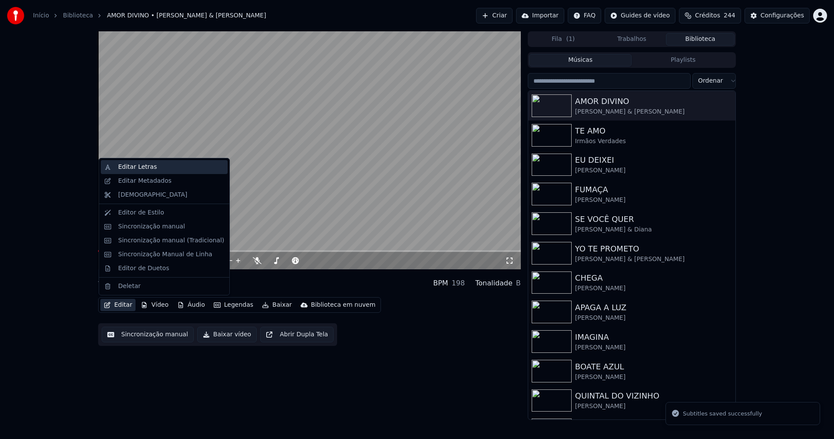
click at [143, 166] on div "Editar Letras" at bounding box center [137, 167] width 39 height 9
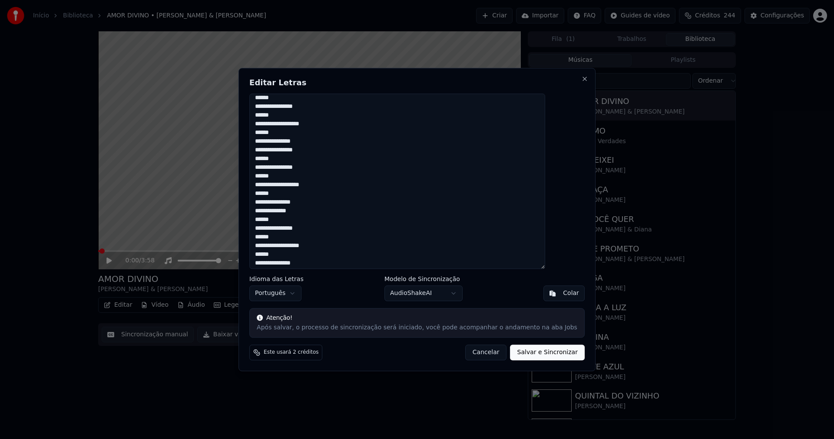
scroll to position [782, 0]
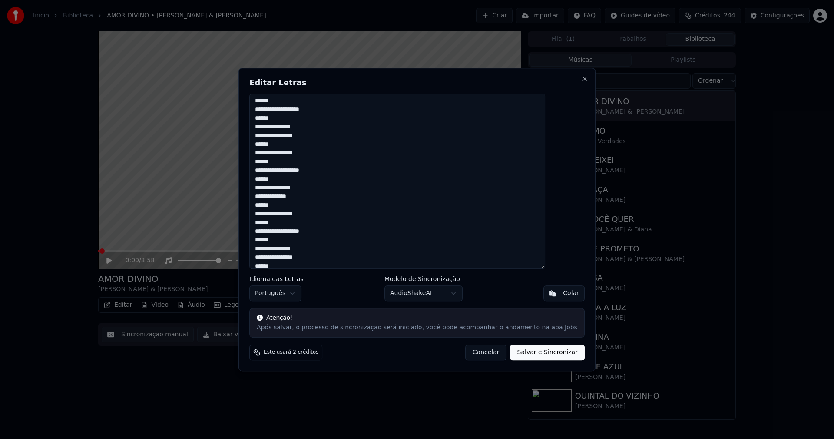
drag, startPoint x: 476, startPoint y: 354, endPoint x: 483, endPoint y: 354, distance: 7.0
click at [479, 354] on button "Cancelar" at bounding box center [486, 352] width 42 height 16
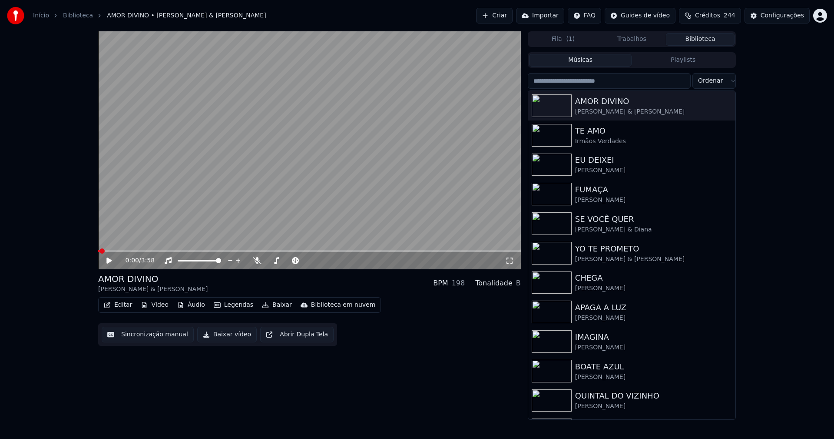
click at [126, 304] on button "Editar" at bounding box center [117, 305] width 35 height 12
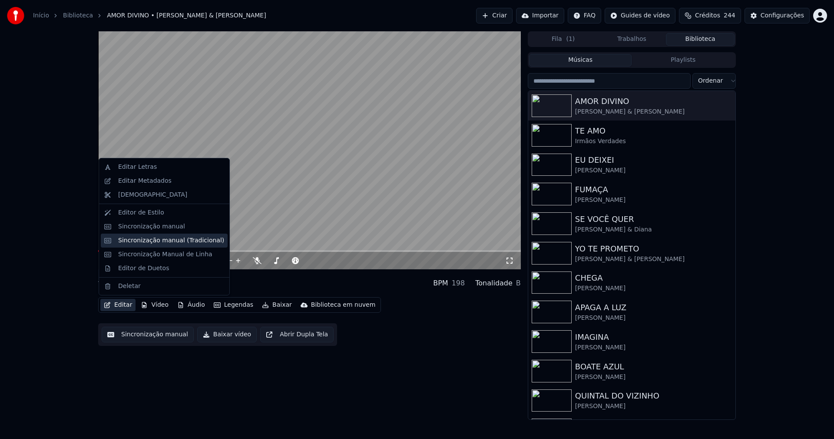
click at [152, 245] on div "Sincronização manual (Tradicional)" at bounding box center [164, 240] width 127 height 14
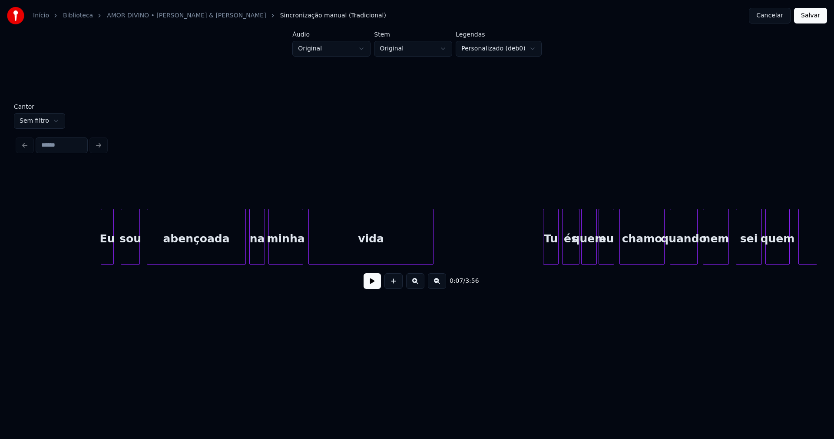
scroll to position [0, 626]
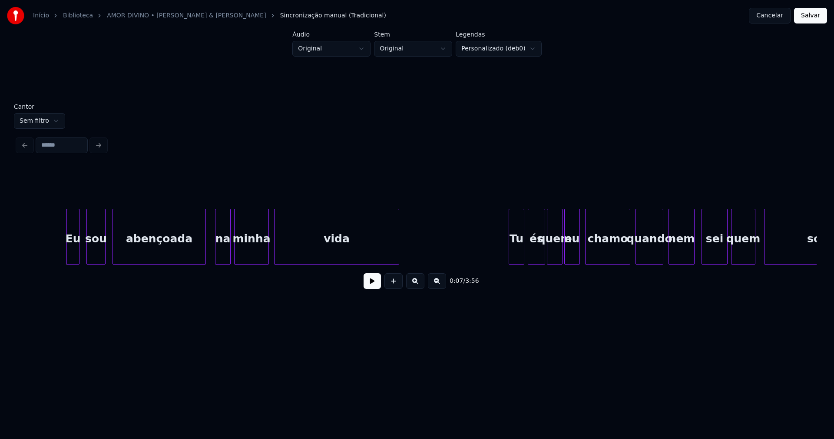
click at [204, 255] on div at bounding box center [204, 236] width 3 height 55
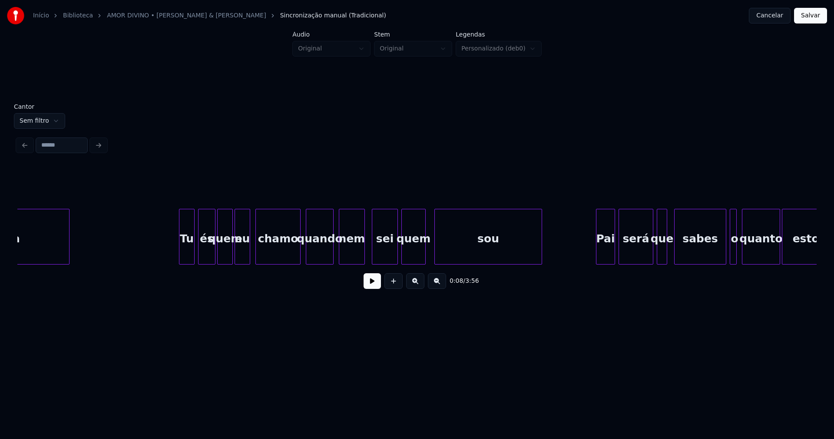
scroll to position [0, 967]
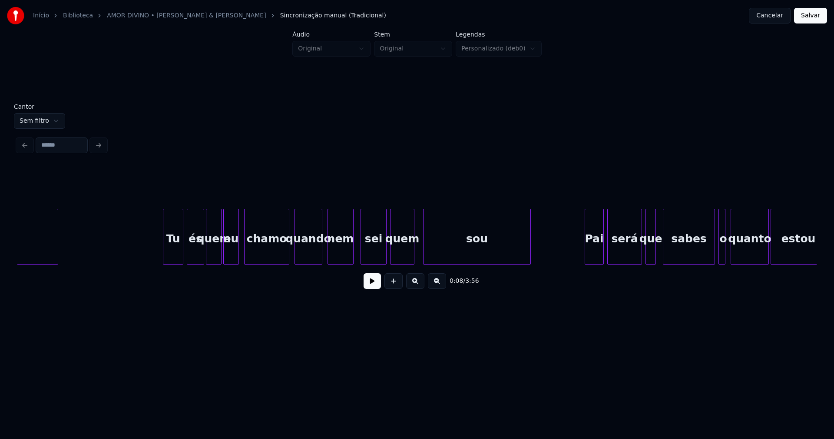
click at [165, 256] on div at bounding box center [164, 236] width 3 height 55
click at [286, 256] on div at bounding box center [285, 236] width 3 height 55
click at [375, 288] on button at bounding box center [372, 281] width 17 height 16
click at [376, 254] on div "sei" at bounding box center [371, 238] width 25 height 59
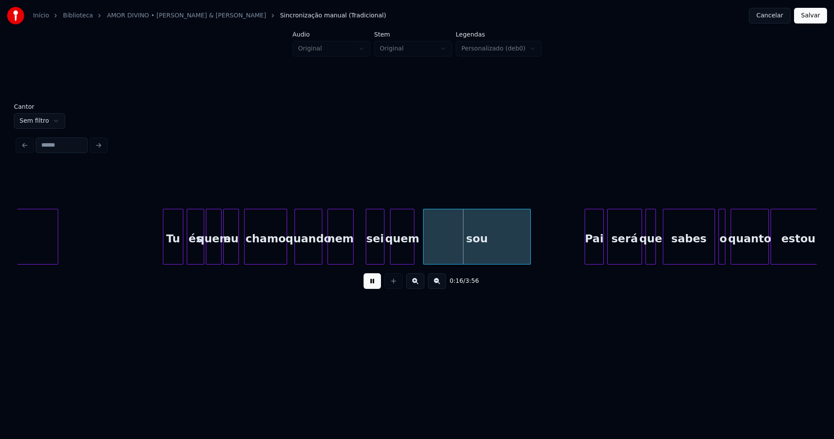
click at [366, 249] on div at bounding box center [367, 236] width 3 height 55
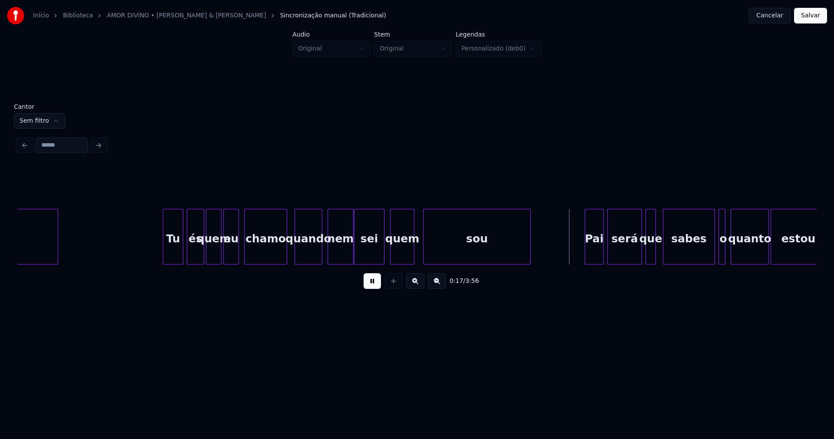
click at [356, 258] on div at bounding box center [356, 236] width 3 height 55
click at [394, 258] on div at bounding box center [392, 236] width 3 height 55
click at [432, 251] on div at bounding box center [432, 236] width 3 height 55
click at [427, 248] on div at bounding box center [426, 236] width 3 height 55
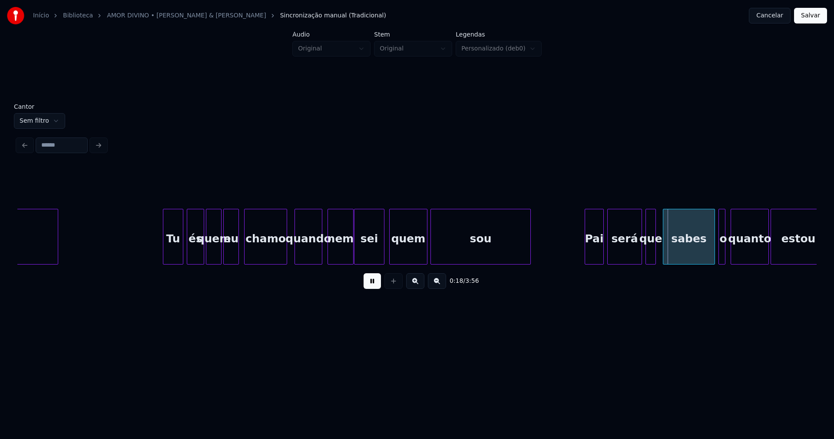
click at [391, 255] on div at bounding box center [391, 236] width 3 height 55
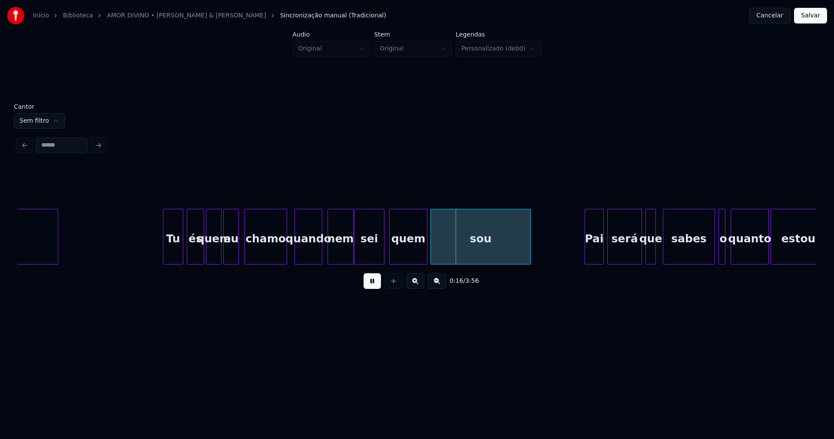
click at [799, 18] on button "Salvar" at bounding box center [810, 16] width 33 height 16
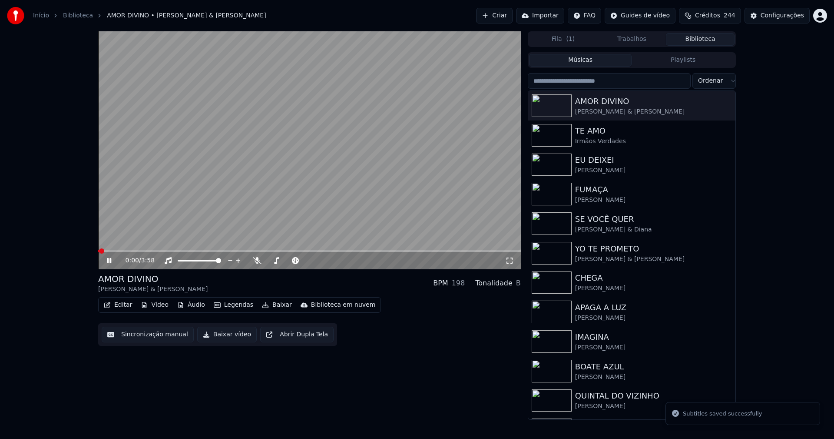
click at [123, 306] on button "Editar" at bounding box center [117, 305] width 35 height 12
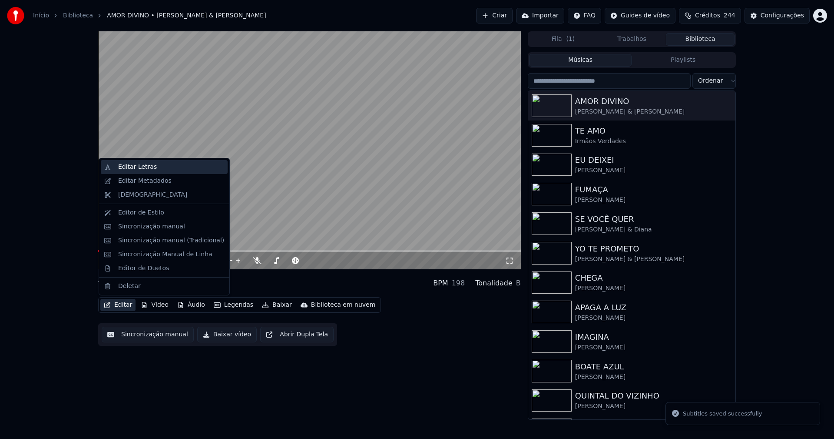
click at [145, 166] on div "Editar Letras" at bounding box center [137, 167] width 39 height 9
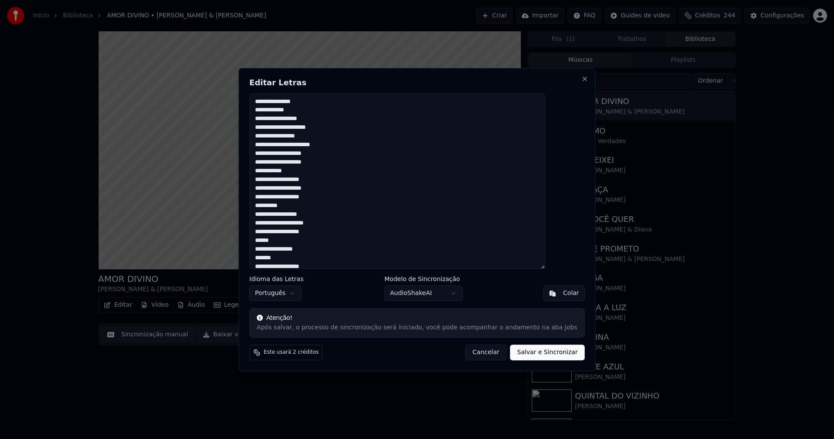
click at [480, 353] on button "Cancelar" at bounding box center [486, 352] width 42 height 16
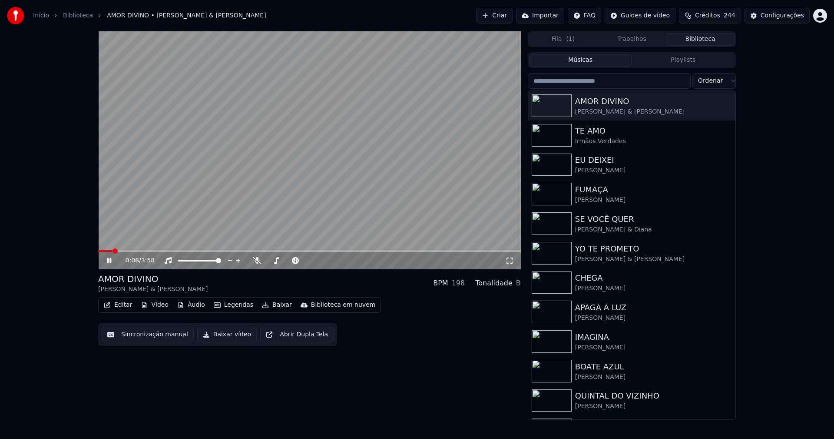
click at [125, 306] on button "Editar" at bounding box center [117, 305] width 35 height 12
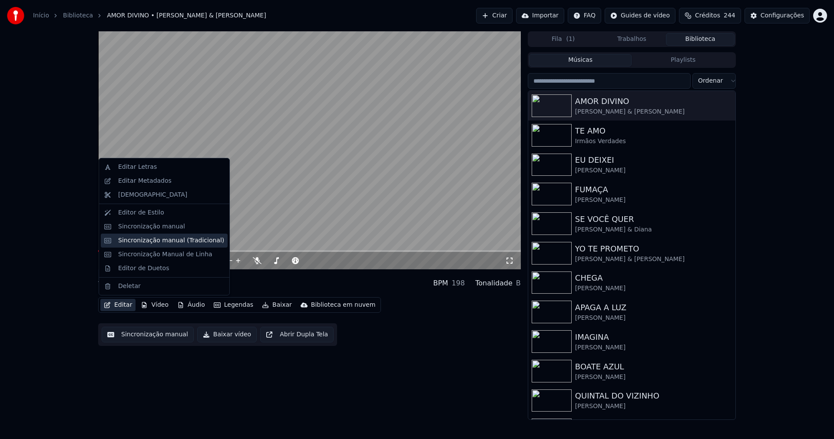
click at [153, 241] on div "Sincronização manual (Tradicional)" at bounding box center [171, 240] width 106 height 9
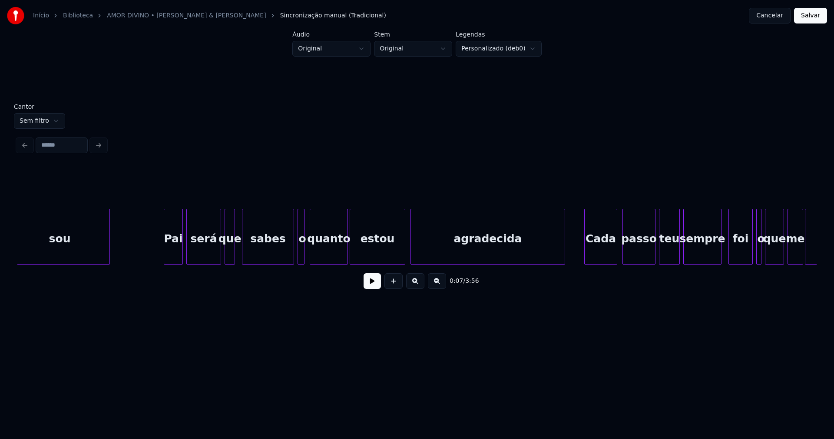
scroll to position [0, 1332]
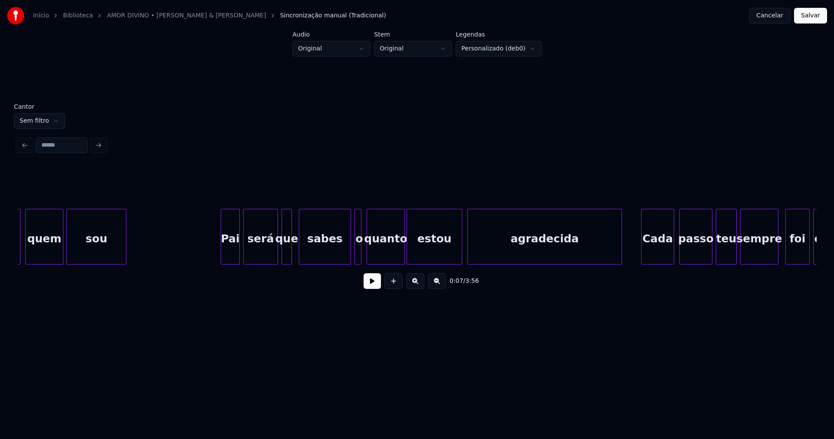
click at [125, 264] on div "sou [PERSON_NAME] será que sabes o quanto estou agradecida Cada passo teu sempr…" at bounding box center [417, 237] width 800 height 56
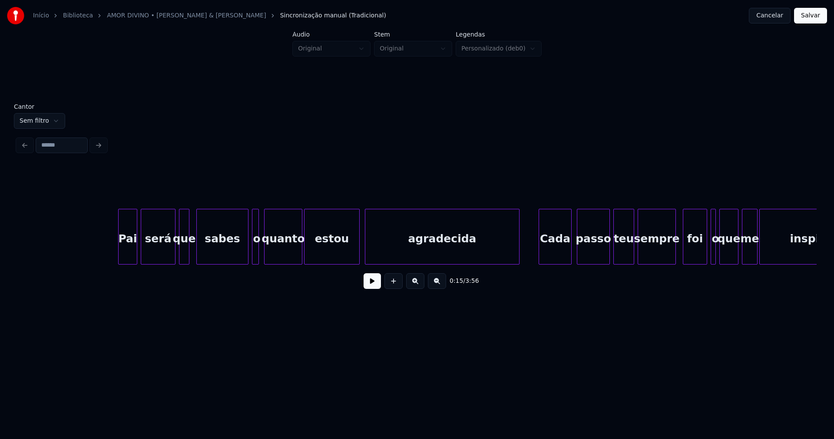
scroll to position [0, 1446]
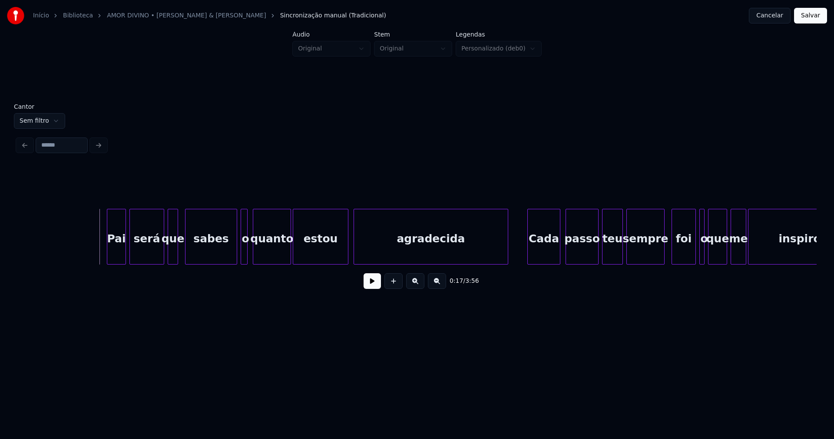
click at [371, 289] on button at bounding box center [372, 281] width 17 height 16
click at [225, 264] on div "[PERSON_NAME] será que sabes o quanto estou agradecida Cada passo teu sempre fo…" at bounding box center [417, 237] width 800 height 56
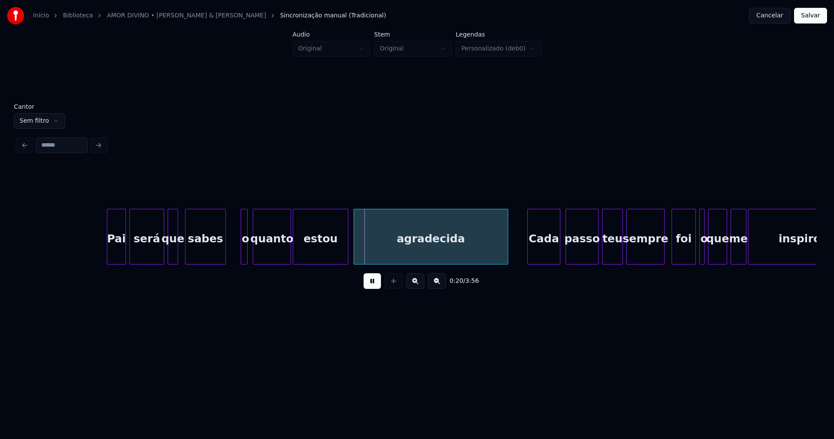
drag, startPoint x: 240, startPoint y: 247, endPoint x: 235, endPoint y: 251, distance: 5.9
click at [239, 251] on div "o" at bounding box center [240, 238] width 9 height 59
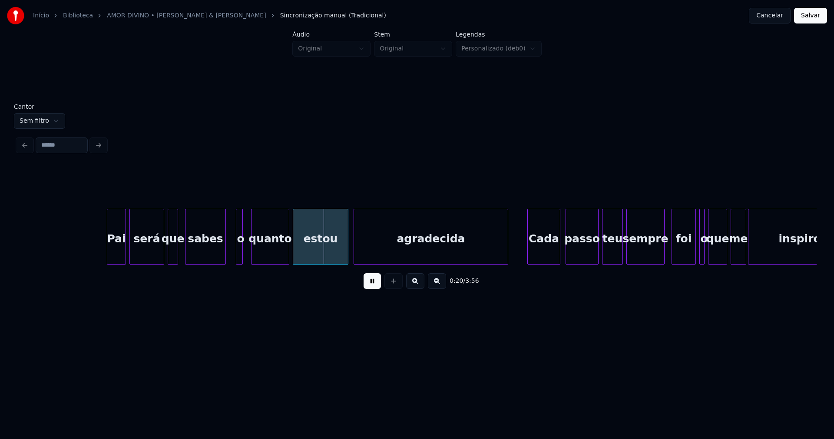
click at [266, 251] on div "quanto" at bounding box center [270, 238] width 37 height 59
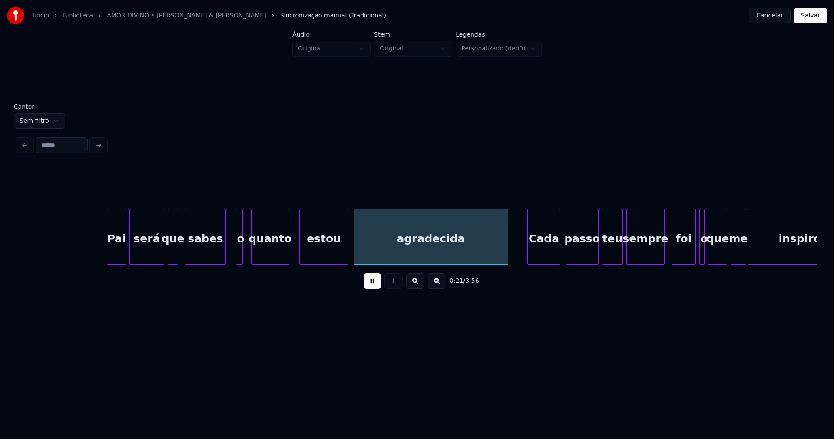
click at [300, 251] on div at bounding box center [301, 236] width 3 height 55
click at [293, 251] on div at bounding box center [293, 236] width 3 height 55
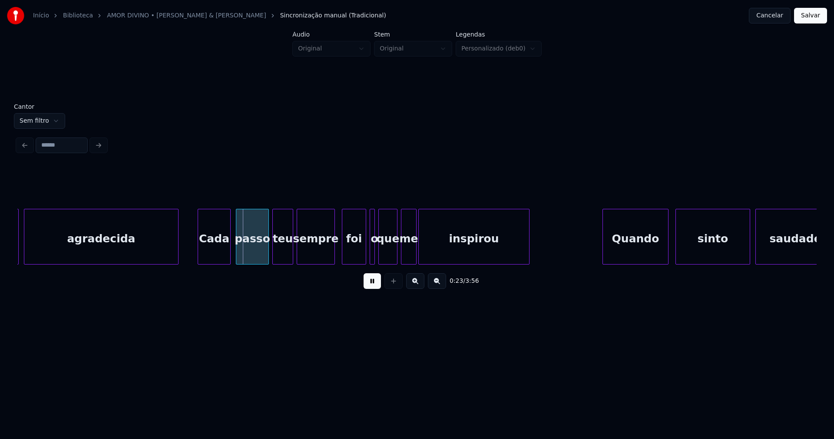
scroll to position [0, 1787]
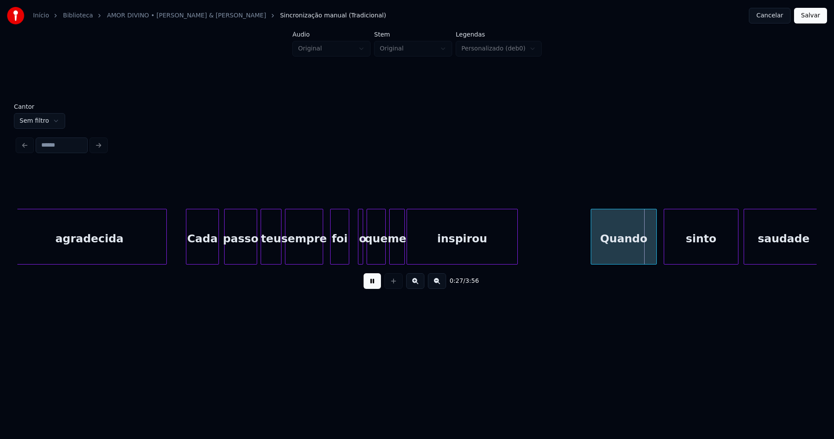
click at [347, 258] on div at bounding box center [347, 236] width 3 height 55
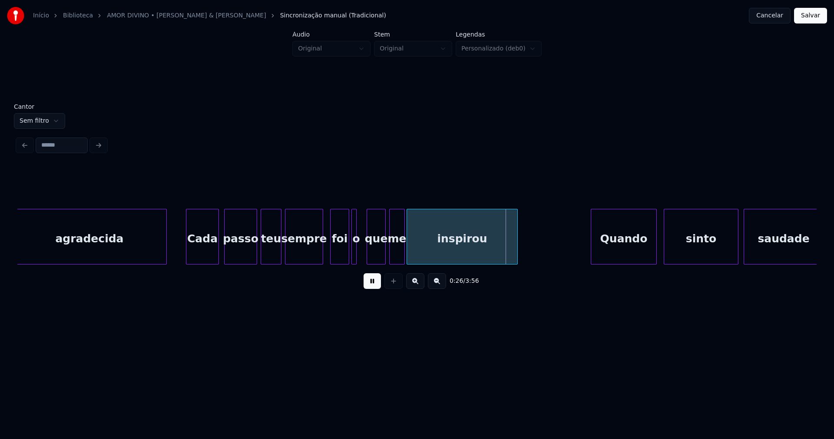
click at [351, 261] on div "agradecida Cada passo teu sempre foi o que me inspirou Quando sinto saudade" at bounding box center [417, 237] width 800 height 56
click at [362, 253] on div at bounding box center [361, 236] width 3 height 55
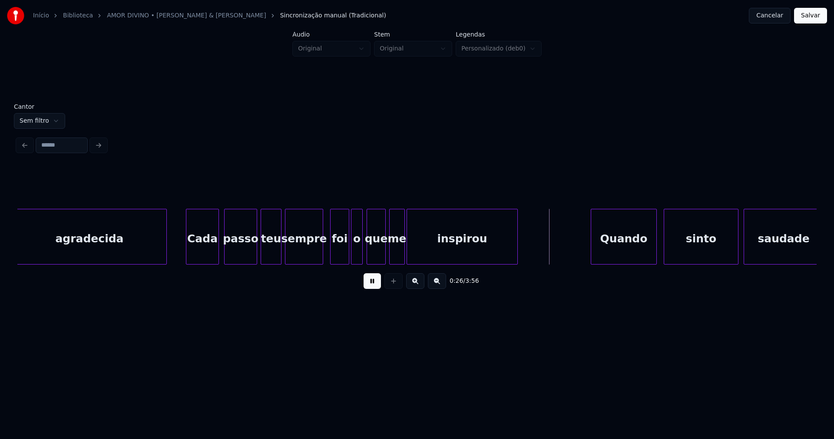
drag, startPoint x: 177, startPoint y: 250, endPoint x: 248, endPoint y: 239, distance: 71.7
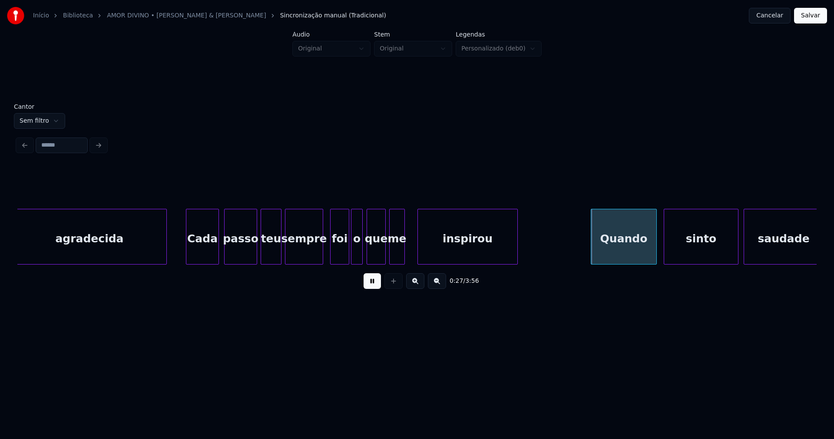
click at [419, 249] on div at bounding box center [419, 236] width 3 height 55
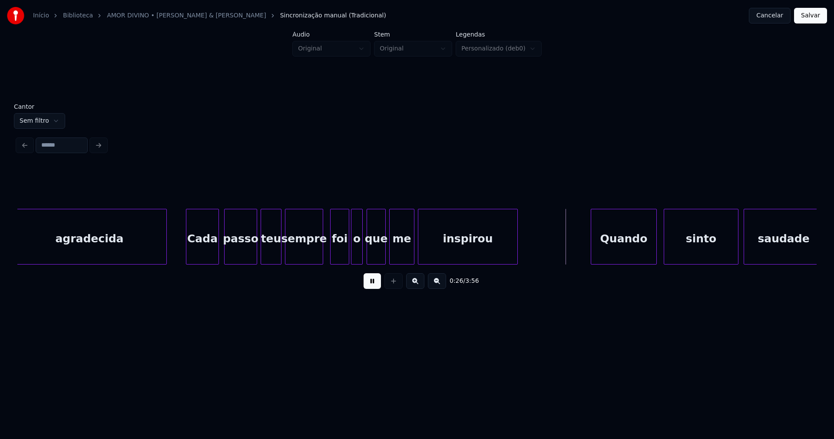
click at [413, 247] on div at bounding box center [413, 236] width 3 height 55
click at [371, 289] on button at bounding box center [372, 281] width 17 height 16
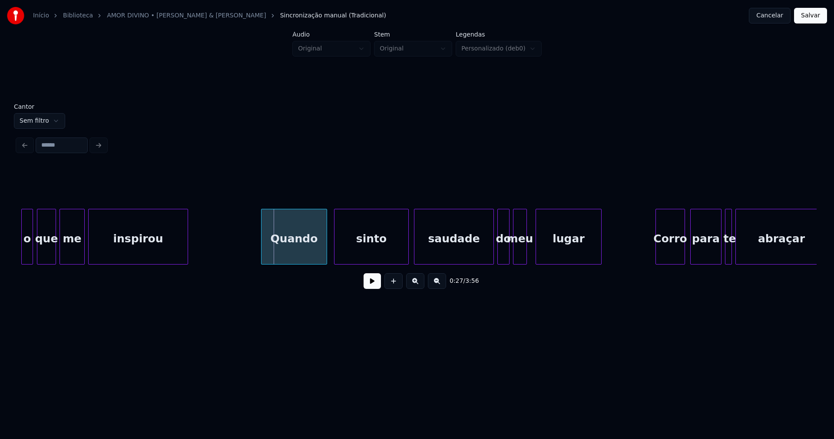
scroll to position [0, 2174]
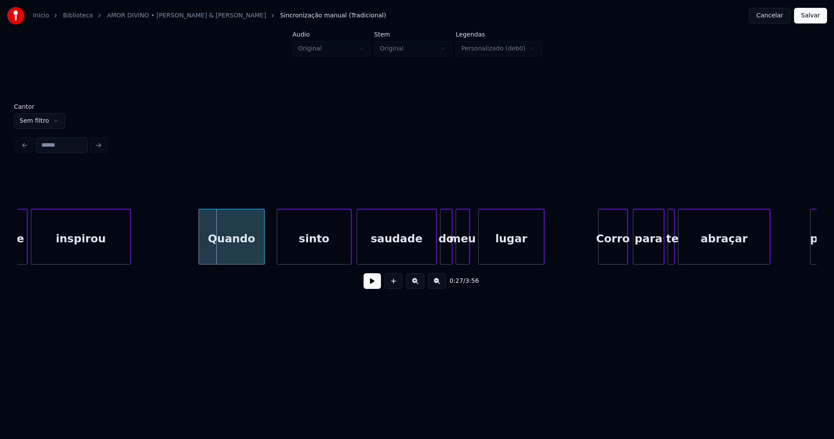
click at [233, 250] on div "Quando" at bounding box center [231, 238] width 65 height 59
click at [313, 253] on div "sinto" at bounding box center [303, 238] width 74 height 59
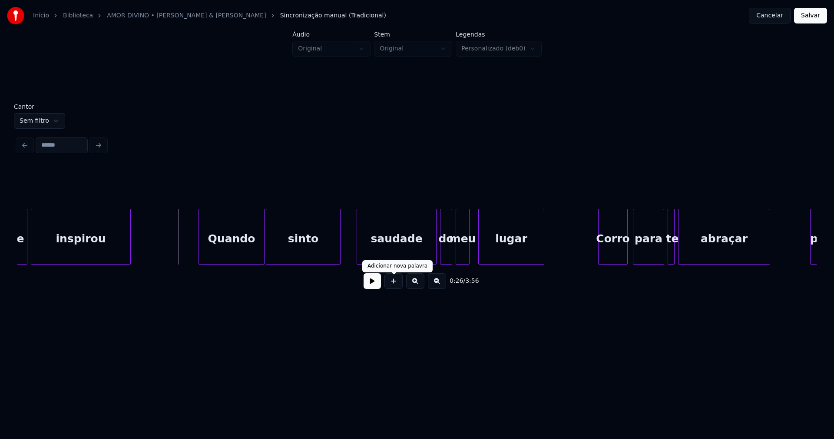
click at [376, 288] on button at bounding box center [372, 281] width 17 height 16
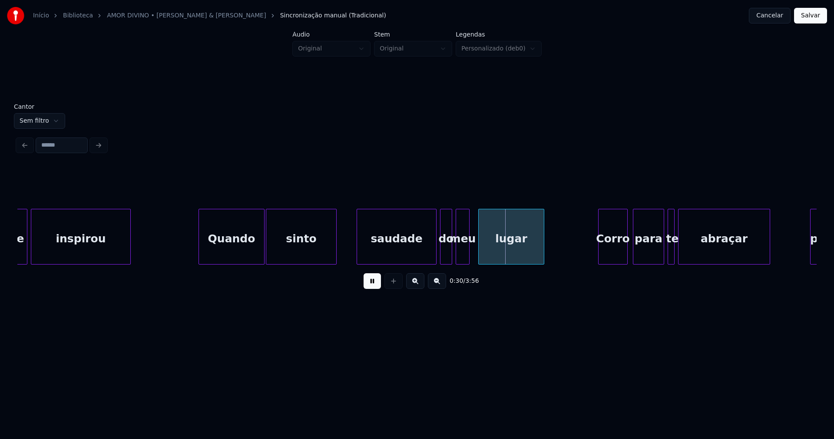
click at [335, 249] on div at bounding box center [335, 236] width 3 height 55
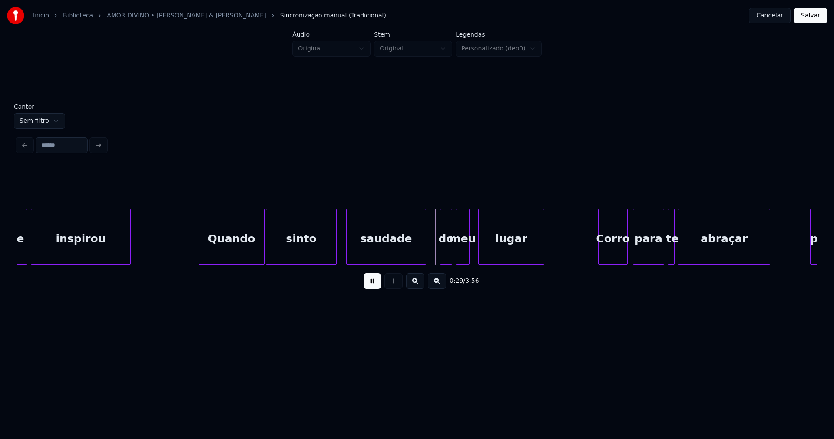
click at [377, 254] on div "saudade" at bounding box center [386, 238] width 79 height 59
click at [435, 246] on div at bounding box center [433, 236] width 3 height 55
click at [468, 258] on div "meu" at bounding box center [466, 238] width 13 height 59
click at [455, 253] on div at bounding box center [454, 236] width 3 height 55
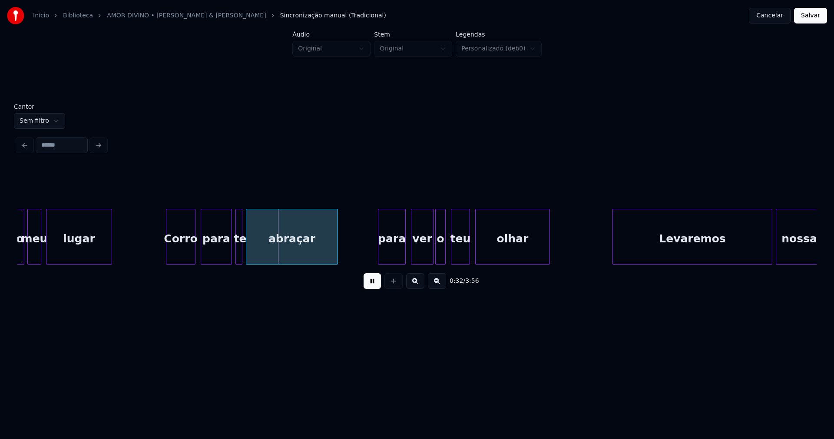
scroll to position [0, 2618]
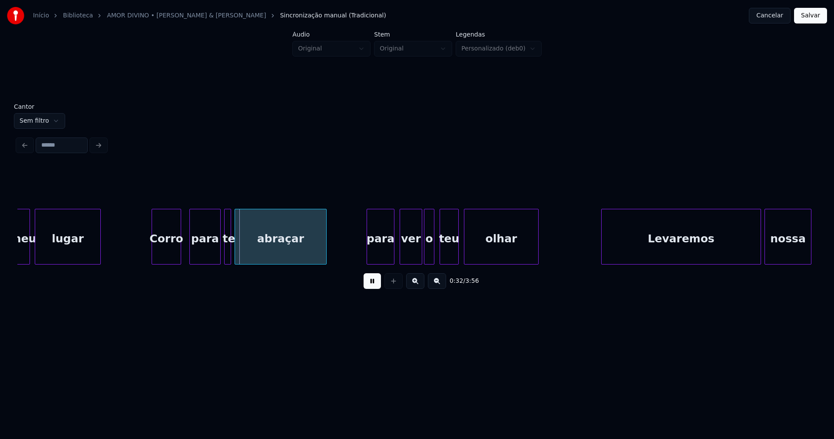
click at [167, 250] on div "Corro" at bounding box center [166, 238] width 29 height 59
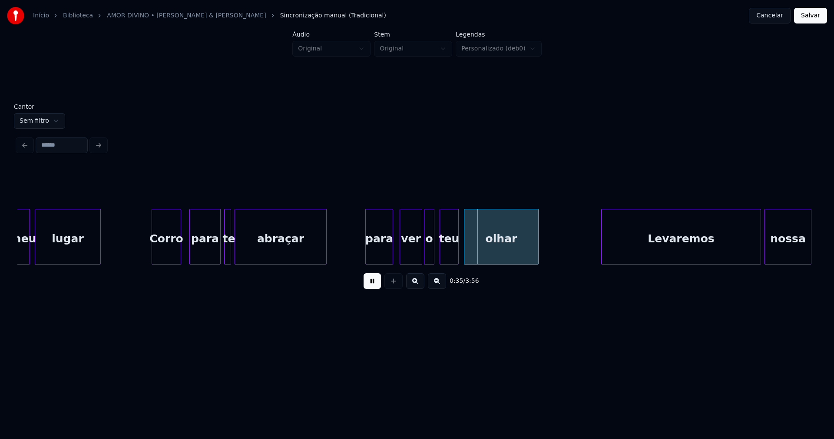
click at [384, 251] on div "para" at bounding box center [379, 238] width 27 height 59
click at [415, 250] on div "ver" at bounding box center [411, 238] width 22 height 59
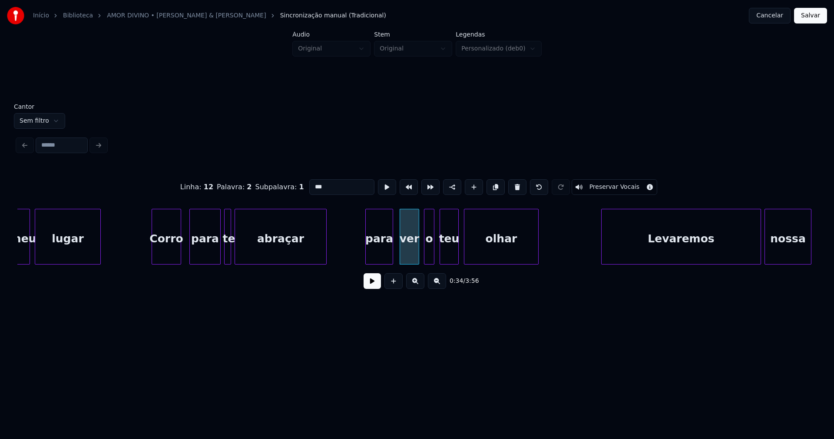
click at [418, 253] on div at bounding box center [417, 236] width 3 height 55
click at [422, 256] on div at bounding box center [421, 236] width 3 height 55
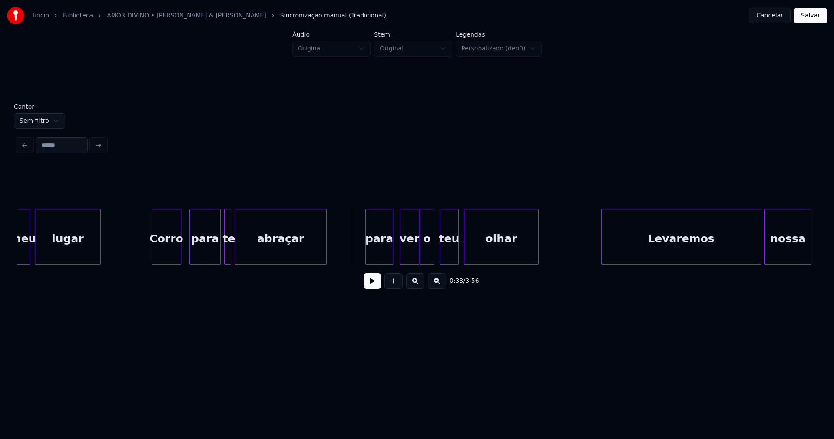
click at [372, 289] on button at bounding box center [372, 281] width 17 height 16
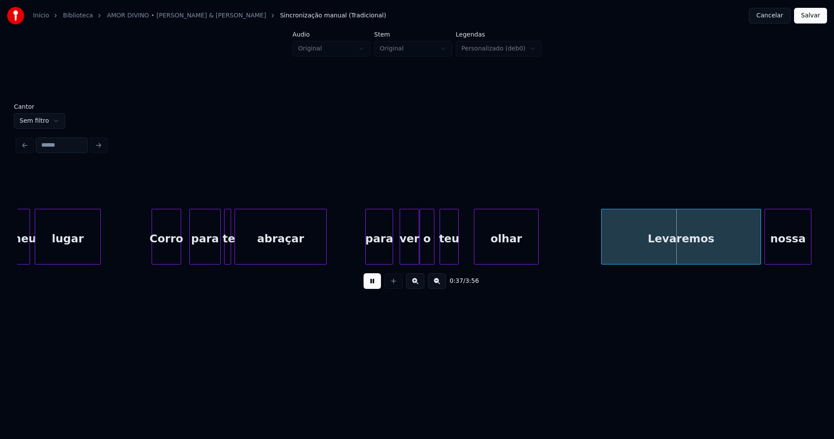
click at [477, 245] on div at bounding box center [476, 236] width 3 height 55
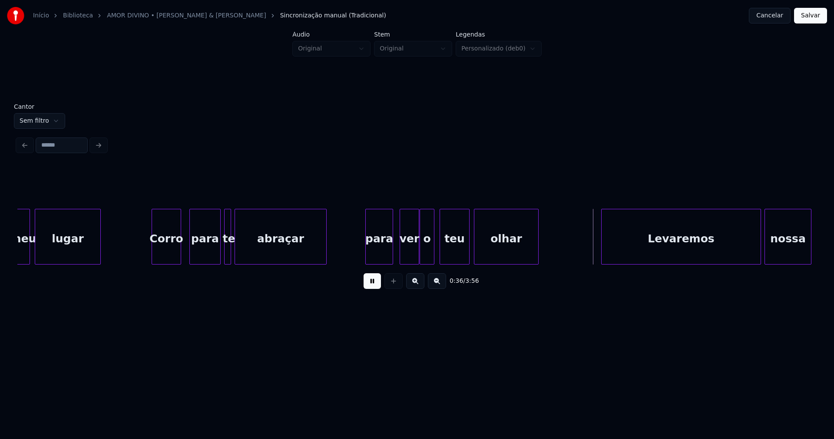
click at [469, 247] on div at bounding box center [468, 236] width 3 height 55
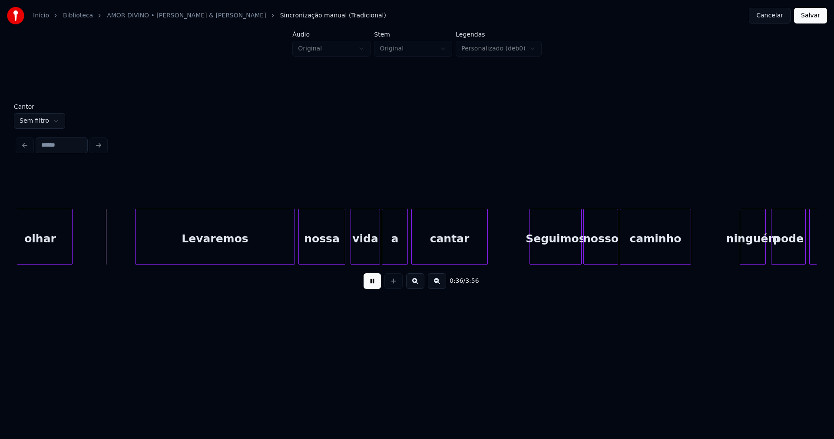
scroll to position [0, 3119]
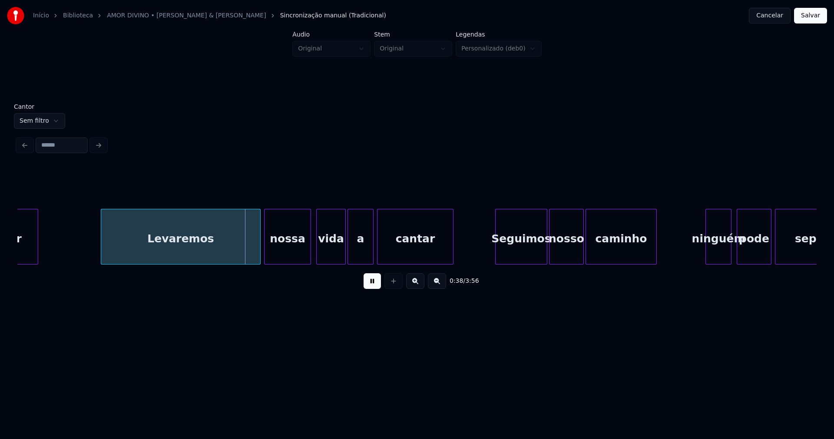
click at [164, 247] on div "Levaremos" at bounding box center [171, 238] width 159 height 59
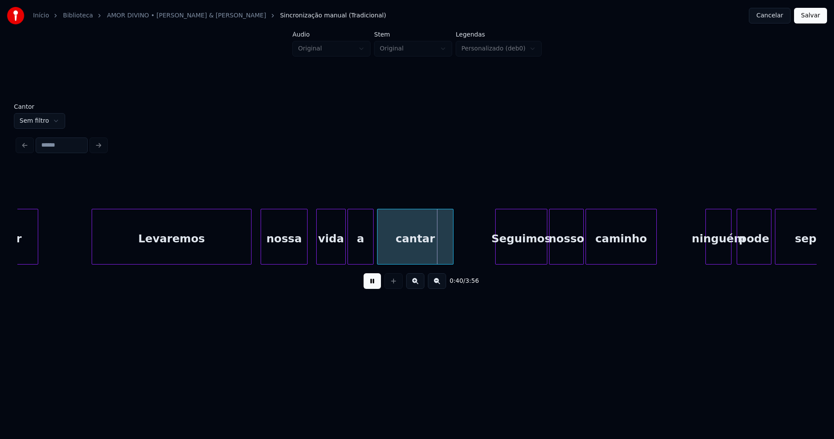
click at [276, 248] on div "nossa" at bounding box center [284, 238] width 46 height 59
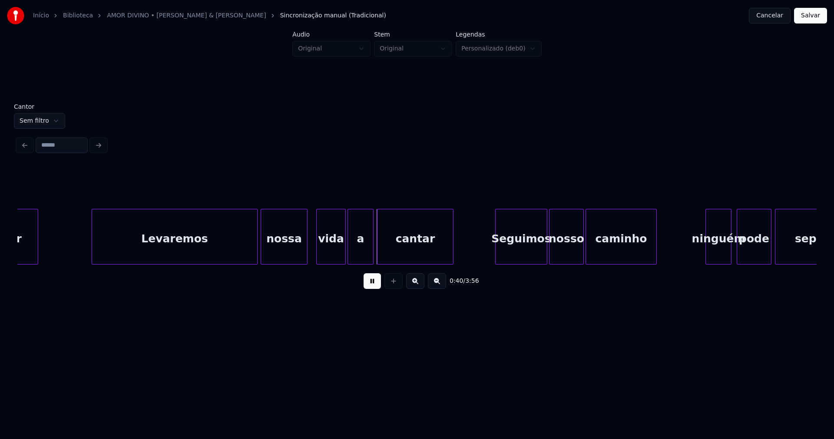
click at [255, 245] on div at bounding box center [256, 236] width 3 height 55
click at [319, 263] on div "olhar Levaremos nossa vida a cantar Seguimos nosso caminho ninguém pode separar" at bounding box center [417, 237] width 800 height 56
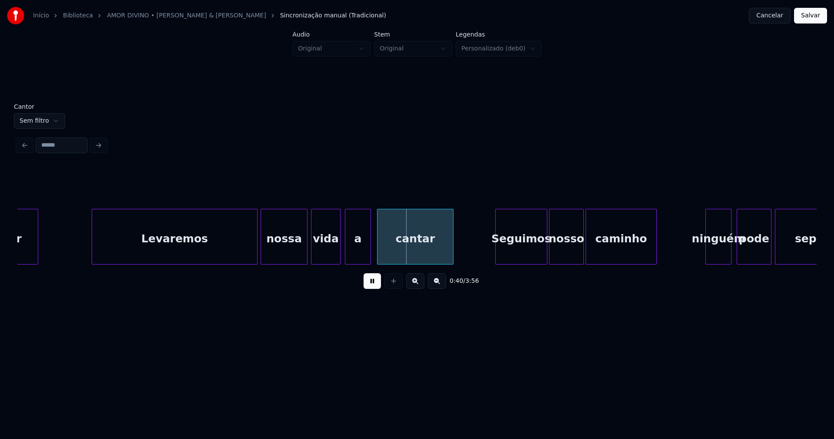
click at [359, 257] on div "a" at bounding box center [358, 238] width 25 height 59
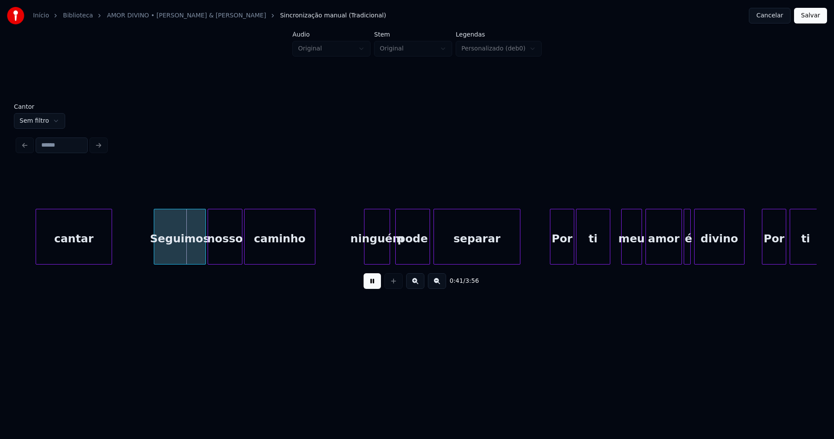
scroll to position [0, 3494]
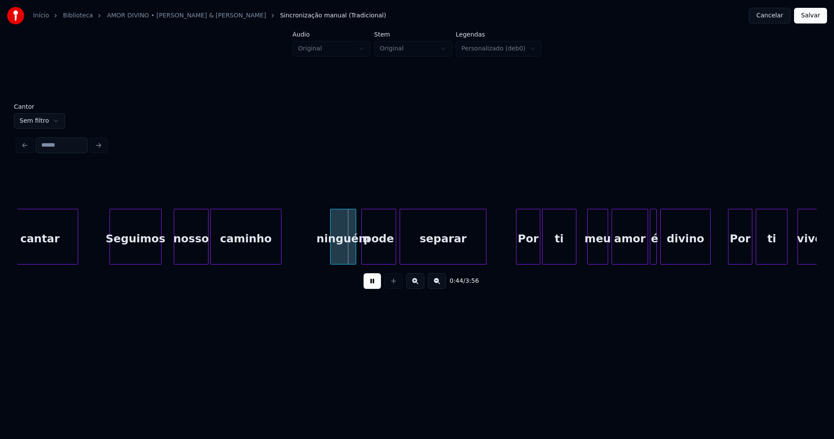
click at [137, 256] on div "Seguimos" at bounding box center [135, 238] width 51 height 59
click at [188, 253] on div "nosso" at bounding box center [188, 238] width 34 height 59
click at [167, 257] on div at bounding box center [167, 236] width 3 height 55
click at [244, 253] on div "caminho" at bounding box center [244, 238] width 70 height 59
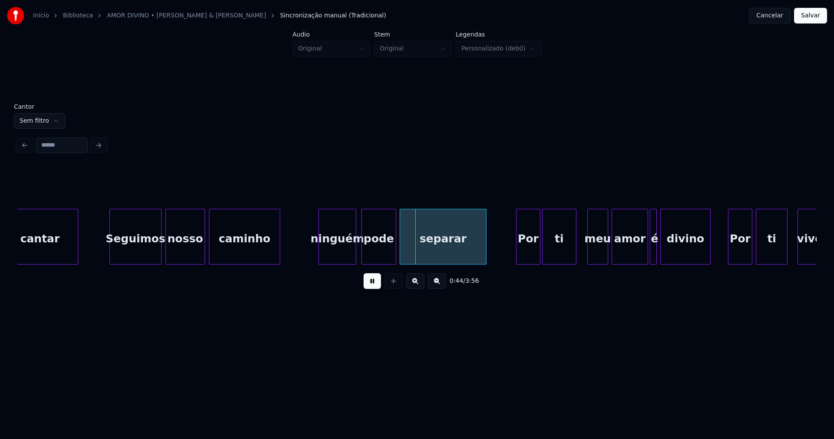
click at [321, 257] on div at bounding box center [320, 236] width 3 height 55
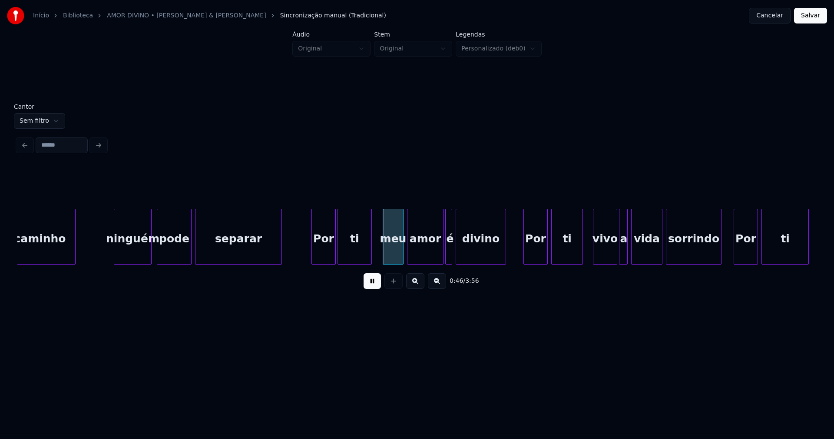
scroll to position [0, 3756]
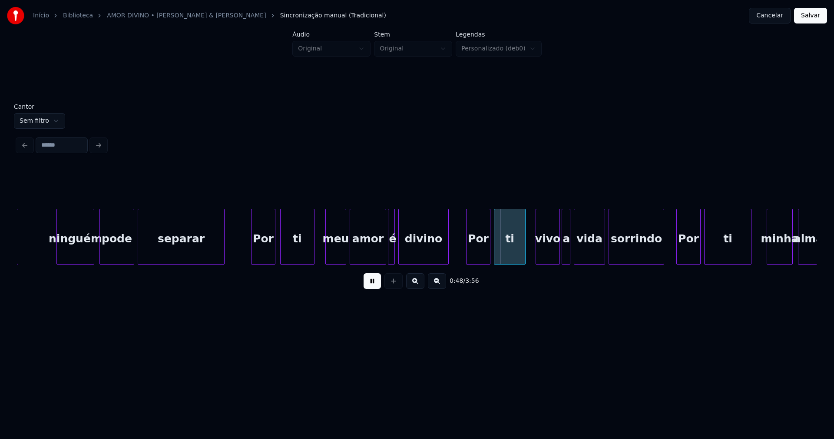
click at [264, 254] on div "Por" at bounding box center [263, 238] width 23 height 59
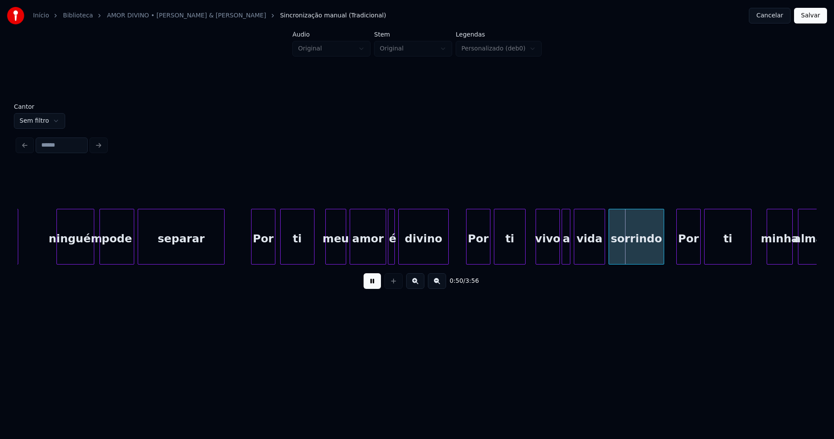
click at [369, 282] on button at bounding box center [372, 281] width 17 height 16
click at [463, 252] on div at bounding box center [464, 236] width 3 height 55
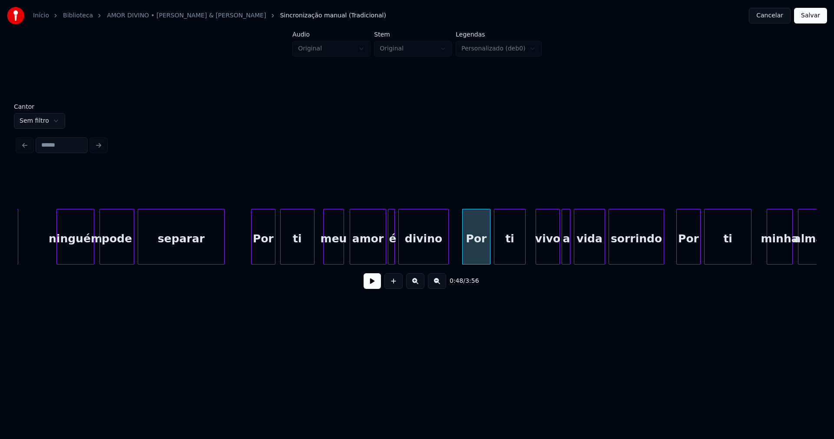
click at [335, 252] on div "meu" at bounding box center [334, 238] width 20 height 59
click at [379, 253] on div at bounding box center [380, 236] width 3 height 55
click at [385, 253] on div at bounding box center [385, 236] width 3 height 55
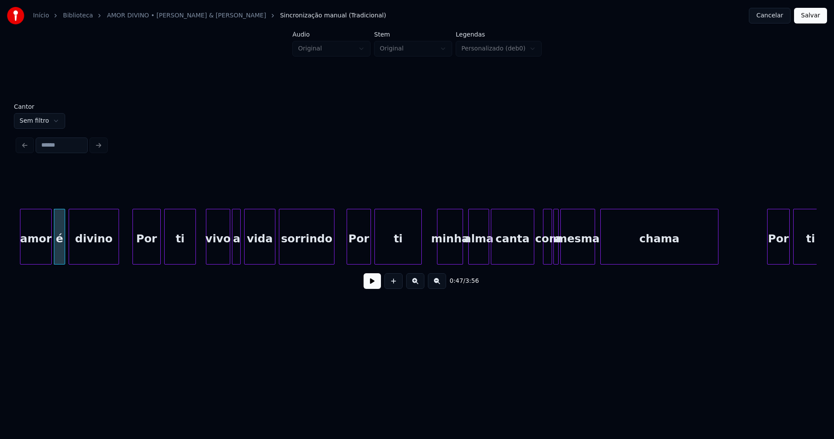
scroll to position [0, 4098]
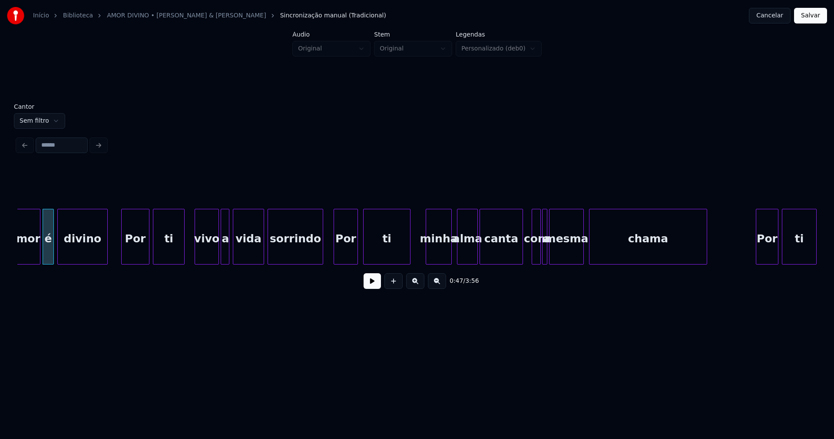
click at [346, 253] on div "Por" at bounding box center [345, 238] width 23 height 59
click at [436, 251] on div "minha" at bounding box center [438, 238] width 25 height 59
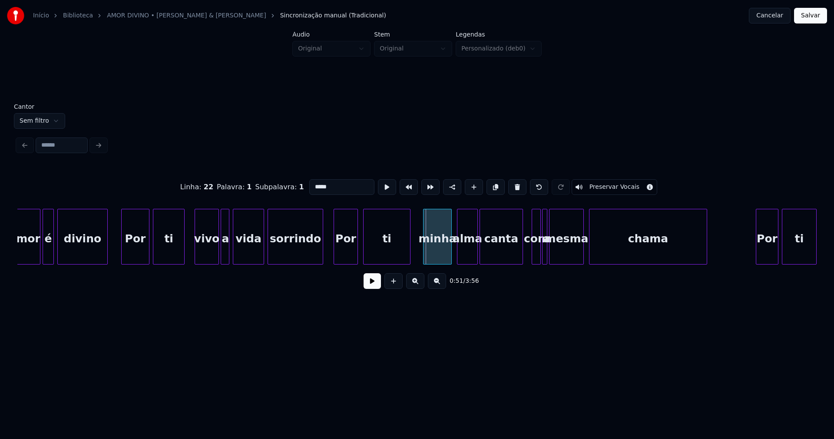
click at [425, 259] on div at bounding box center [425, 236] width 3 height 55
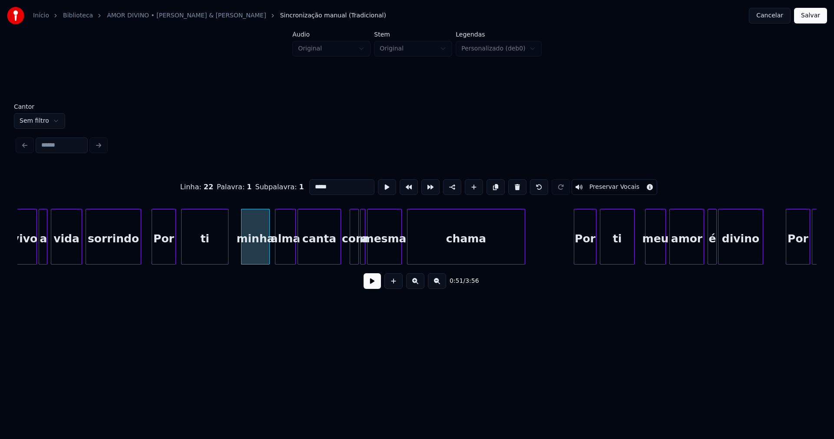
scroll to position [0, 4325]
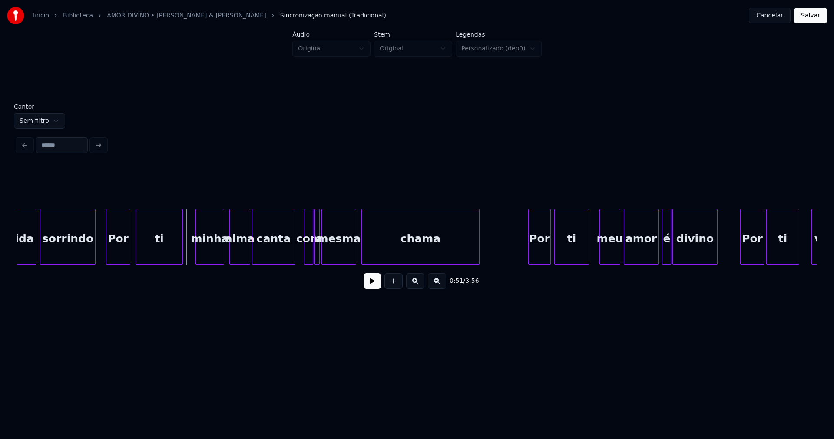
click at [374, 286] on button at bounding box center [372, 281] width 17 height 16
click at [341, 255] on div "mesma" at bounding box center [342, 238] width 34 height 59
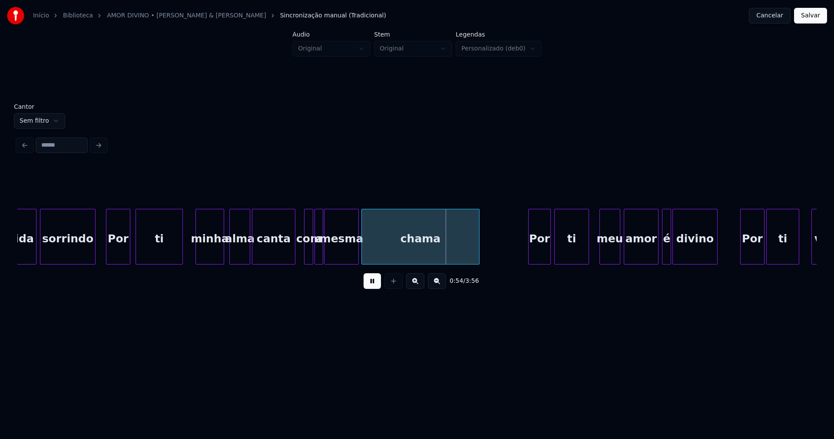
click at [322, 256] on div at bounding box center [321, 236] width 3 height 55
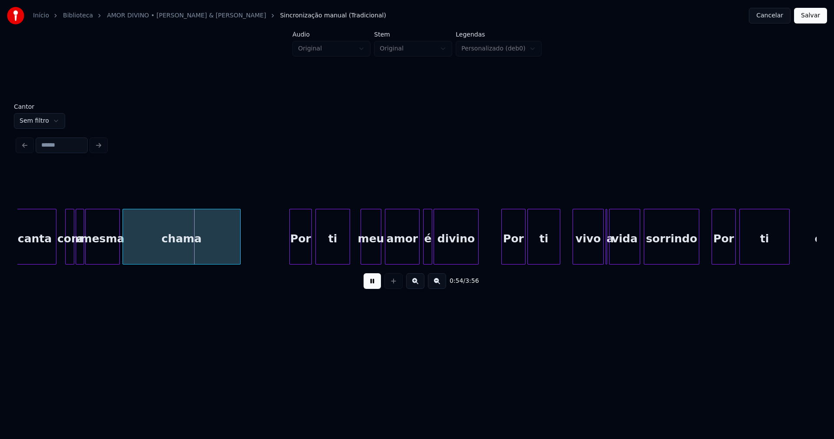
scroll to position [0, 4655]
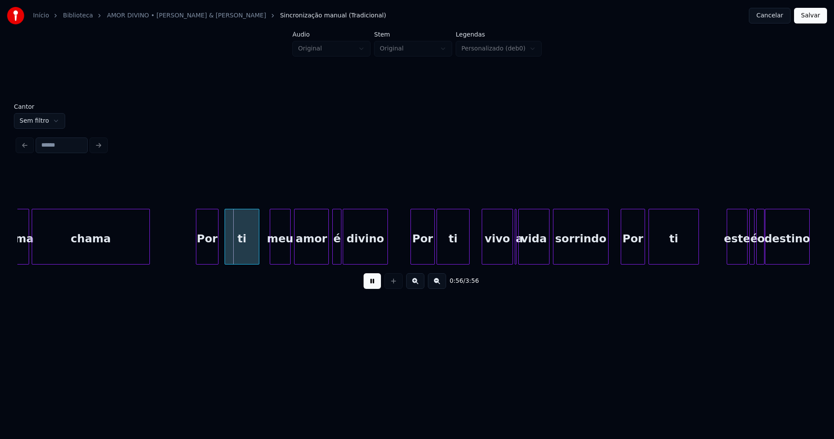
click at [206, 253] on div "Por" at bounding box center [207, 238] width 22 height 59
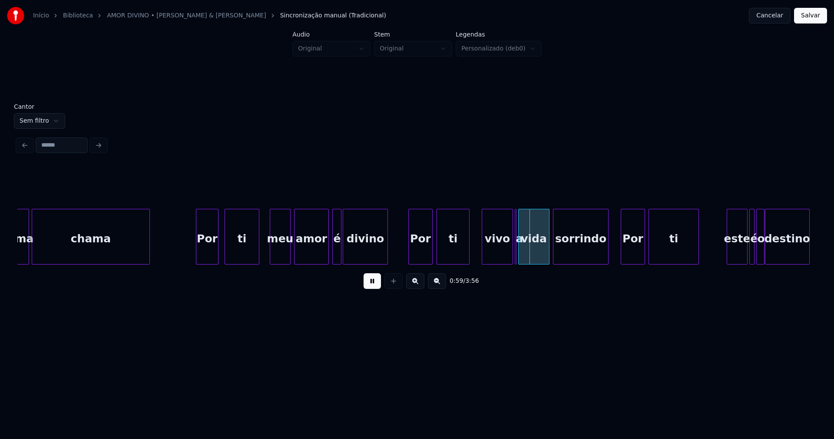
click at [419, 256] on div "Por" at bounding box center [420, 238] width 23 height 59
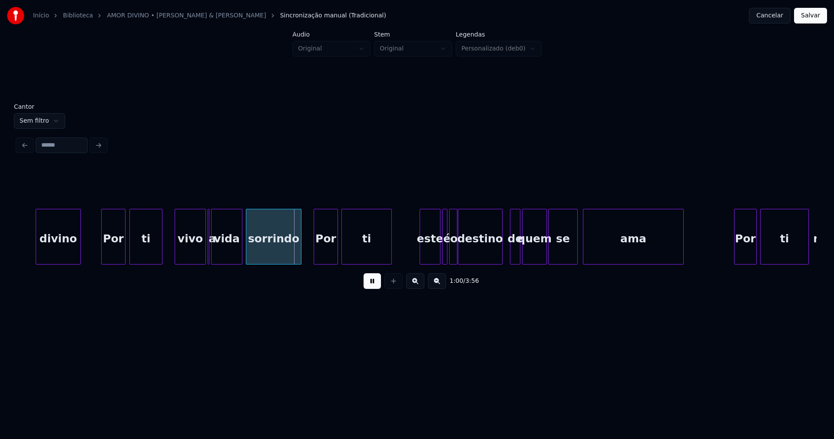
scroll to position [0, 4997]
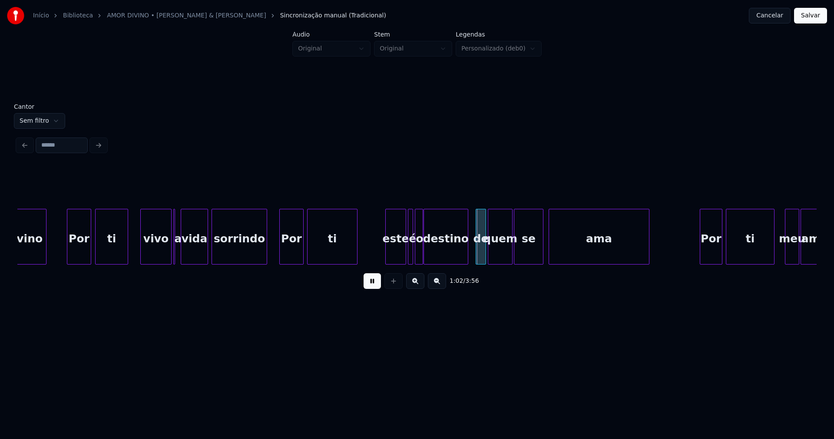
click at [183, 261] on div "divino Por ti vivo a vida sorrindo Por ti este é o destino de quem se ama Por t…" at bounding box center [417, 237] width 800 height 56
click at [175, 261] on div "divino Por ti vivo a vida sorrindo Por ti este é o destino de quem se ama Por t…" at bounding box center [417, 237] width 800 height 56
click at [172, 260] on div "a" at bounding box center [171, 237] width 7 height 56
click at [179, 215] on div "a" at bounding box center [176, 238] width 9 height 59
click at [294, 249] on div "Por" at bounding box center [289, 238] width 23 height 59
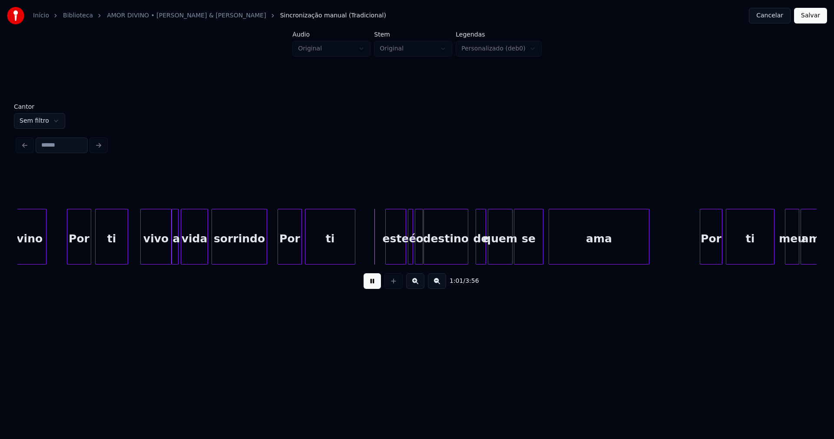
click at [329, 245] on div "ti" at bounding box center [331, 238] width 50 height 59
click at [395, 249] on div "este" at bounding box center [394, 238] width 20 height 59
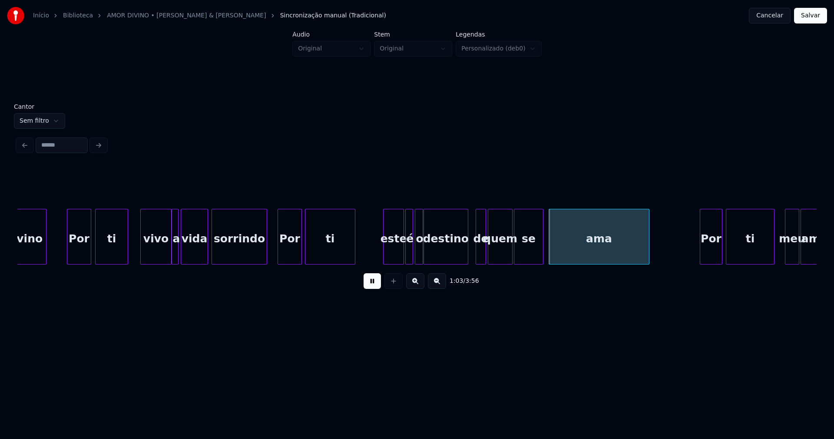
click at [406, 253] on div at bounding box center [407, 236] width 3 height 55
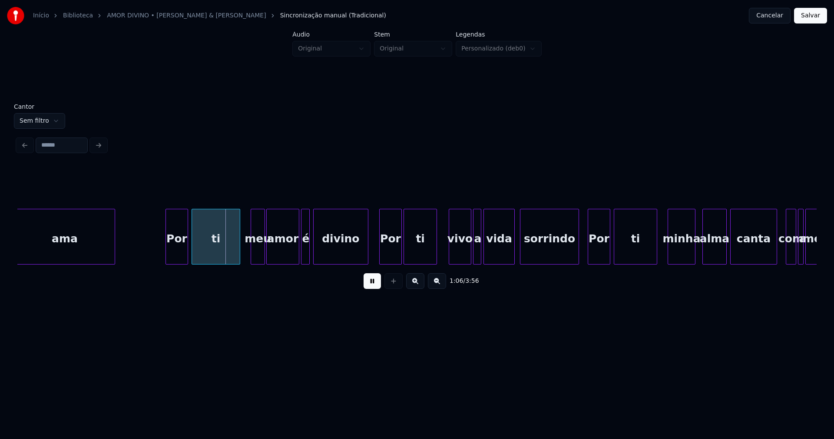
scroll to position [0, 5532]
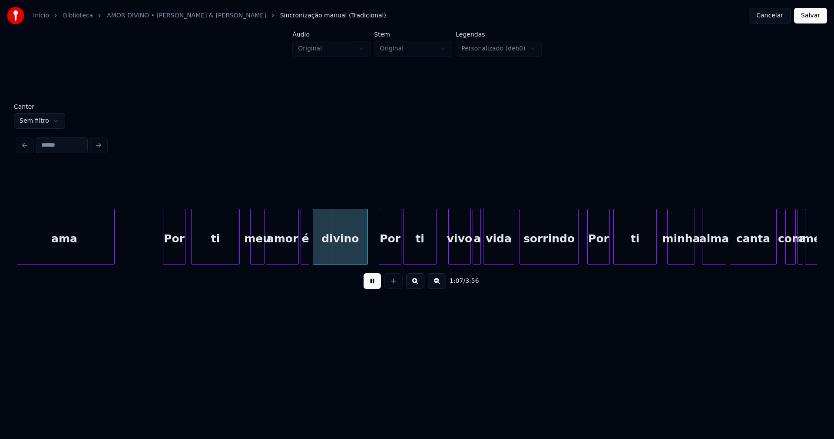
click at [173, 249] on div "Por" at bounding box center [174, 238] width 22 height 59
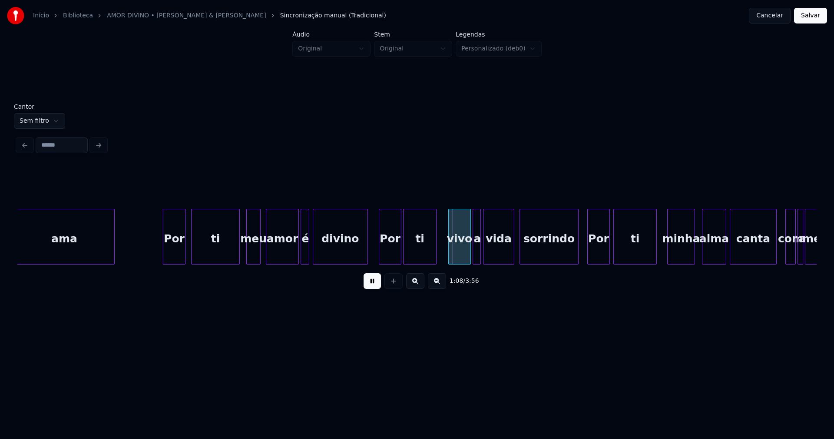
click at [255, 252] on div "meu" at bounding box center [253, 238] width 13 height 59
click at [281, 257] on div "amor" at bounding box center [279, 238] width 32 height 59
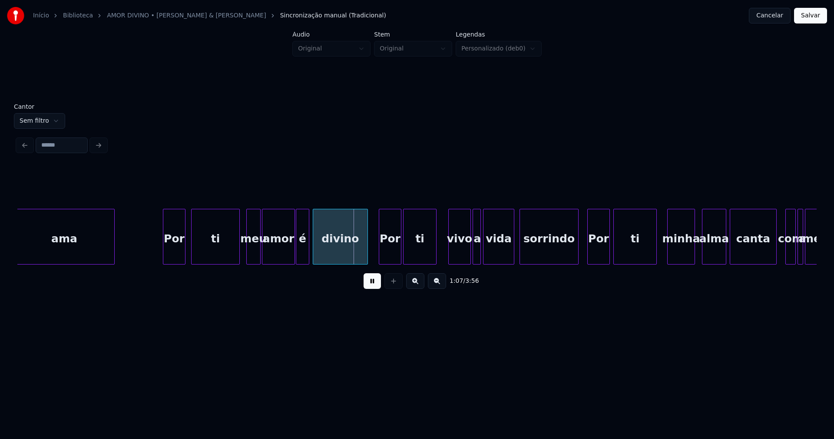
click at [297, 255] on div at bounding box center [297, 236] width 3 height 55
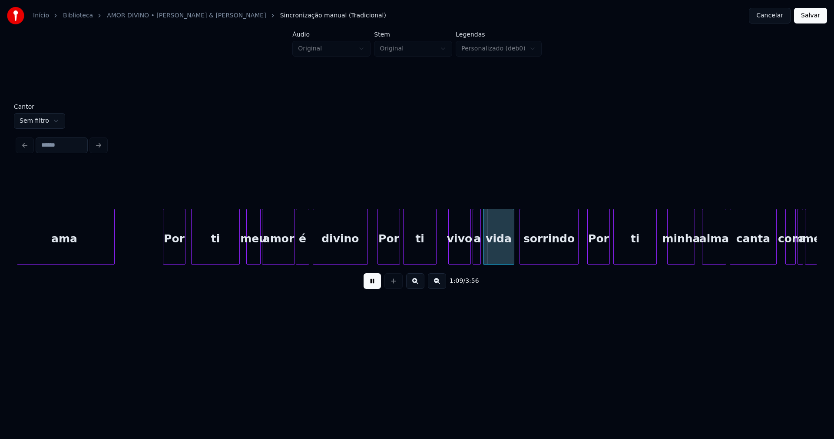
click at [389, 256] on div "Por" at bounding box center [389, 238] width 22 height 59
click at [456, 256] on div "vivo" at bounding box center [456, 238] width 22 height 59
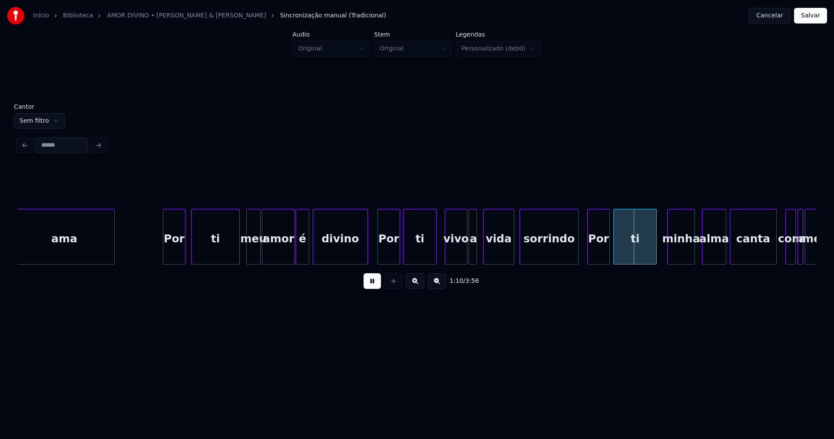
click at [473, 256] on div "a" at bounding box center [473, 238] width 9 height 59
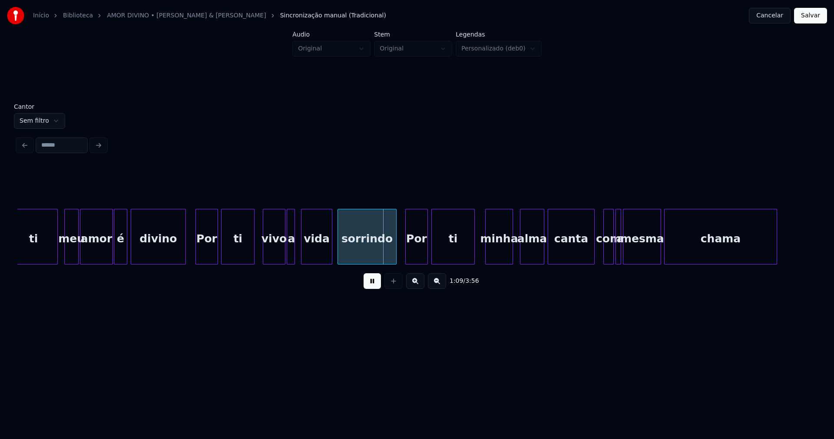
scroll to position [0, 5782]
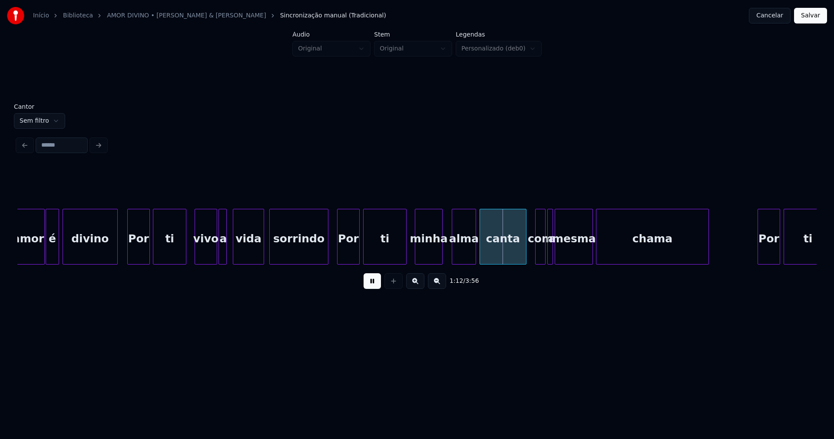
click at [433, 257] on div "minha" at bounding box center [428, 238] width 27 height 59
click at [462, 256] on div "alma" at bounding box center [462, 238] width 23 height 59
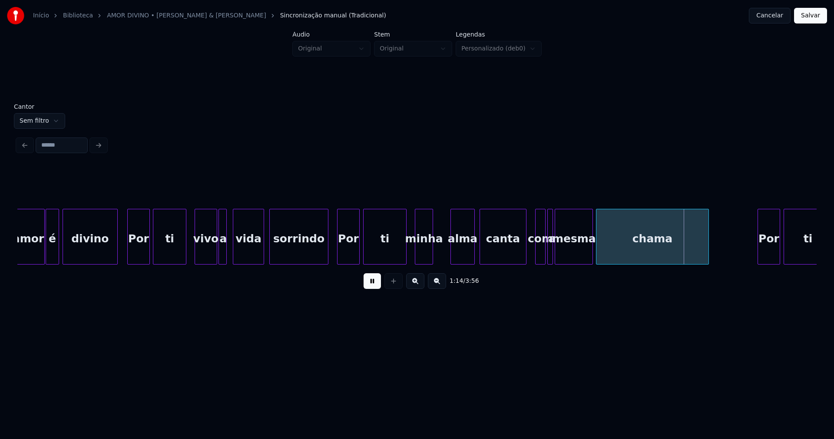
click at [432, 257] on div at bounding box center [431, 236] width 3 height 55
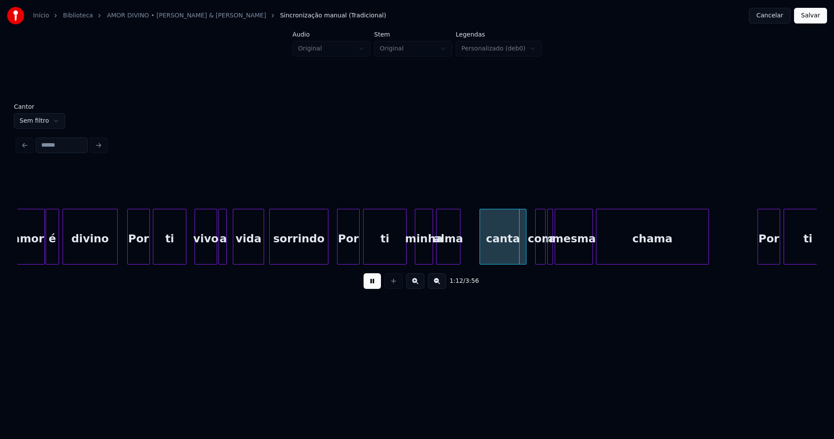
click at [449, 253] on div "alma" at bounding box center [448, 238] width 23 height 59
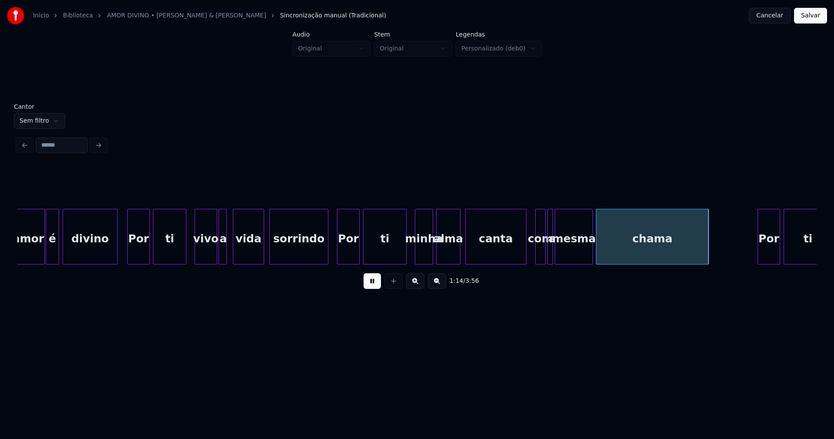
click at [467, 257] on div at bounding box center [467, 236] width 3 height 55
click at [380, 287] on button at bounding box center [372, 281] width 17 height 16
click at [565, 254] on div at bounding box center [565, 236] width 3 height 55
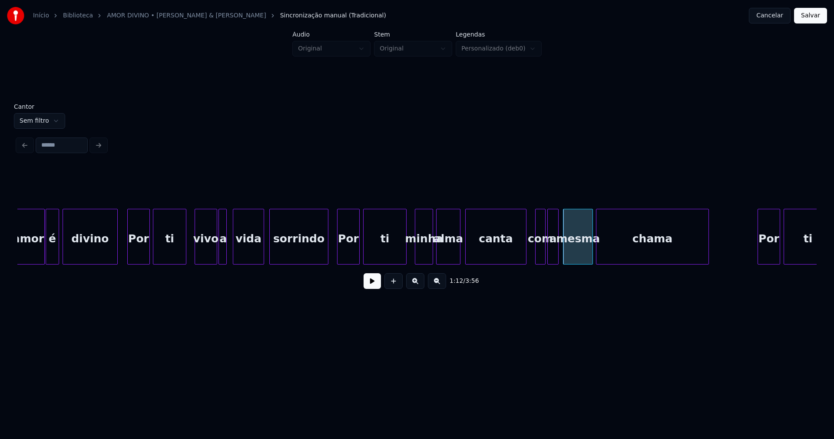
click at [557, 253] on div at bounding box center [557, 236] width 3 height 55
click at [555, 259] on div "a" at bounding box center [557, 238] width 10 height 59
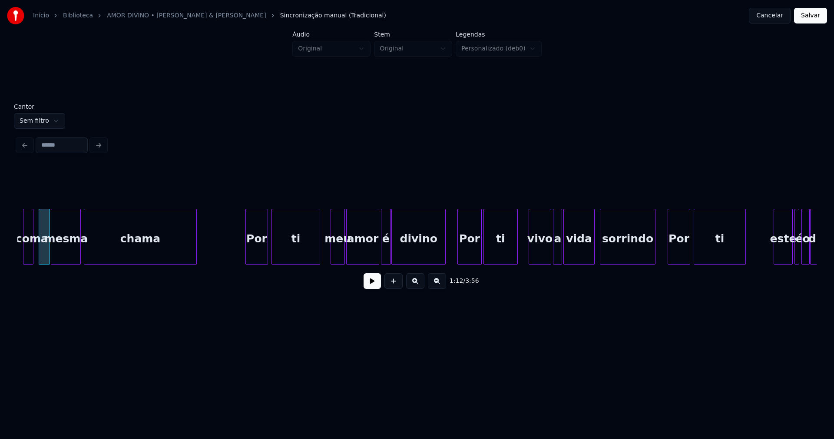
scroll to position [0, 6306]
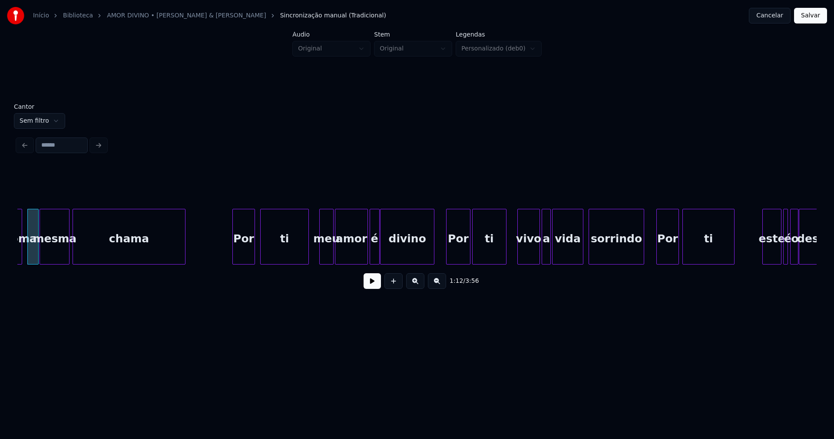
click at [243, 253] on div "Por" at bounding box center [244, 238] width 22 height 59
click at [344, 254] on div at bounding box center [344, 236] width 3 height 55
click at [340, 250] on div at bounding box center [339, 236] width 3 height 55
click at [317, 256] on div at bounding box center [317, 236] width 3 height 55
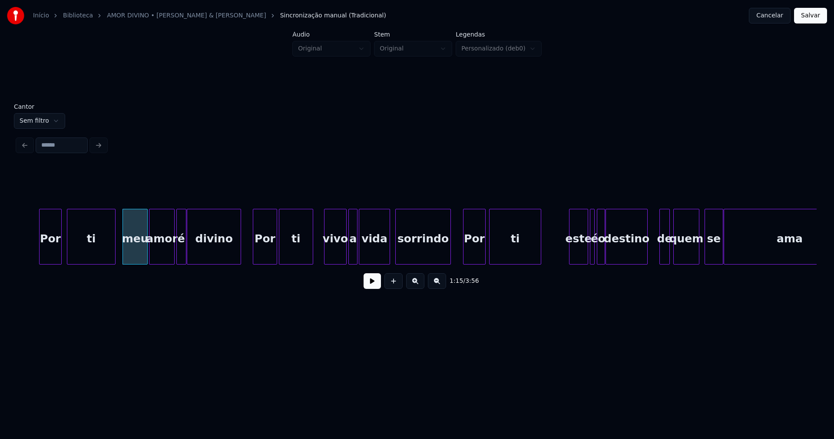
scroll to position [0, 6533]
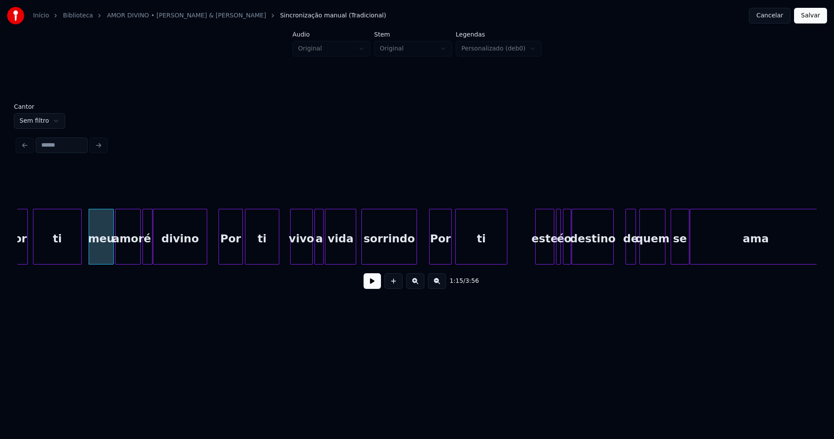
click at [227, 253] on div "Por" at bounding box center [230, 238] width 23 height 59
click at [298, 254] on div "vivo" at bounding box center [300, 238] width 22 height 59
click at [315, 250] on div "a" at bounding box center [316, 238] width 9 height 59
click at [351, 256] on div at bounding box center [350, 236] width 3 height 55
click at [384, 250] on div "sorrindo" at bounding box center [389, 238] width 55 height 59
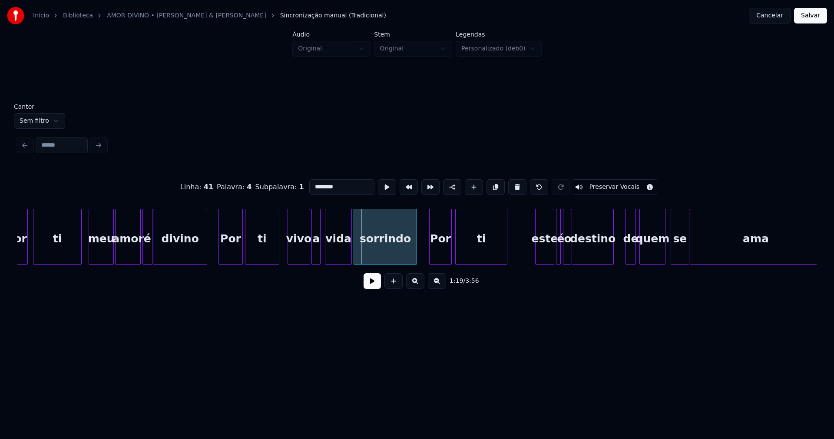
click at [356, 258] on div at bounding box center [355, 236] width 3 height 55
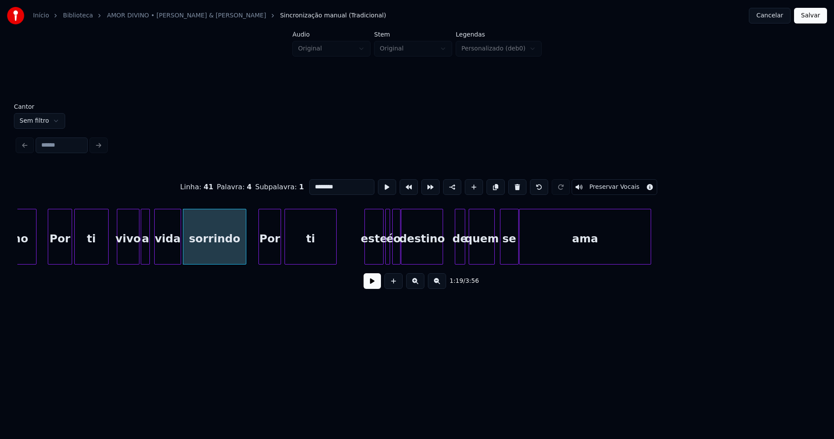
scroll to position [0, 6784]
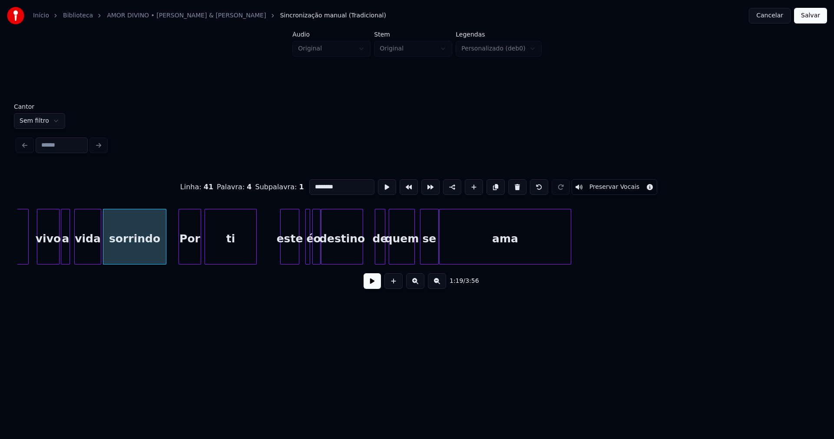
click at [289, 259] on div "este" at bounding box center [290, 238] width 18 height 59
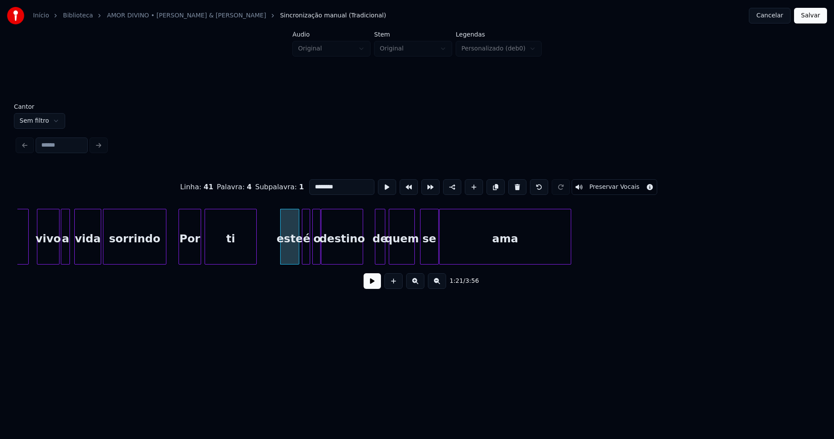
click at [302, 250] on div at bounding box center [303, 236] width 3 height 55
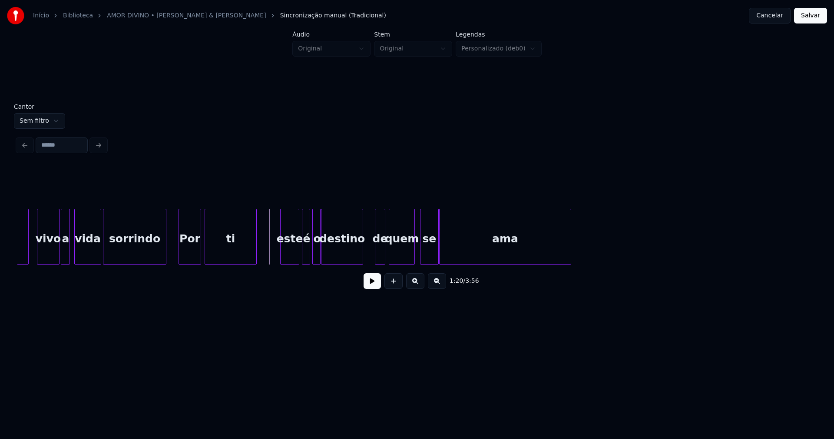
click at [374, 286] on button at bounding box center [372, 281] width 17 height 16
click at [377, 258] on div "de" at bounding box center [376, 238] width 10 height 59
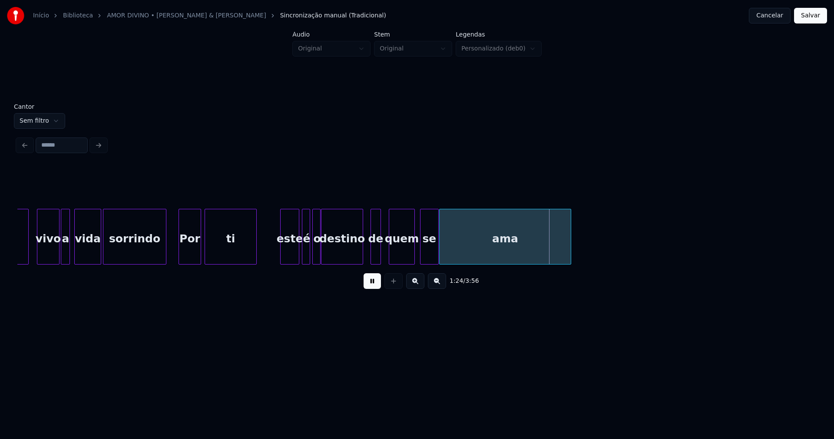
click at [375, 286] on button at bounding box center [372, 281] width 17 height 16
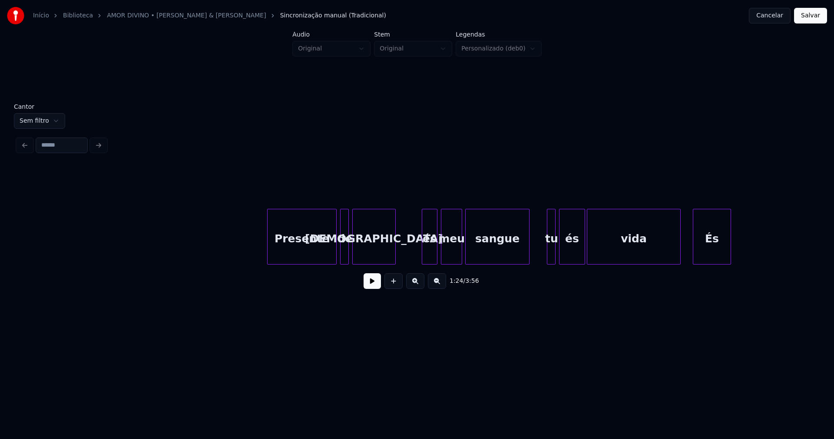
scroll to position [0, 8047]
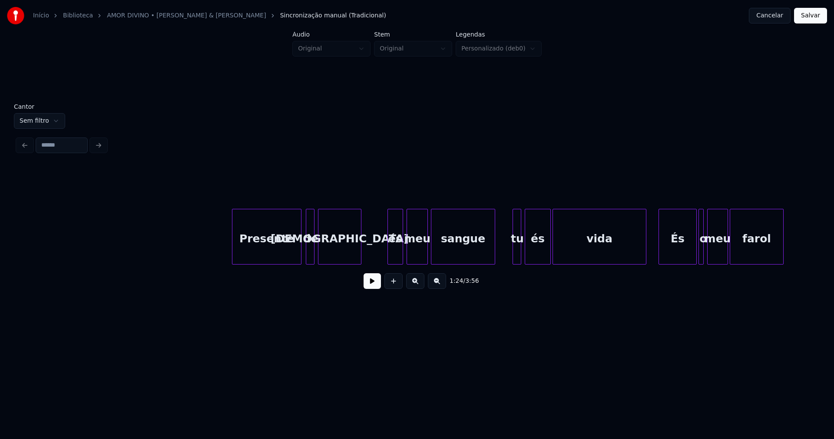
click at [278, 254] on div "Presente" at bounding box center [267, 238] width 69 height 59
click at [392, 257] on div "és" at bounding box center [393, 238] width 15 height 59
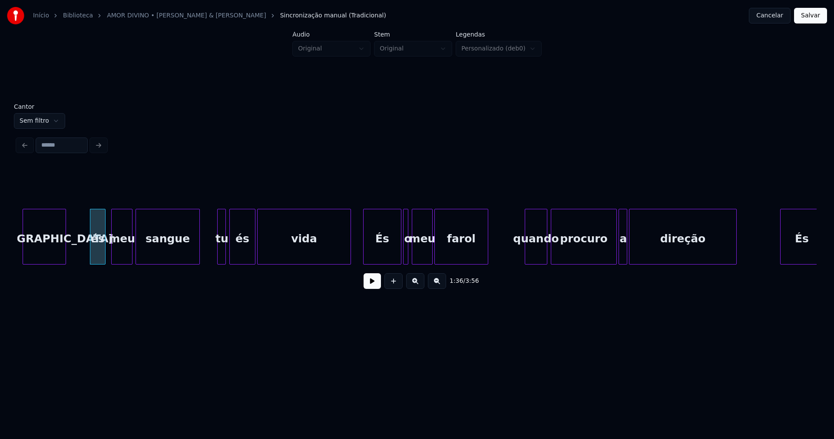
scroll to position [0, 8355]
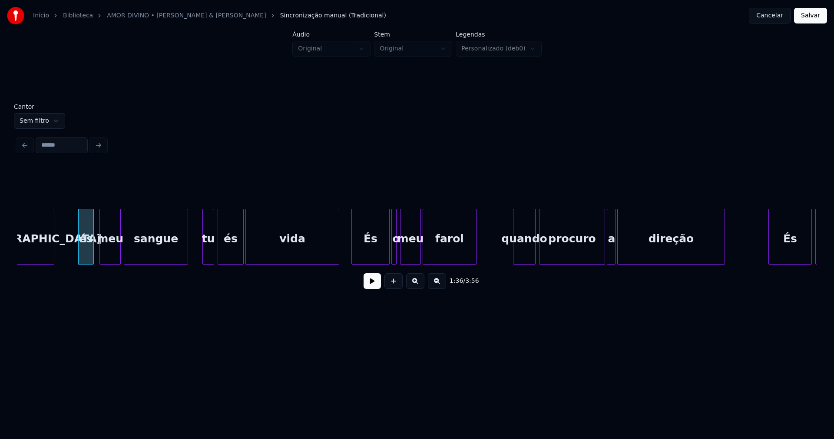
click at [205, 252] on div at bounding box center [204, 236] width 3 height 55
click at [374, 254] on div "És" at bounding box center [368, 238] width 37 height 59
click at [389, 255] on div at bounding box center [390, 236] width 3 height 55
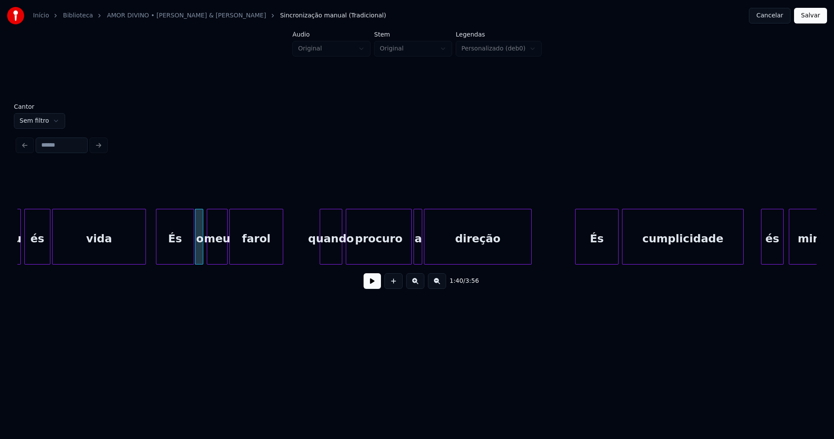
scroll to position [0, 8594]
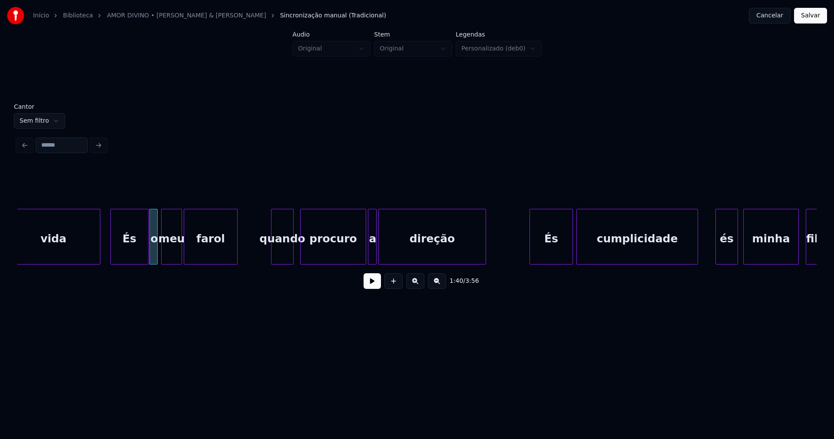
click at [286, 254] on div "quando" at bounding box center [283, 238] width 22 height 59
click at [359, 260] on div "procuro" at bounding box center [330, 237] width 60 height 56
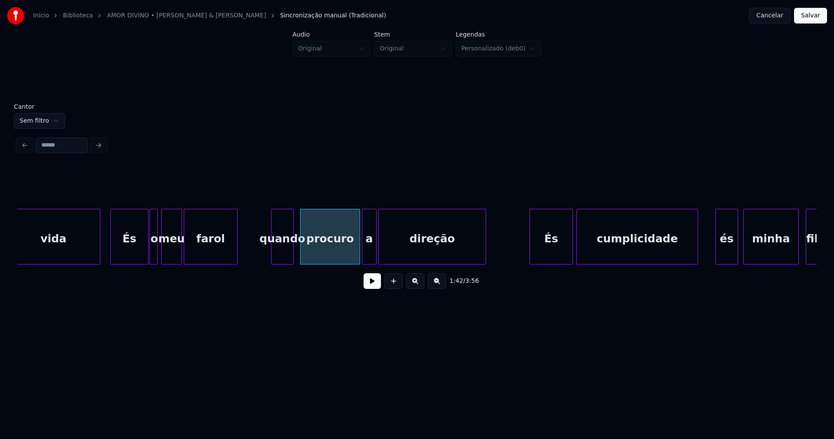
click at [364, 258] on div at bounding box center [363, 236] width 3 height 55
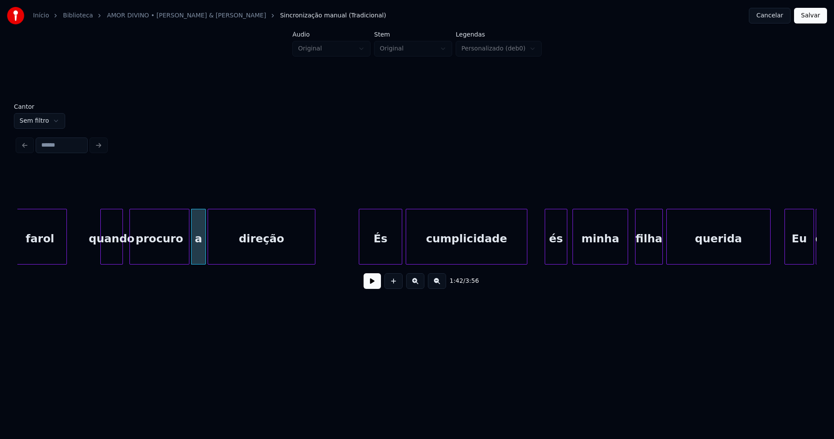
scroll to position [0, 8833]
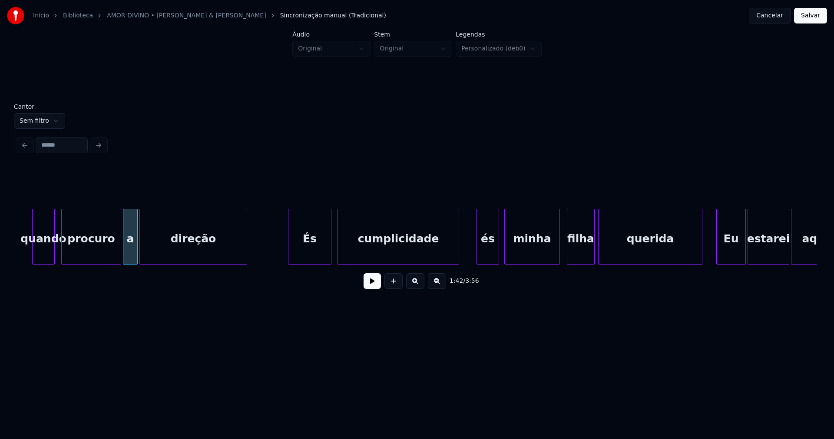
click at [318, 257] on div "És" at bounding box center [310, 238] width 43 height 59
click at [407, 257] on div "cumplicidade" at bounding box center [397, 238] width 121 height 59
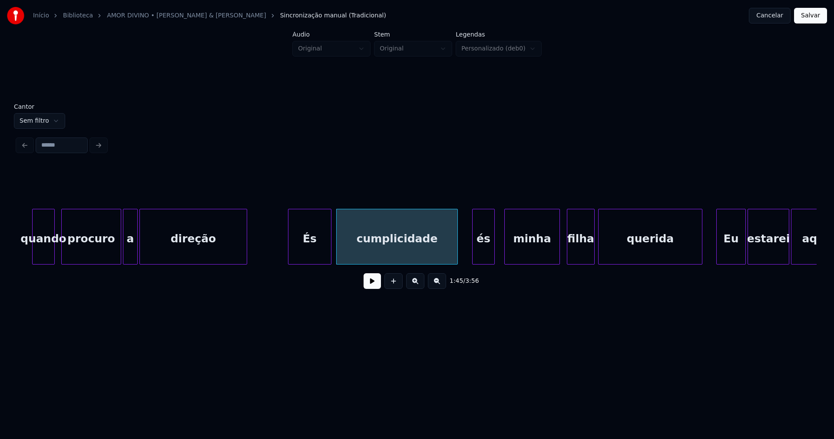
click at [489, 258] on div "és" at bounding box center [484, 238] width 22 height 59
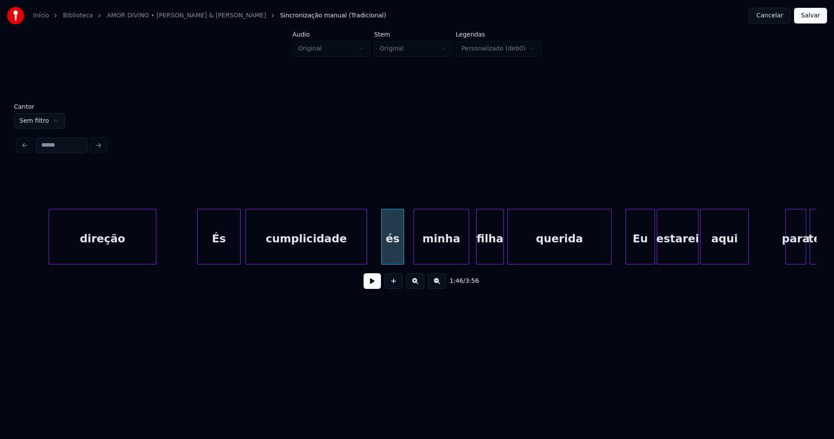
scroll to position [0, 9037]
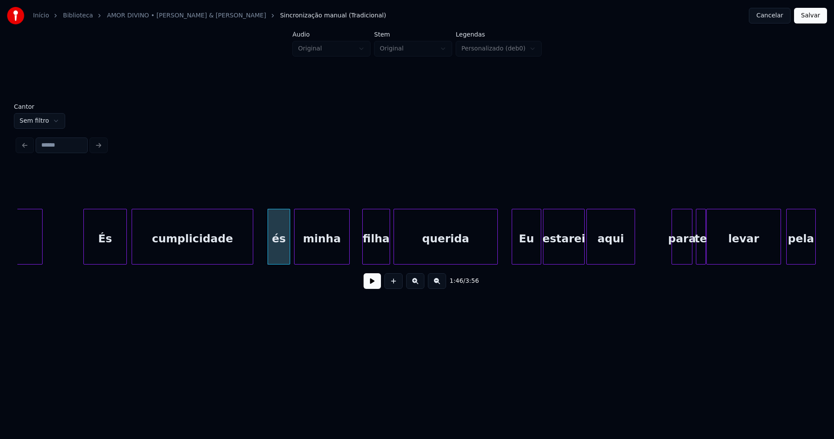
click at [321, 248] on div "minha" at bounding box center [322, 238] width 55 height 59
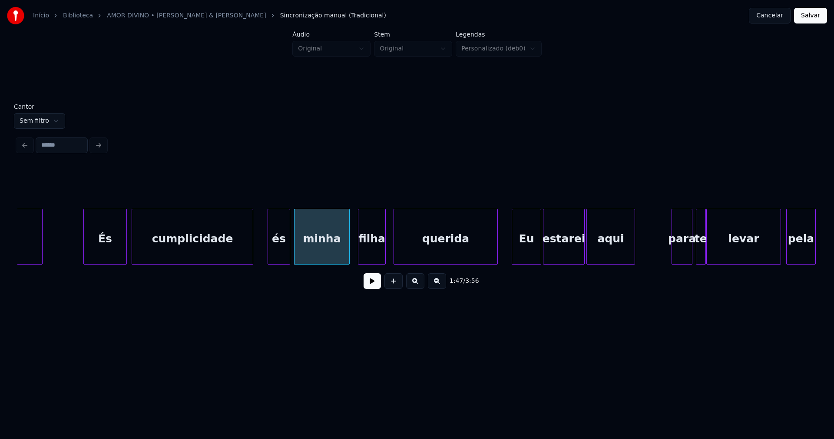
click at [379, 252] on div "filha" at bounding box center [372, 238] width 27 height 59
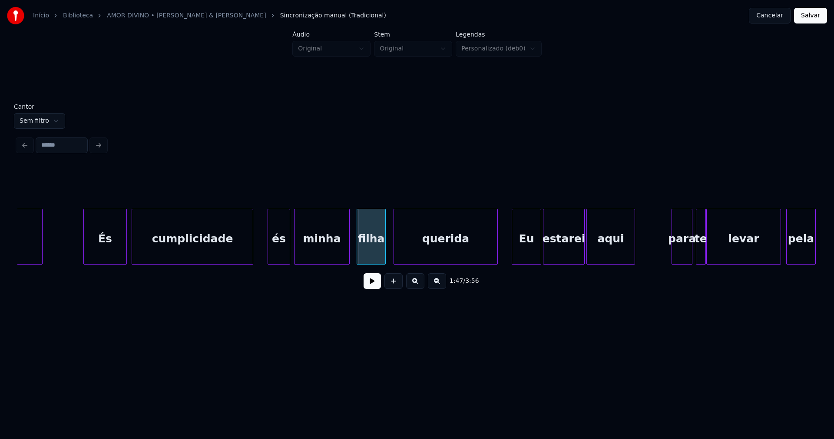
click at [358, 250] on div at bounding box center [358, 236] width 3 height 55
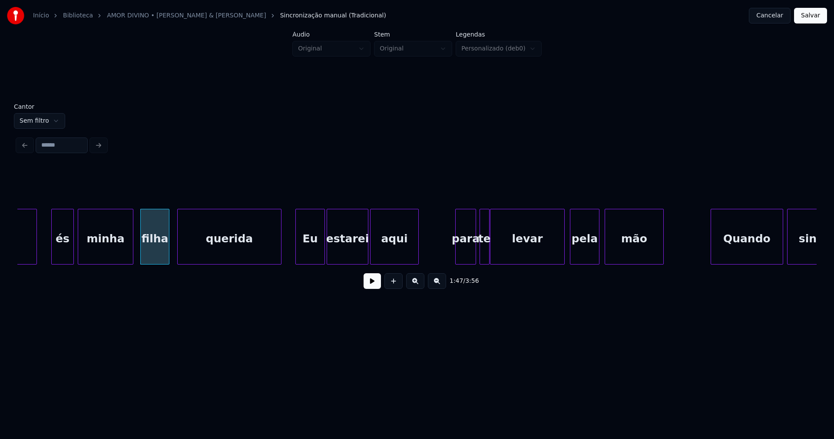
scroll to position [0, 9265]
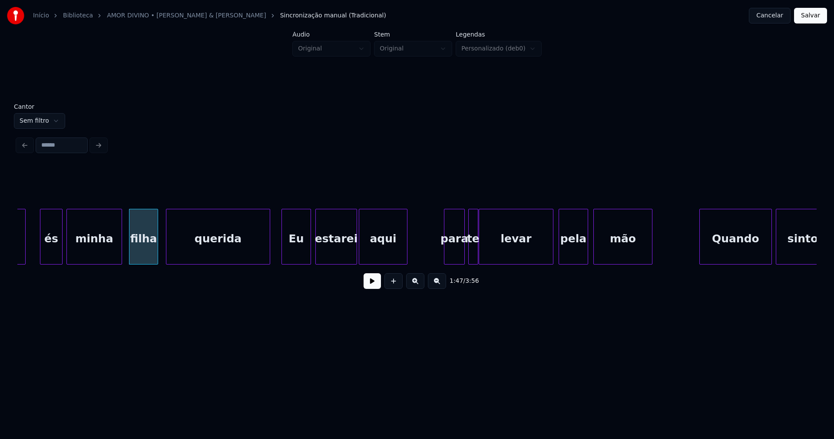
click at [300, 253] on div "Eu" at bounding box center [296, 238] width 29 height 59
click at [346, 251] on div "estarei" at bounding box center [336, 238] width 41 height 59
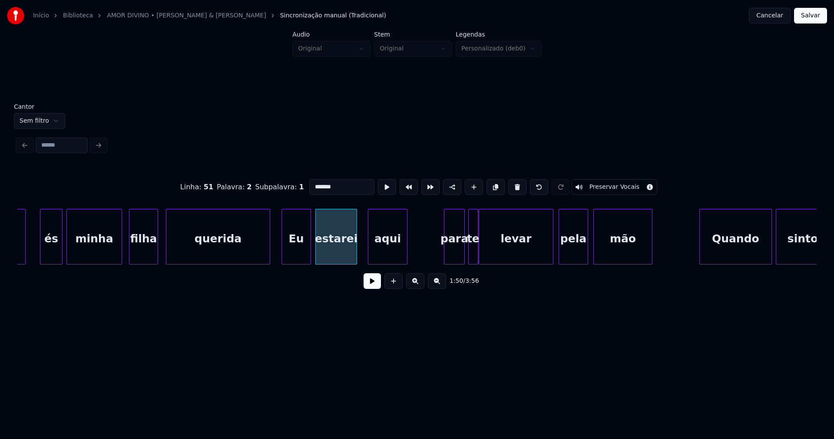
click at [371, 249] on div at bounding box center [370, 236] width 3 height 55
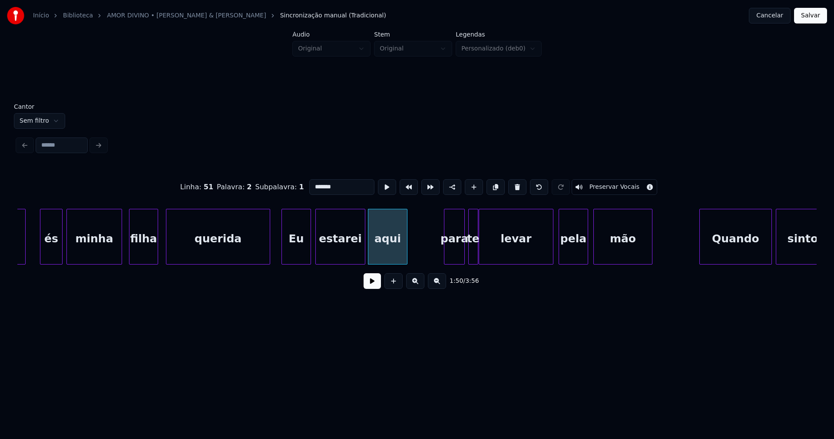
click at [364, 249] on div at bounding box center [363, 236] width 3 height 55
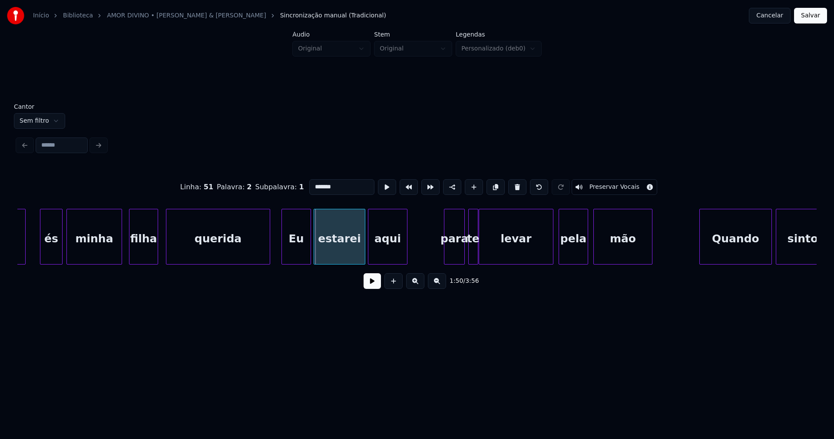
click at [315, 254] on div at bounding box center [315, 236] width 3 height 55
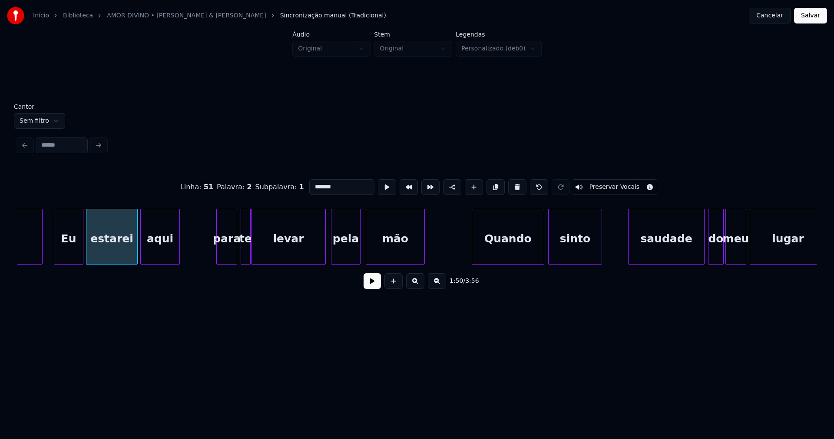
scroll to position [0, 9504]
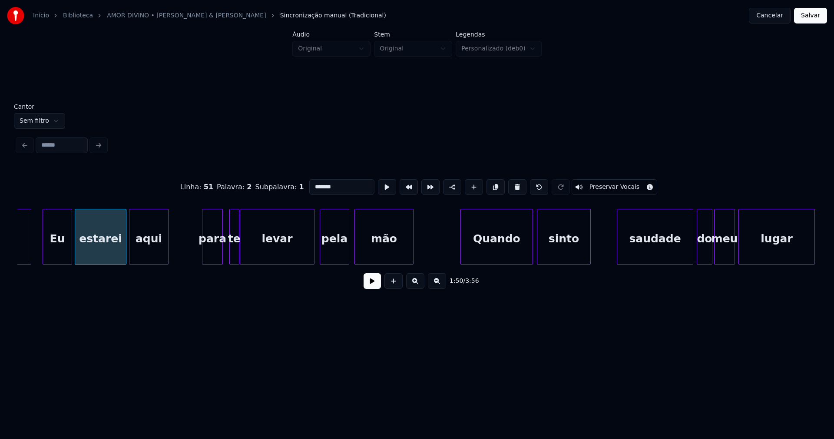
click at [215, 255] on div "para" at bounding box center [213, 238] width 20 height 59
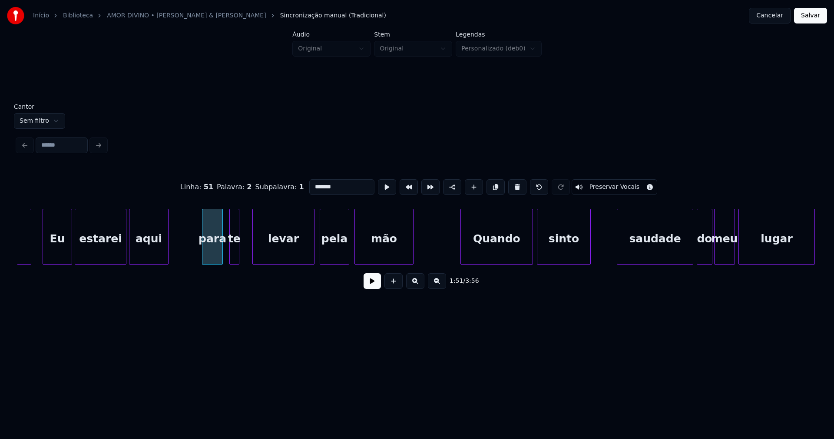
click at [254, 249] on div at bounding box center [254, 236] width 3 height 55
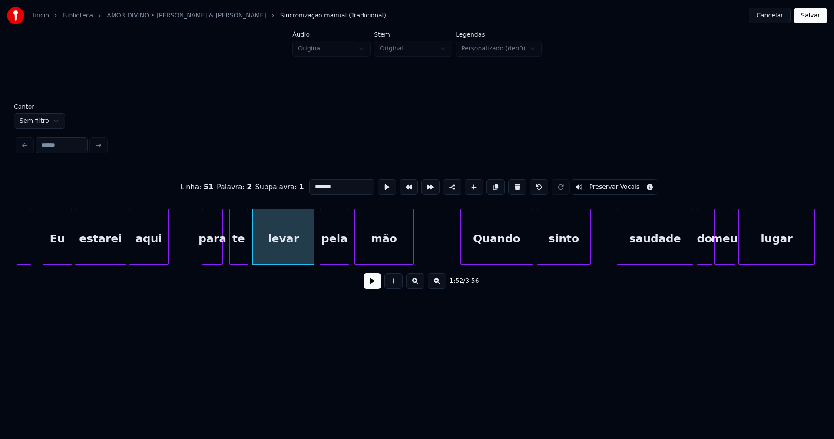
click at [246, 247] on div at bounding box center [246, 236] width 3 height 55
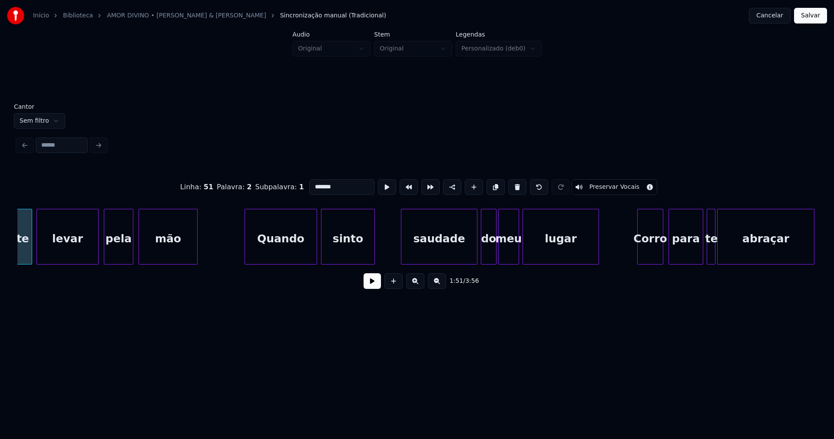
scroll to position [0, 9732]
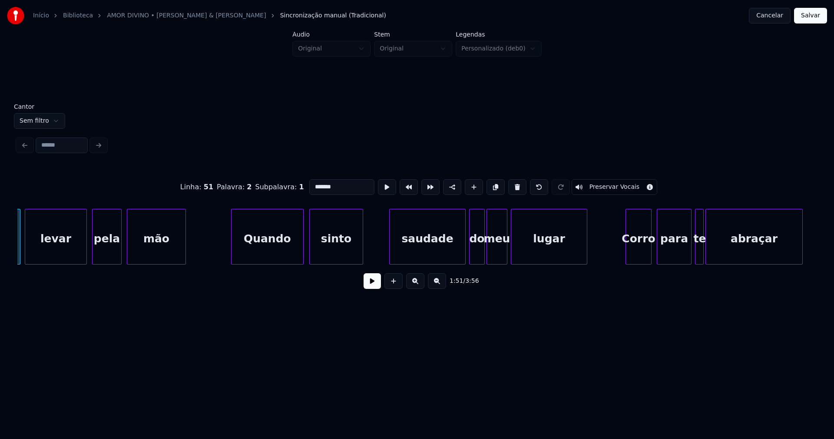
click at [273, 252] on div "Quando" at bounding box center [268, 238] width 72 height 59
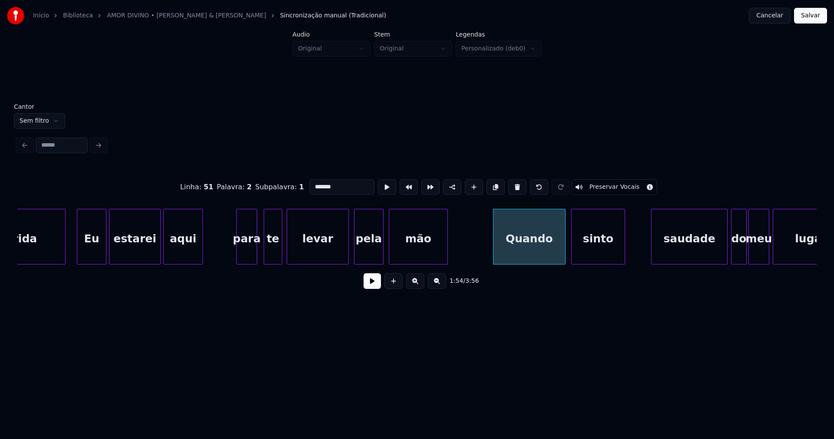
scroll to position [0, 9470]
click at [220, 253] on div "te levar pela mão Quando sinto saudade do meu lugar para aqui estarei Eu querida" at bounding box center [826, 237] width 20559 height 56
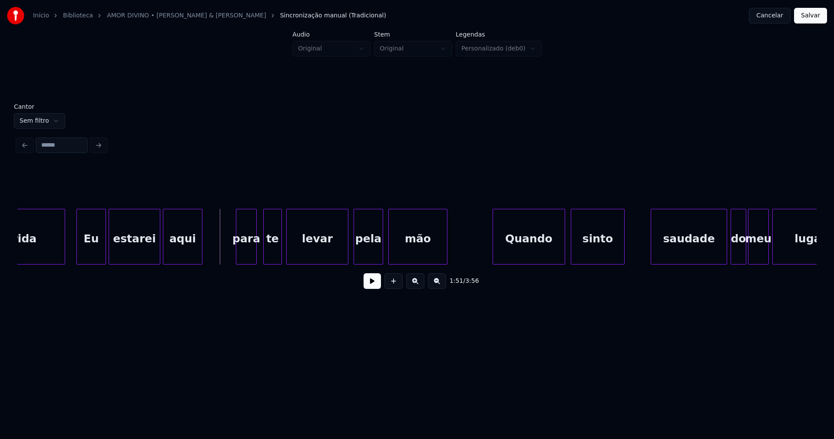
click at [364, 285] on button at bounding box center [372, 281] width 17 height 16
drag, startPoint x: 373, startPoint y: 287, endPoint x: 387, endPoint y: 279, distance: 16.8
click at [373, 286] on button at bounding box center [372, 281] width 17 height 16
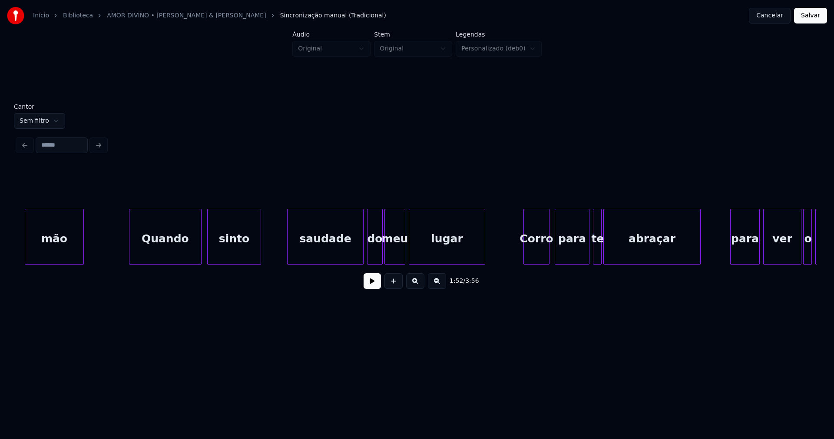
scroll to position [0, 9868]
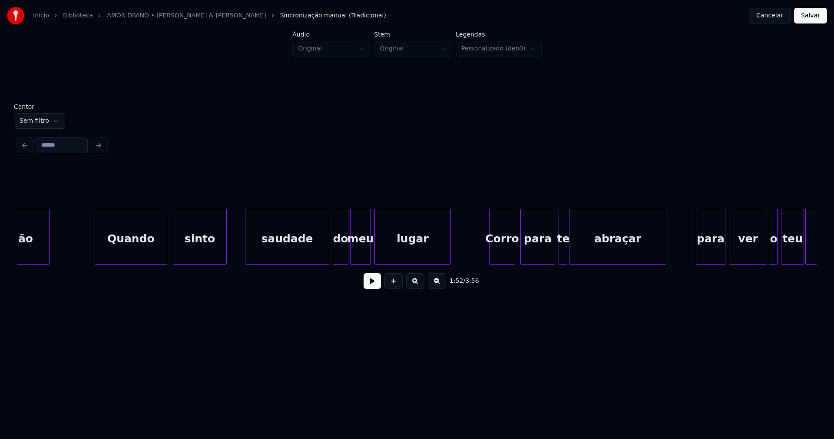
click at [247, 252] on div at bounding box center [247, 236] width 3 height 55
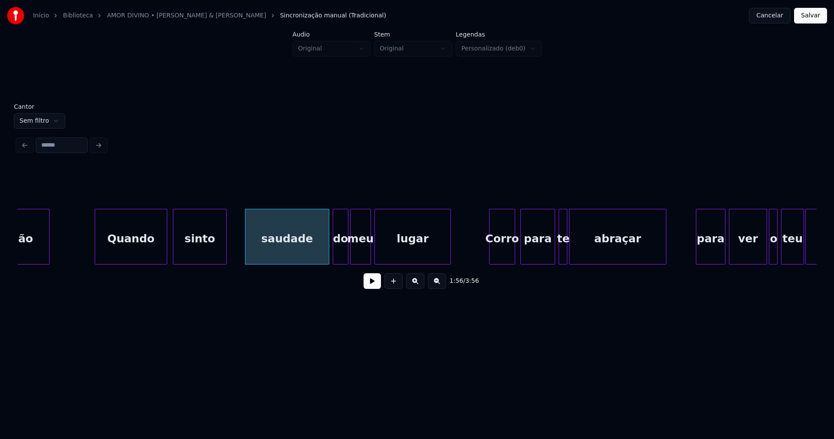
click at [376, 286] on button at bounding box center [372, 281] width 17 height 16
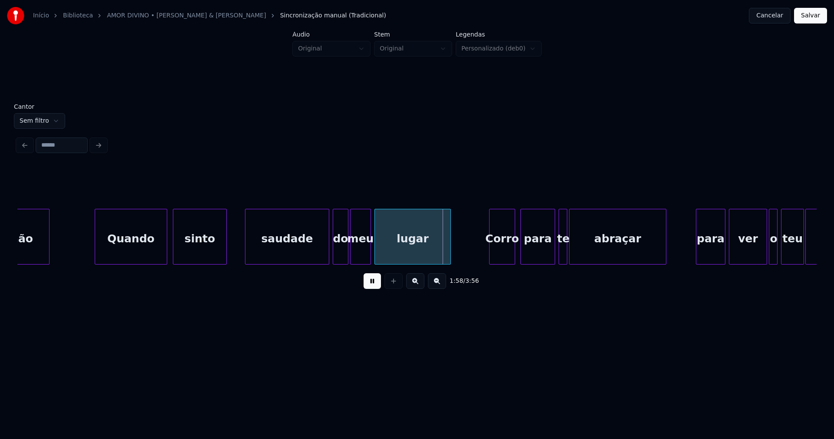
click at [369, 286] on button at bounding box center [372, 281] width 17 height 16
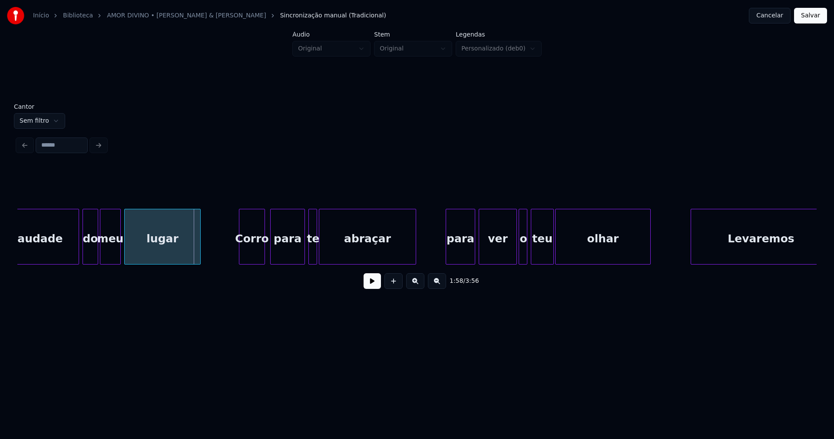
scroll to position [0, 10153]
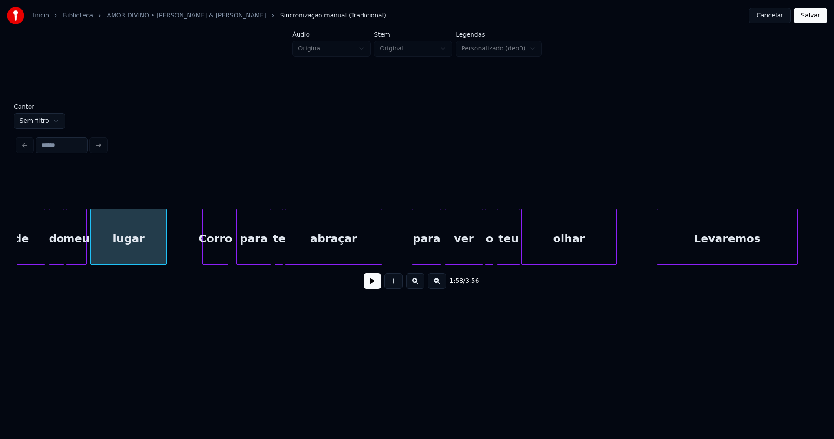
click at [216, 255] on div "Corro" at bounding box center [215, 238] width 25 height 59
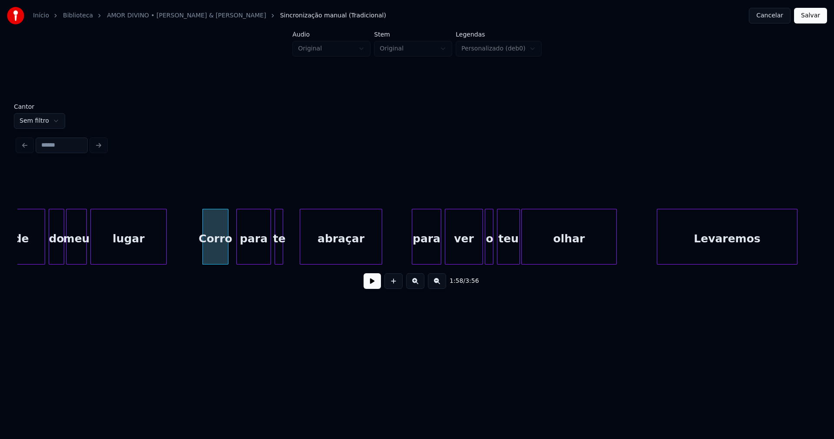
click at [301, 250] on div at bounding box center [301, 236] width 3 height 55
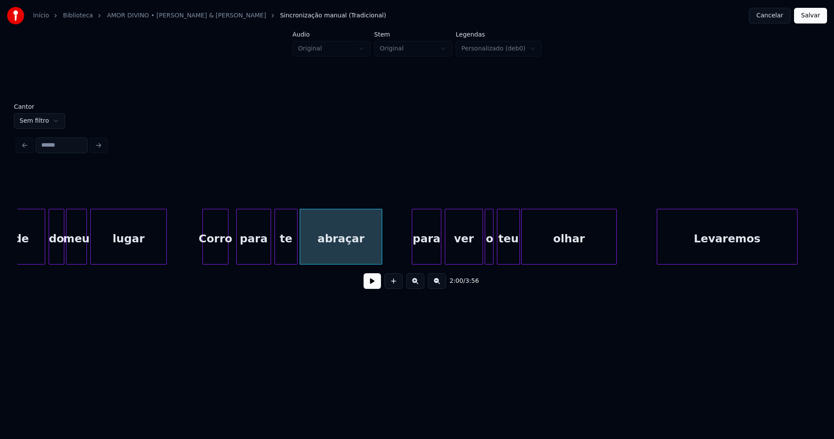
click at [297, 249] on div at bounding box center [296, 236] width 3 height 55
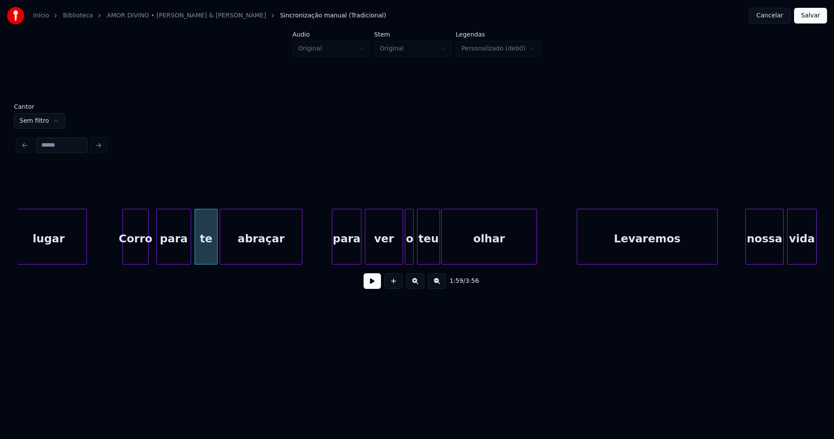
scroll to position [0, 10323]
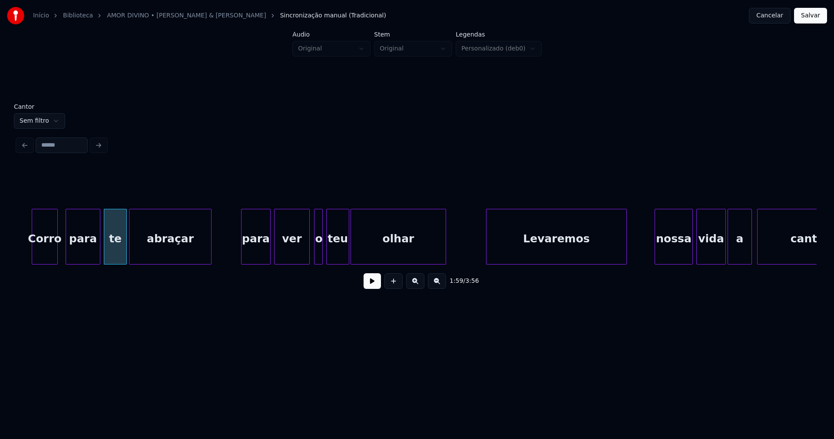
click at [309, 257] on div at bounding box center [308, 236] width 3 height 55
click at [315, 256] on div "o" at bounding box center [316, 238] width 9 height 59
click at [367, 248] on div at bounding box center [367, 236] width 3 height 55
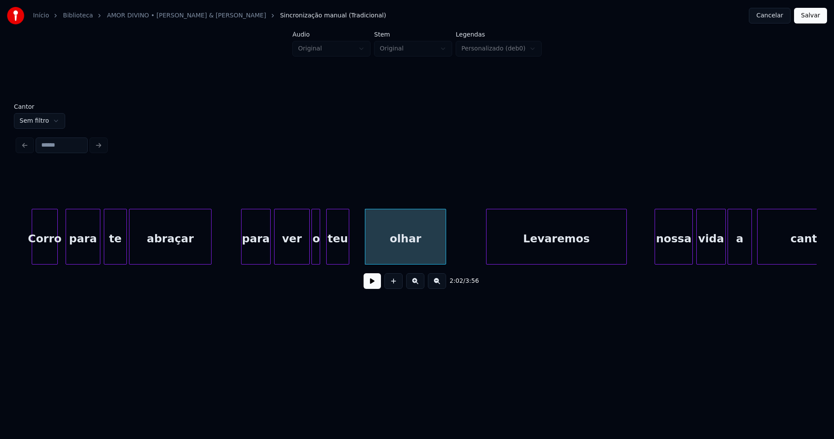
click at [349, 249] on div "teu" at bounding box center [337, 237] width 23 height 56
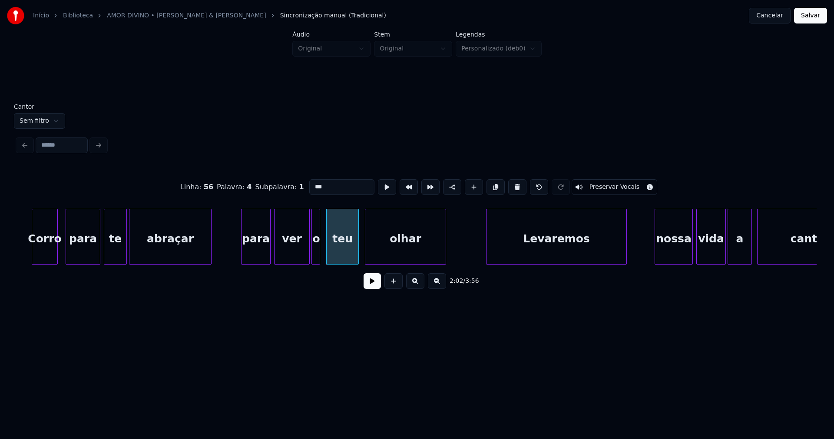
click at [357, 247] on div at bounding box center [357, 236] width 3 height 55
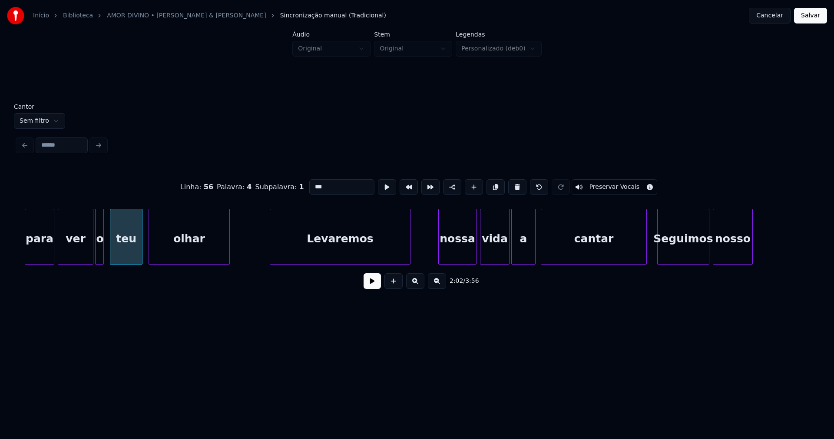
scroll to position [0, 10585]
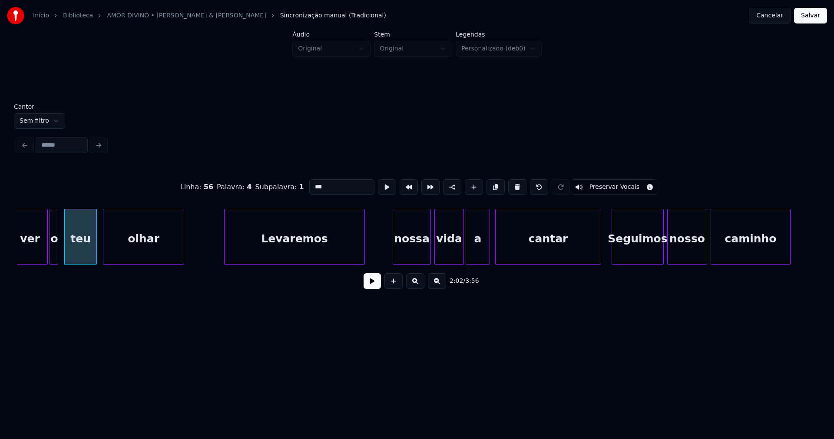
click at [304, 255] on div "Levaremos" at bounding box center [295, 238] width 140 height 59
type input "*********"
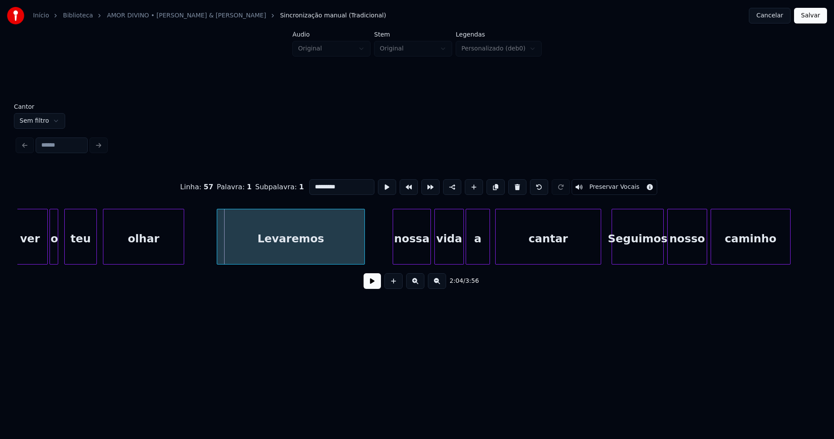
click at [219, 253] on div at bounding box center [218, 236] width 3 height 55
click at [414, 256] on div "nossa" at bounding box center [410, 238] width 37 height 59
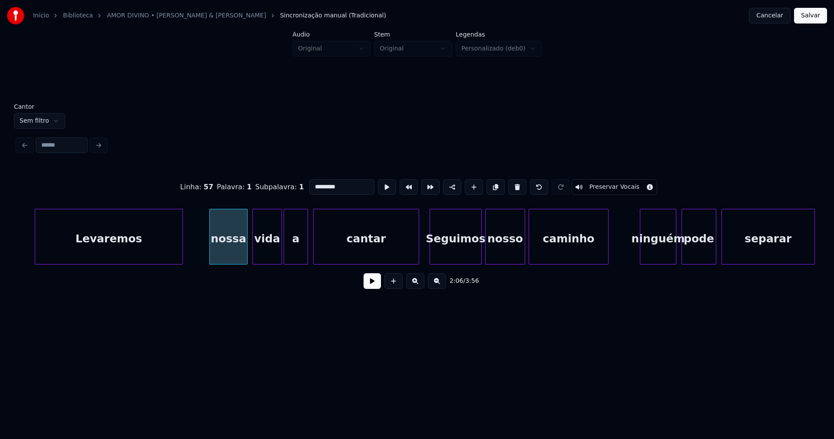
scroll to position [0, 10779]
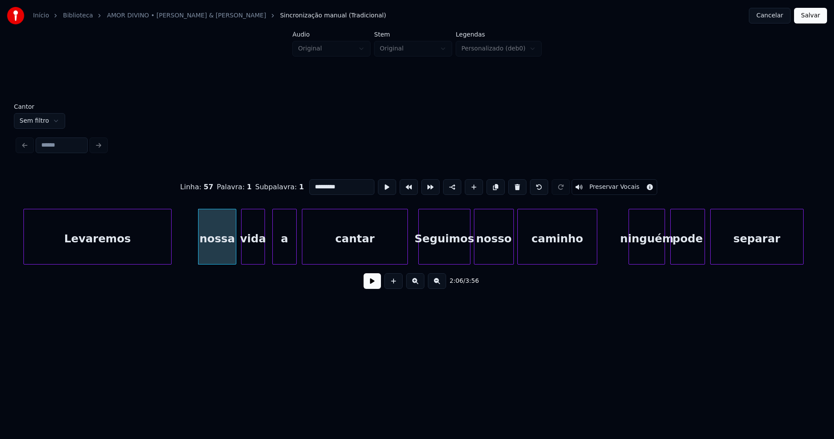
click at [263, 255] on div at bounding box center [263, 236] width 3 height 55
click at [276, 253] on div "a" at bounding box center [279, 238] width 23 height 59
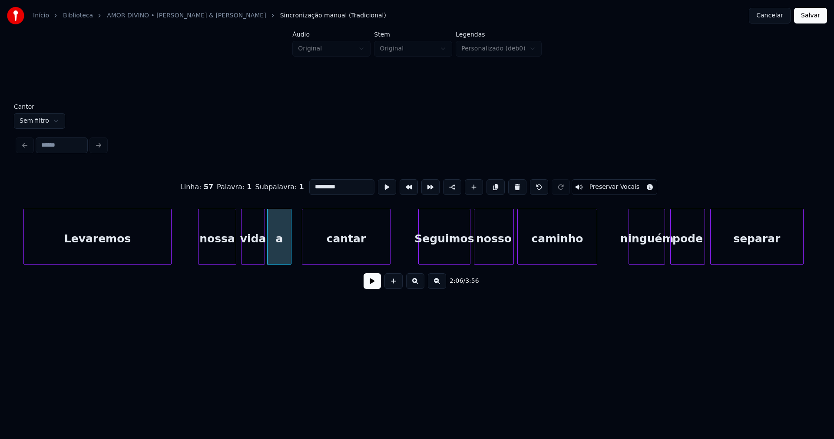
click at [389, 264] on div "Levaremos nossa vida a cantar Seguimos nosso caminho ninguém pode separar" at bounding box center [417, 237] width 800 height 56
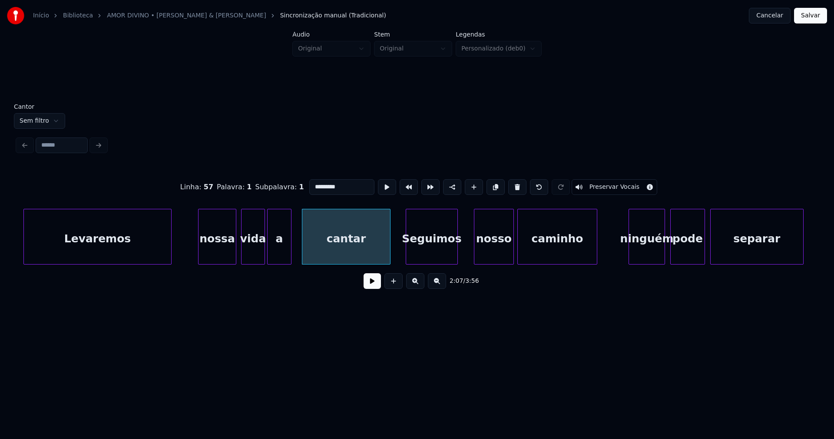
click at [432, 254] on div "Seguimos" at bounding box center [431, 238] width 51 height 59
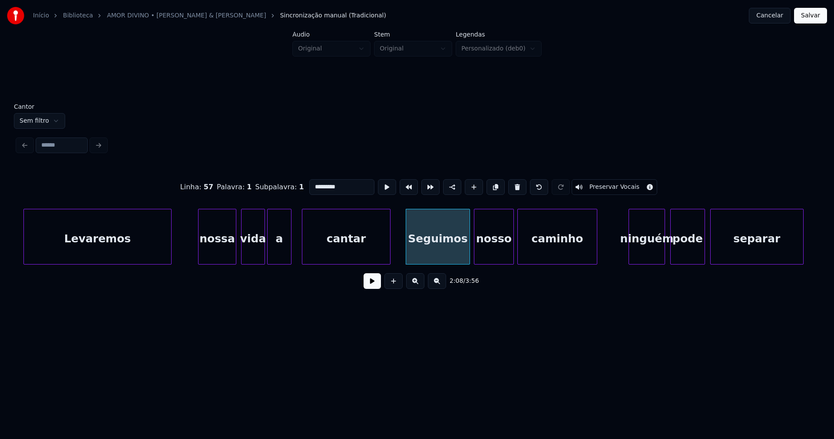
click at [470, 245] on div at bounding box center [468, 236] width 3 height 55
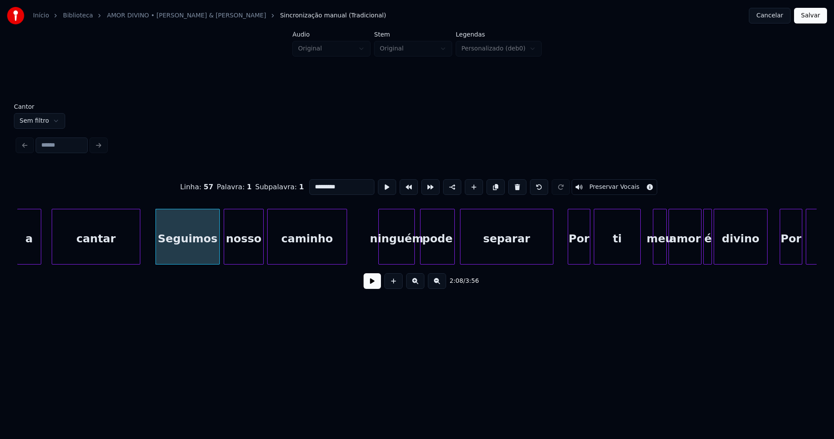
scroll to position [0, 11075]
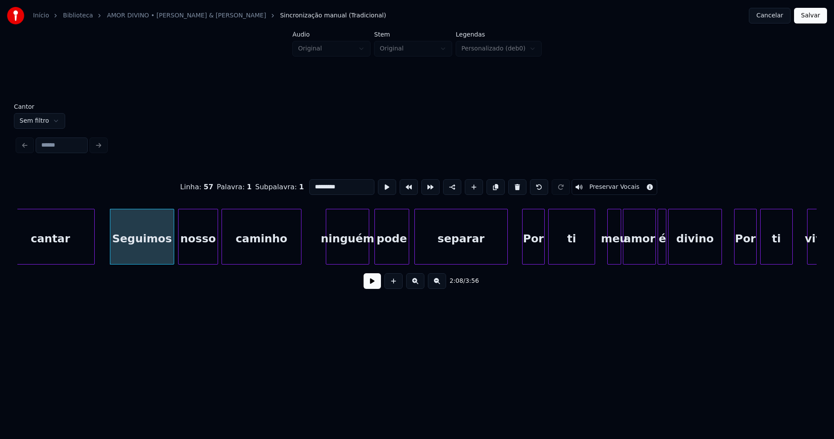
click at [326, 258] on div at bounding box center [327, 236] width 3 height 55
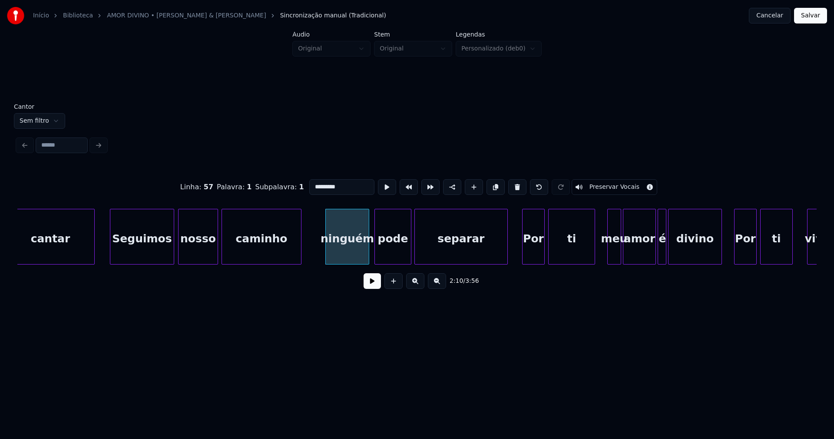
click at [409, 253] on div at bounding box center [410, 236] width 3 height 55
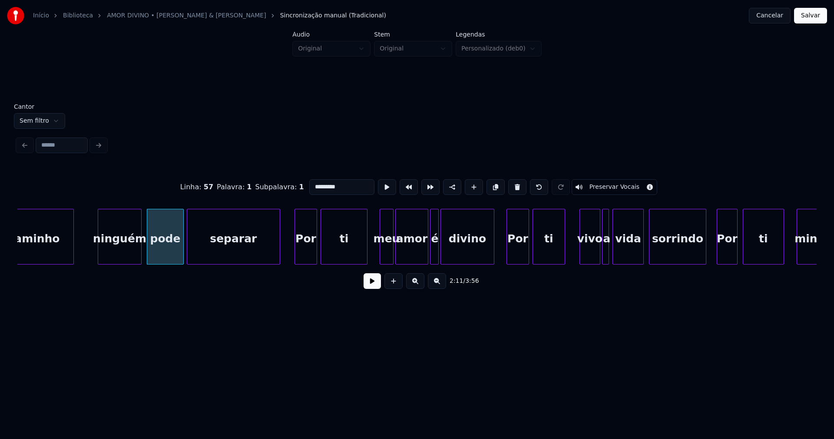
scroll to position [0, 11325]
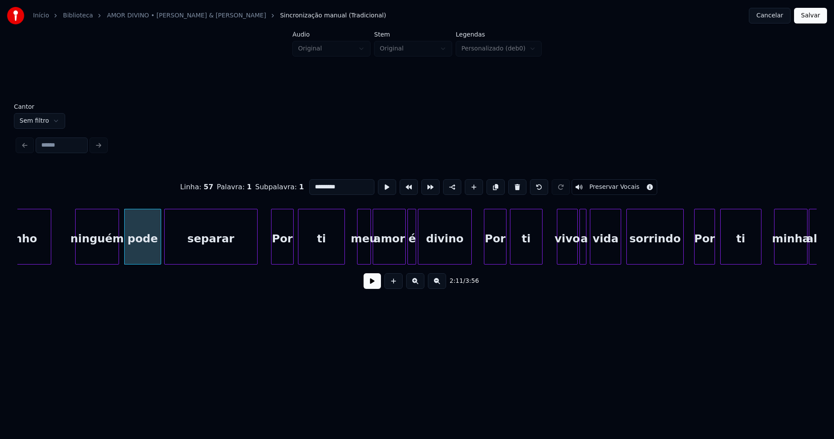
click at [282, 256] on div "Por" at bounding box center [283, 238] width 22 height 59
click at [361, 257] on div "meu" at bounding box center [361, 238] width 13 height 59
click at [383, 256] on div "amor" at bounding box center [385, 238] width 32 height 59
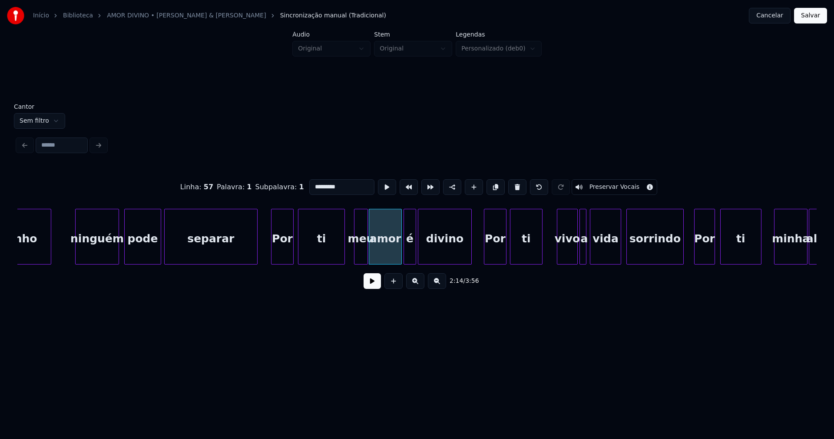
click at [404, 251] on div at bounding box center [405, 236] width 3 height 55
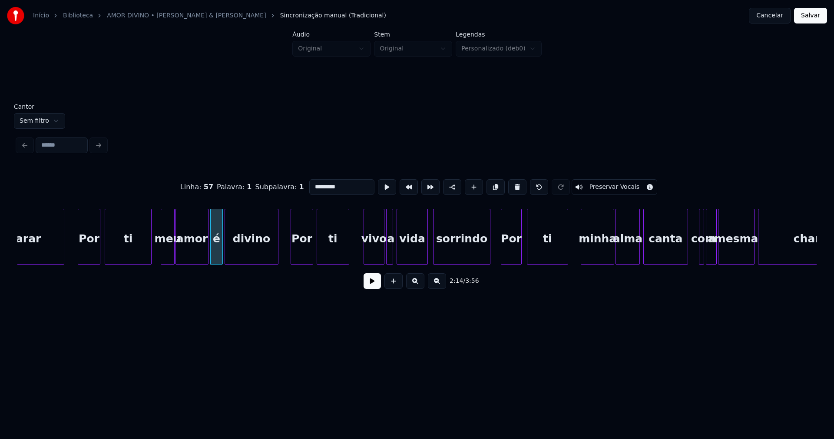
scroll to position [0, 11530]
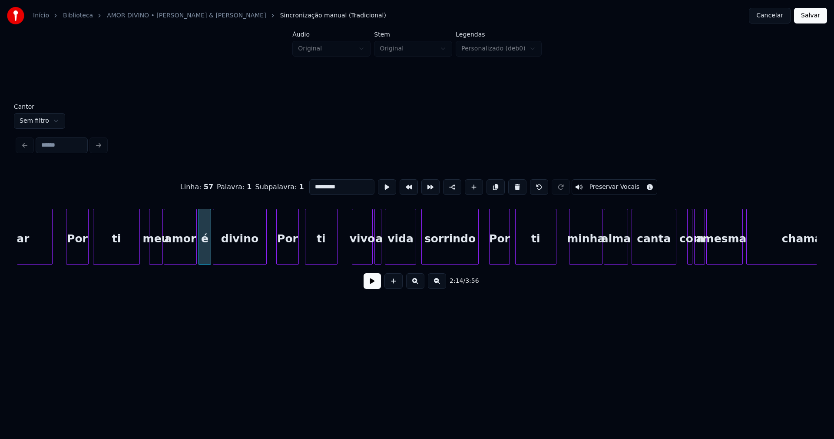
click at [292, 251] on div "Por" at bounding box center [288, 238] width 22 height 59
click at [359, 260] on div "vivo" at bounding box center [358, 238] width 20 height 59
click at [370, 256] on div at bounding box center [371, 236] width 3 height 55
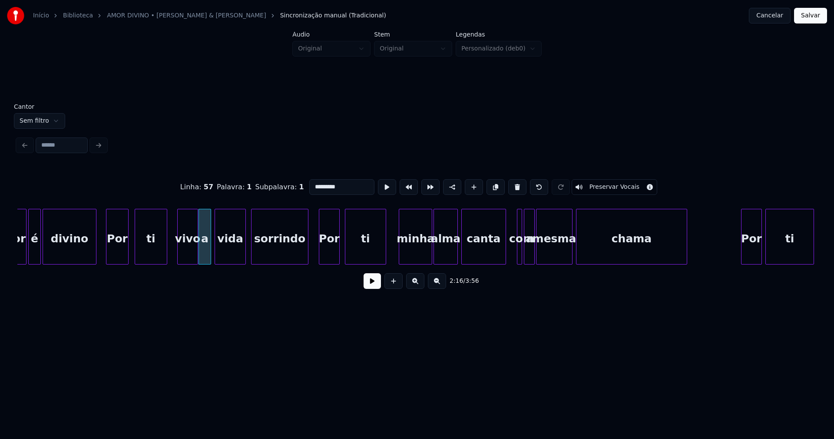
scroll to position [0, 11701]
click at [326, 252] on div "Por" at bounding box center [327, 238] width 20 height 59
click at [415, 254] on div "minha" at bounding box center [412, 238] width 33 height 59
click at [449, 256] on div "alma" at bounding box center [442, 238] width 23 height 59
click at [505, 251] on div at bounding box center [506, 236] width 3 height 55
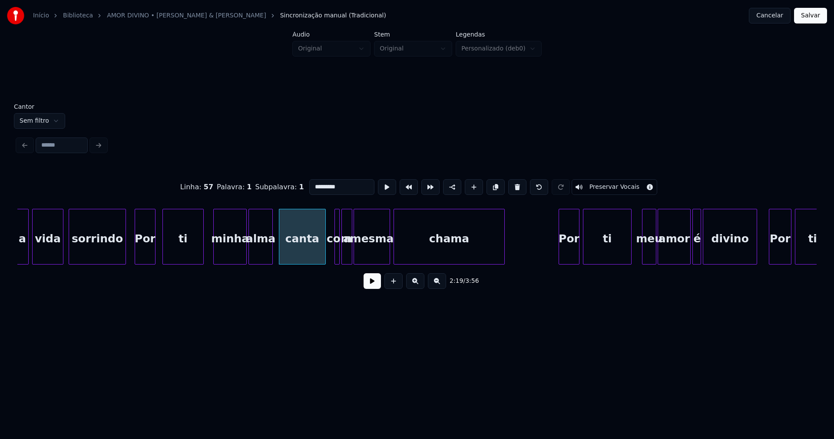
scroll to position [0, 11894]
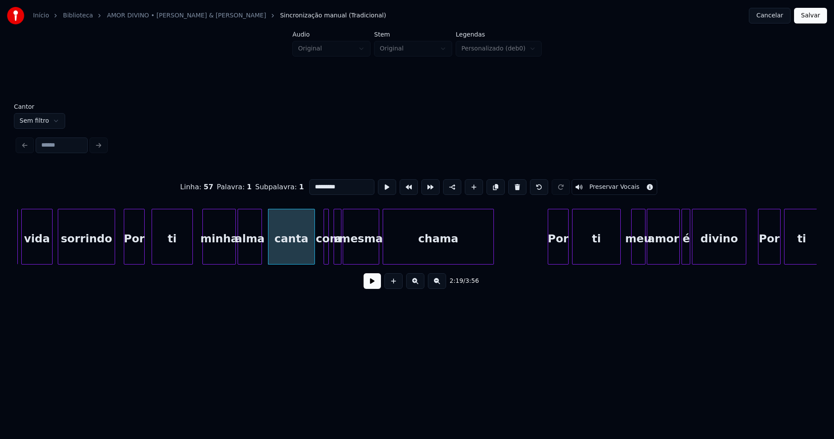
click at [336, 255] on div at bounding box center [335, 236] width 3 height 55
drag, startPoint x: 199, startPoint y: 256, endPoint x: 228, endPoint y: 262, distance: 29.4
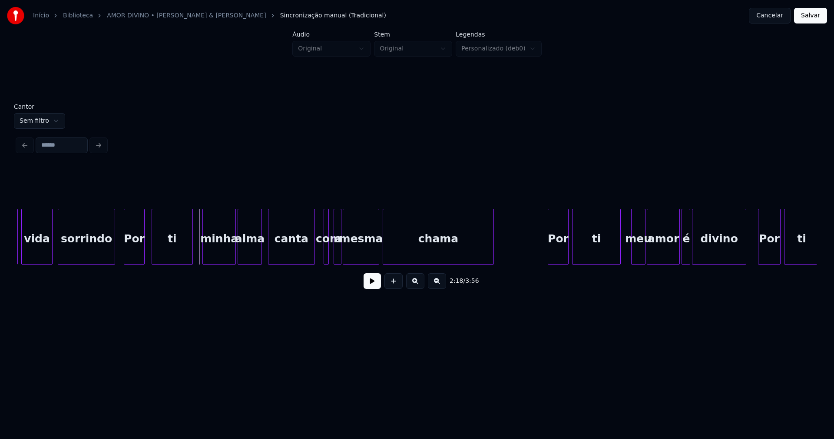
click at [379, 285] on button at bounding box center [372, 281] width 17 height 16
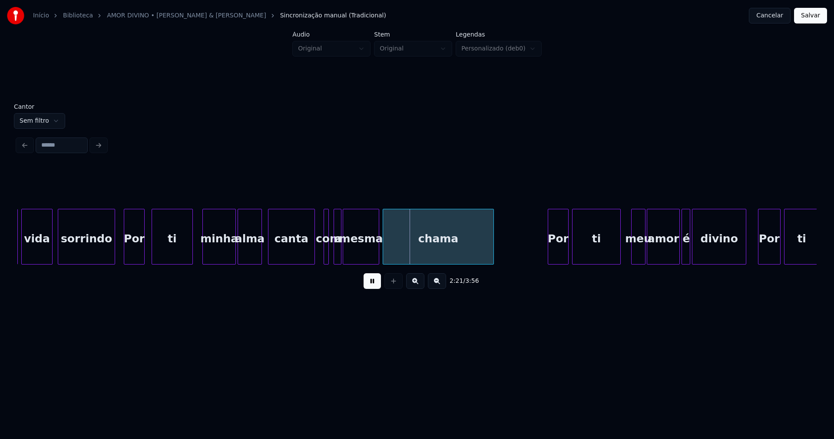
click at [375, 285] on button at bounding box center [372, 281] width 17 height 16
click at [323, 254] on div at bounding box center [323, 236] width 3 height 55
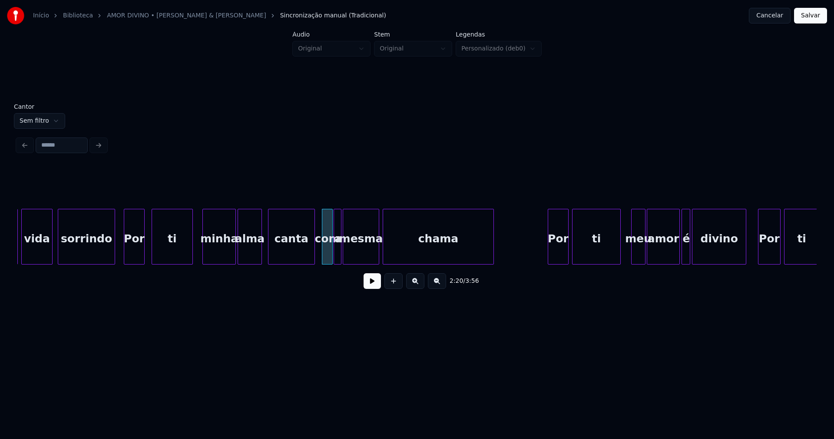
click at [330, 259] on div at bounding box center [331, 236] width 3 height 55
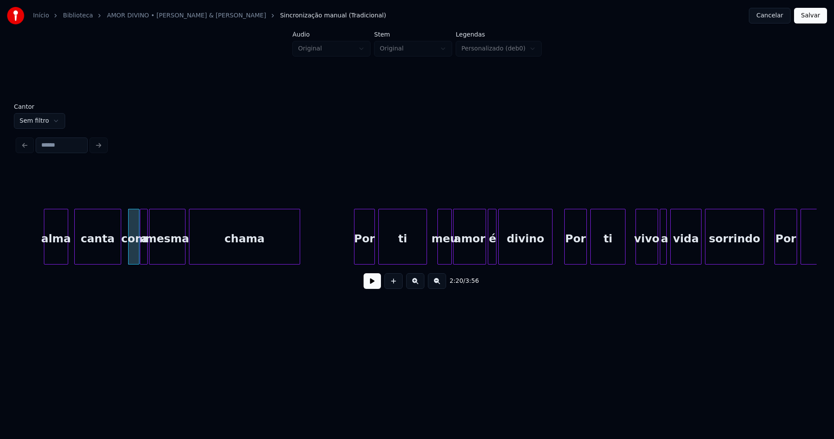
scroll to position [0, 12202]
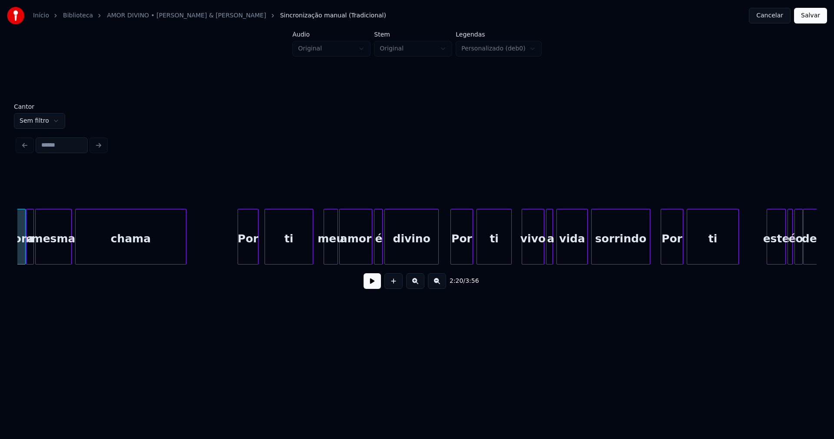
click at [248, 256] on div "Por" at bounding box center [248, 238] width 20 height 59
click at [349, 249] on div at bounding box center [349, 236] width 3 height 55
click at [343, 251] on div at bounding box center [342, 236] width 3 height 55
click at [322, 260] on div at bounding box center [321, 236] width 3 height 55
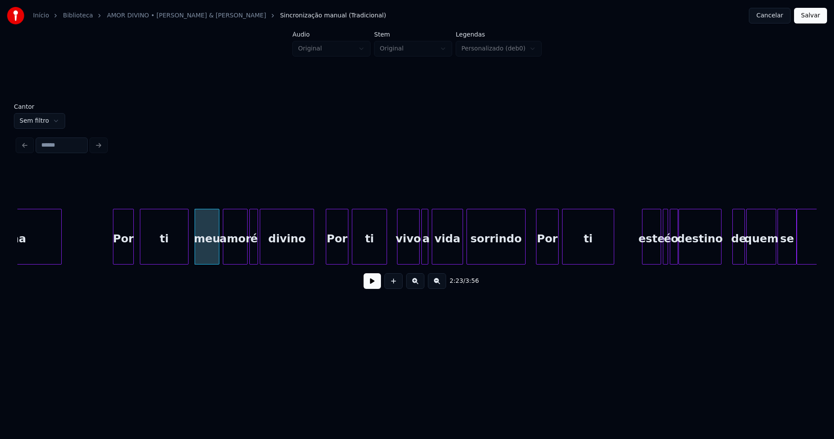
scroll to position [0, 12373]
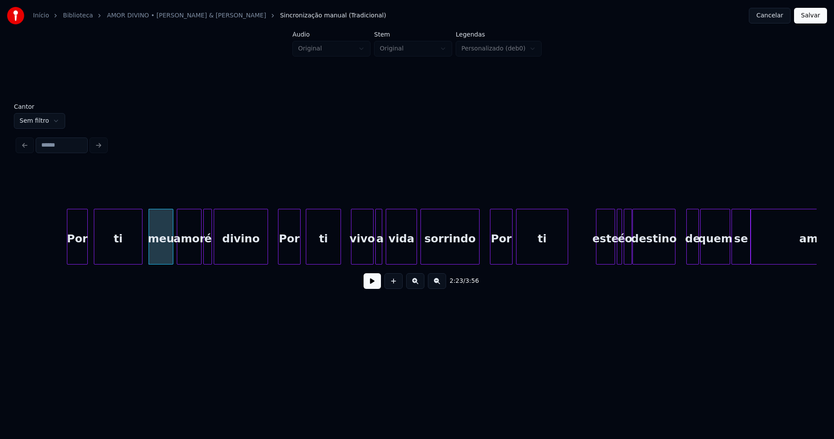
click at [285, 253] on div "Por" at bounding box center [290, 238] width 22 height 59
click at [367, 259] on div at bounding box center [367, 236] width 3 height 55
click at [374, 261] on div "Por ti meu amor é divino Por ti vivo a vida sorrindo Por ti este é o destino de…" at bounding box center [417, 237] width 800 height 56
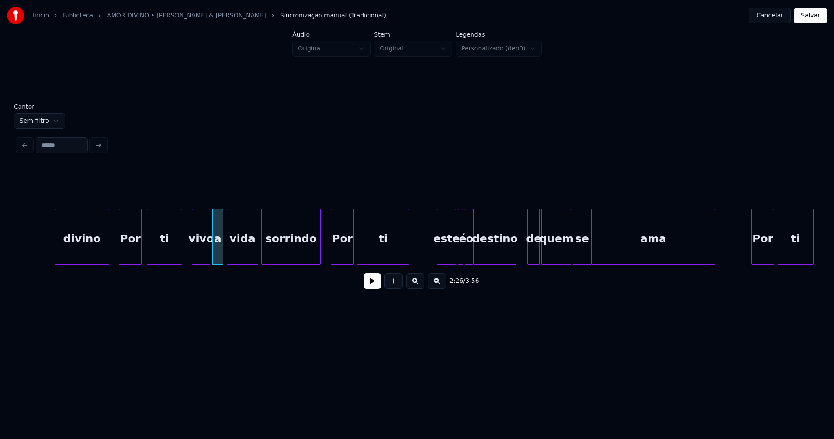
scroll to position [0, 12589]
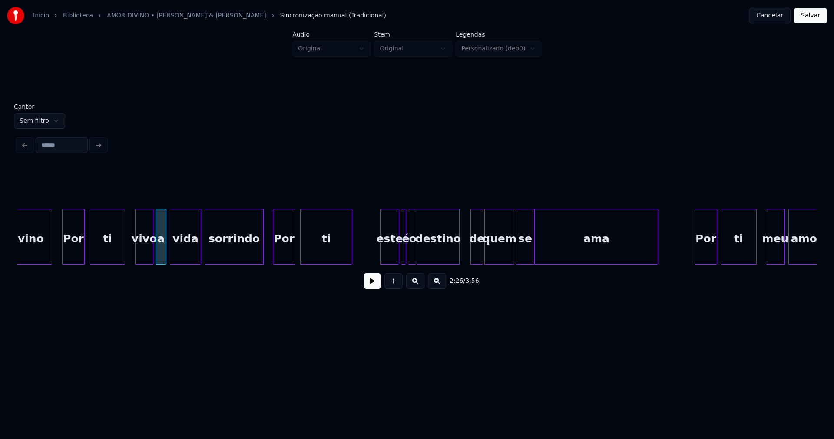
click at [289, 256] on div "Por" at bounding box center [284, 238] width 22 height 59
click at [386, 254] on div "este" at bounding box center [385, 238] width 18 height 59
click at [396, 251] on div at bounding box center [397, 236] width 3 height 55
click at [452, 258] on div at bounding box center [453, 236] width 3 height 55
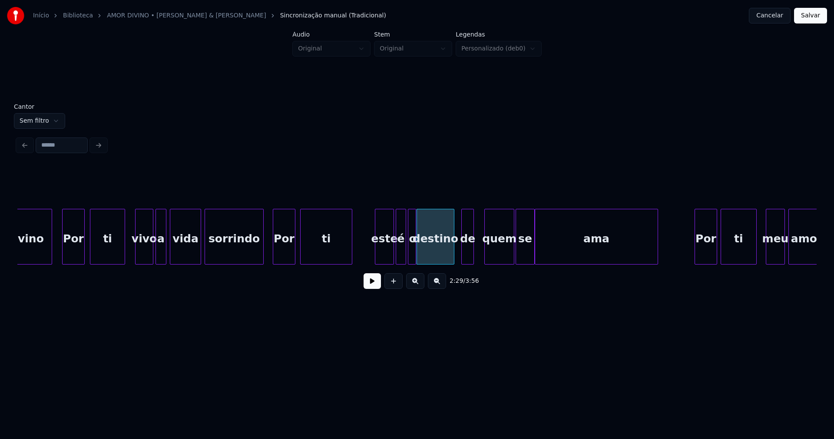
click at [469, 259] on div "de" at bounding box center [468, 238] width 12 height 59
click at [478, 247] on div at bounding box center [479, 236] width 3 height 55
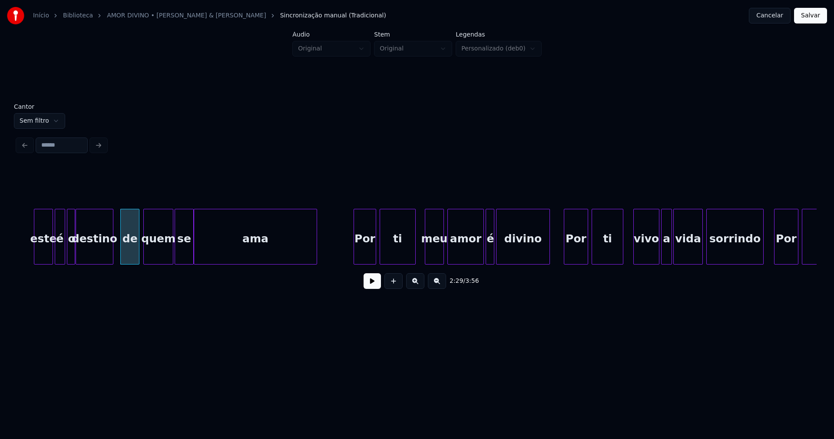
scroll to position [0, 13010]
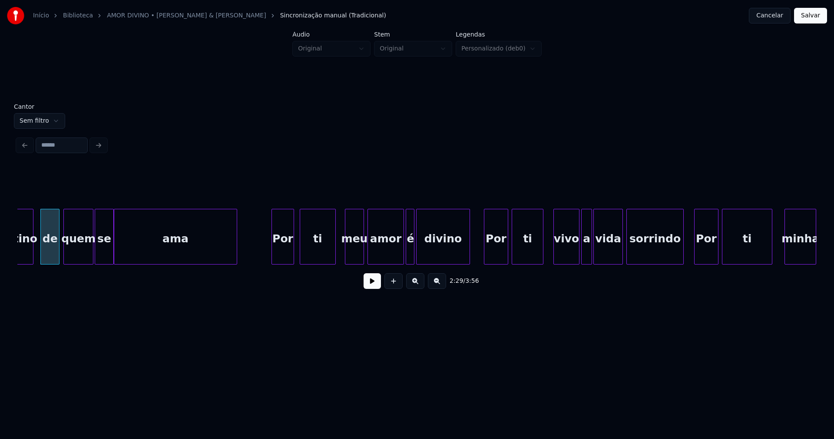
click at [286, 256] on div "Por" at bounding box center [283, 238] width 22 height 59
click at [355, 253] on div "meu" at bounding box center [352, 238] width 18 height 59
click at [395, 259] on div at bounding box center [395, 236] width 3 height 55
click at [399, 259] on div at bounding box center [400, 236] width 3 height 55
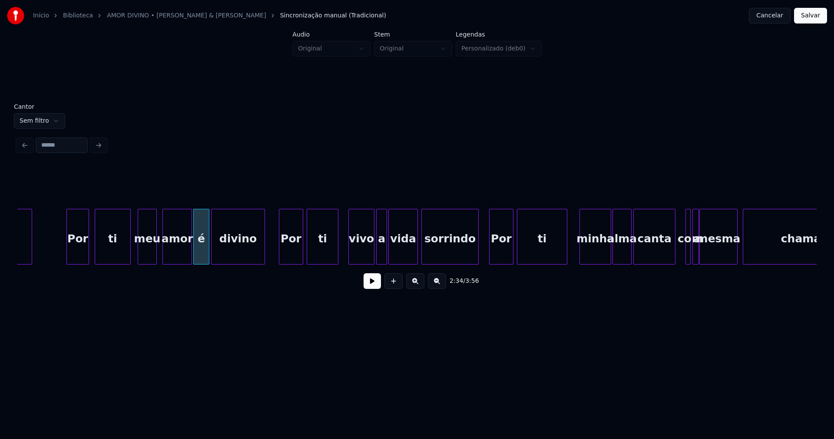
scroll to position [0, 13237]
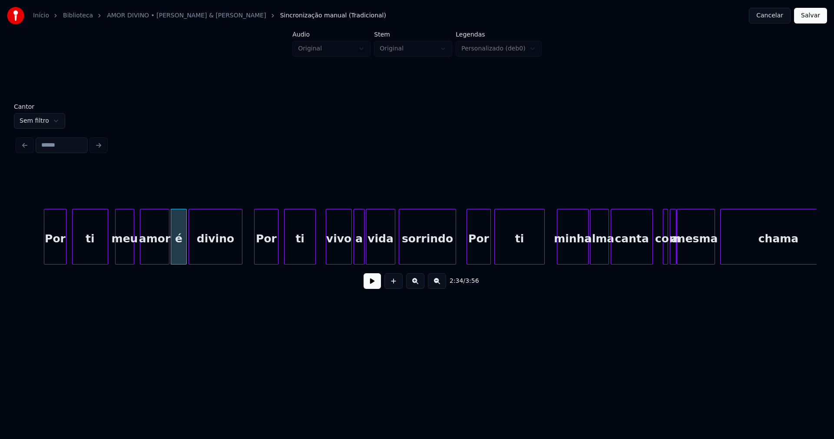
click at [268, 256] on div "Por" at bounding box center [266, 238] width 23 height 59
click at [345, 259] on div at bounding box center [345, 236] width 3 height 55
click at [354, 258] on div "a" at bounding box center [354, 238] width 10 height 59
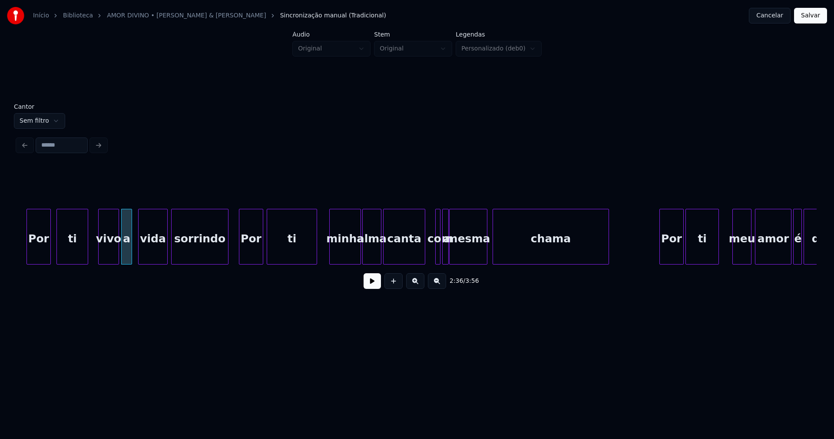
scroll to position [0, 13476]
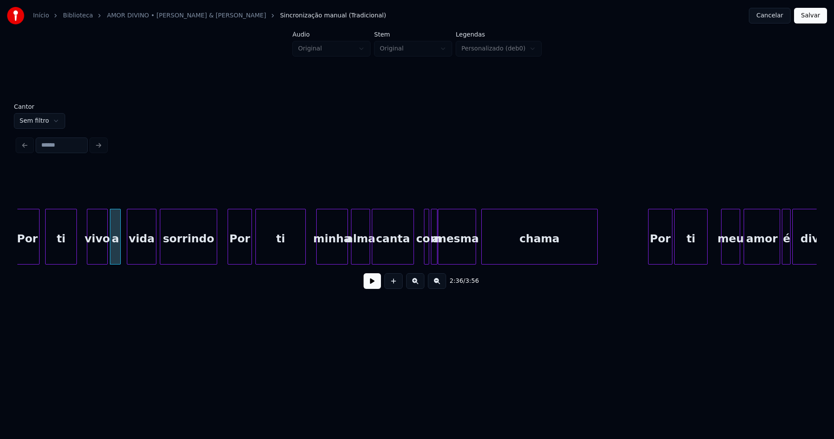
click at [332, 255] on div "minha" at bounding box center [332, 238] width 31 height 59
click at [460, 260] on div "mesma" at bounding box center [460, 238] width 37 height 59
click at [433, 255] on div at bounding box center [432, 236] width 3 height 55
click at [491, 251] on div at bounding box center [490, 236] width 3 height 55
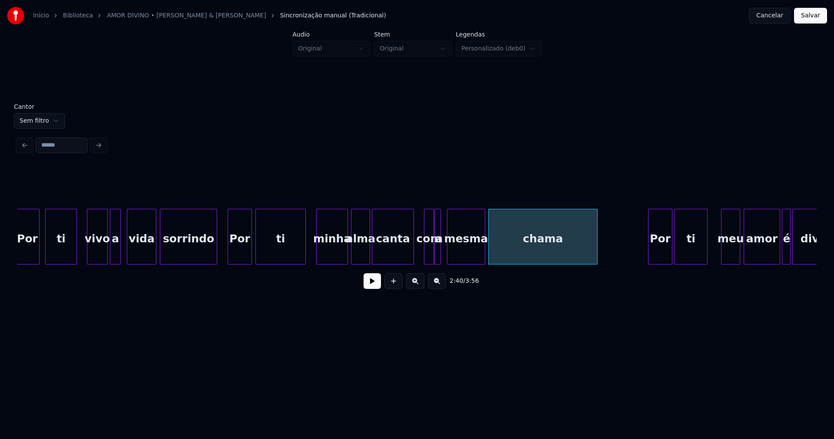
click at [468, 255] on div "mesma" at bounding box center [466, 238] width 37 height 59
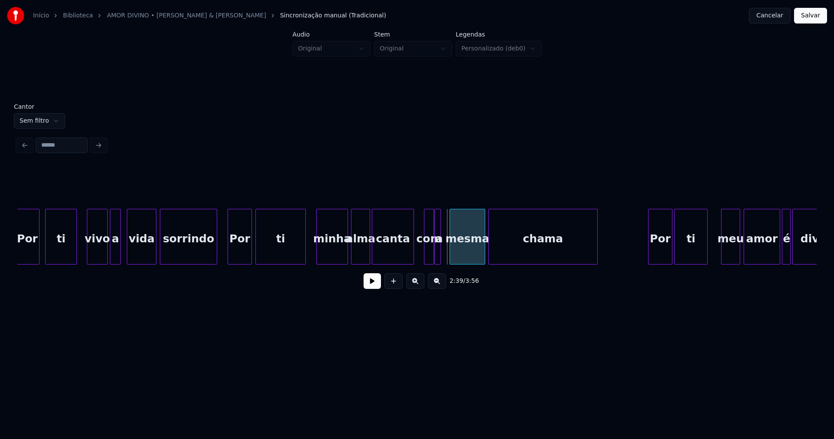
click at [452, 252] on div at bounding box center [451, 236] width 3 height 55
click at [448, 253] on div "a" at bounding box center [446, 238] width 9 height 59
click at [439, 253] on div at bounding box center [439, 236] width 3 height 55
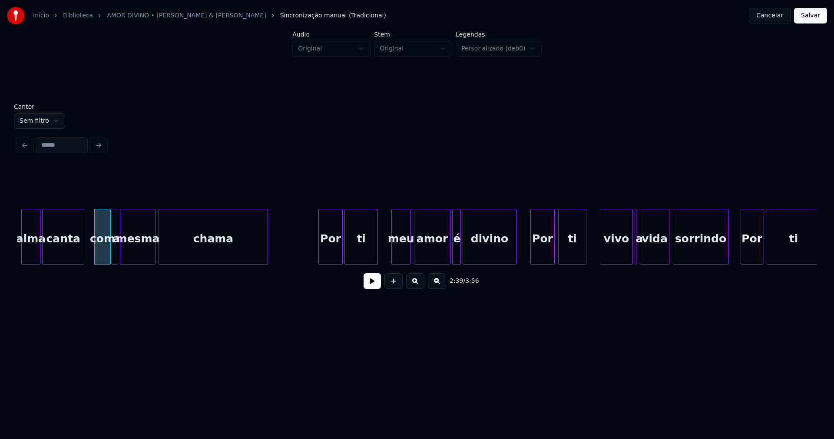
scroll to position [0, 13829]
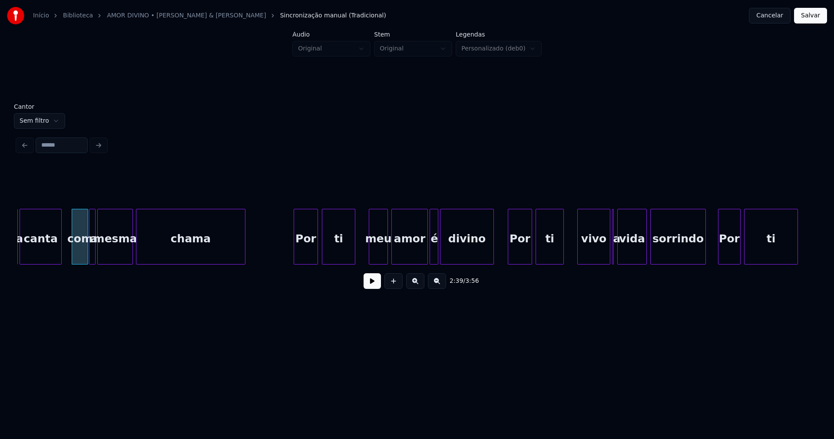
click at [310, 253] on div "Por" at bounding box center [305, 238] width 23 height 59
click at [384, 255] on div at bounding box center [384, 236] width 3 height 55
click at [405, 251] on div "amor" at bounding box center [407, 238] width 36 height 59
click at [426, 253] on div at bounding box center [427, 236] width 3 height 55
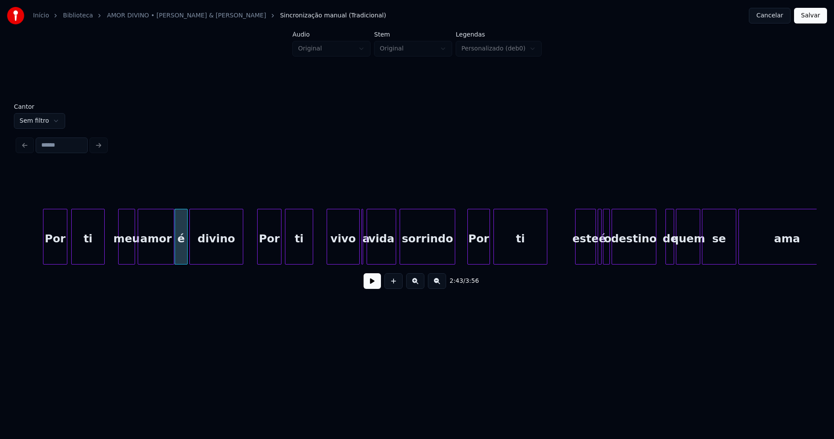
scroll to position [0, 14102]
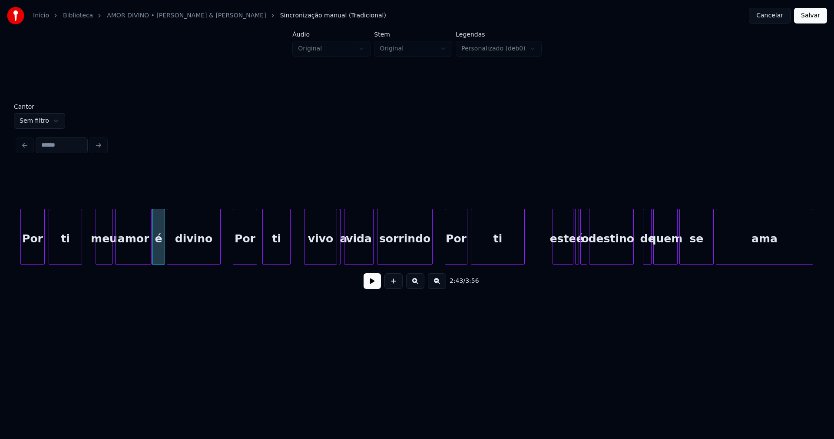
click at [243, 256] on div "Por" at bounding box center [244, 238] width 23 height 59
click at [276, 253] on div "ti" at bounding box center [274, 238] width 27 height 59
click at [343, 259] on div at bounding box center [342, 236] width 3 height 55
click at [324, 263] on div "Por ti meu amor é divino Por ti vivo a vida sorrindo Por ti este é o destino de…" at bounding box center [417, 237] width 800 height 56
click at [332, 251] on div at bounding box center [333, 236] width 3 height 55
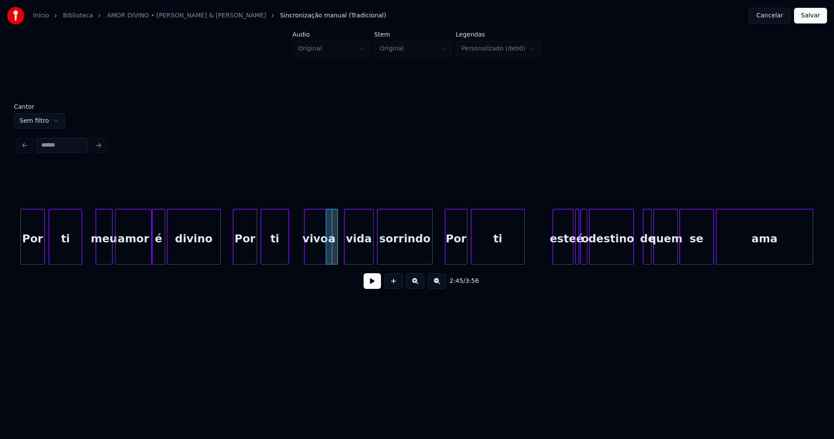
click at [332, 256] on div "a" at bounding box center [331, 238] width 11 height 59
